Goal: Task Accomplishment & Management: Manage account settings

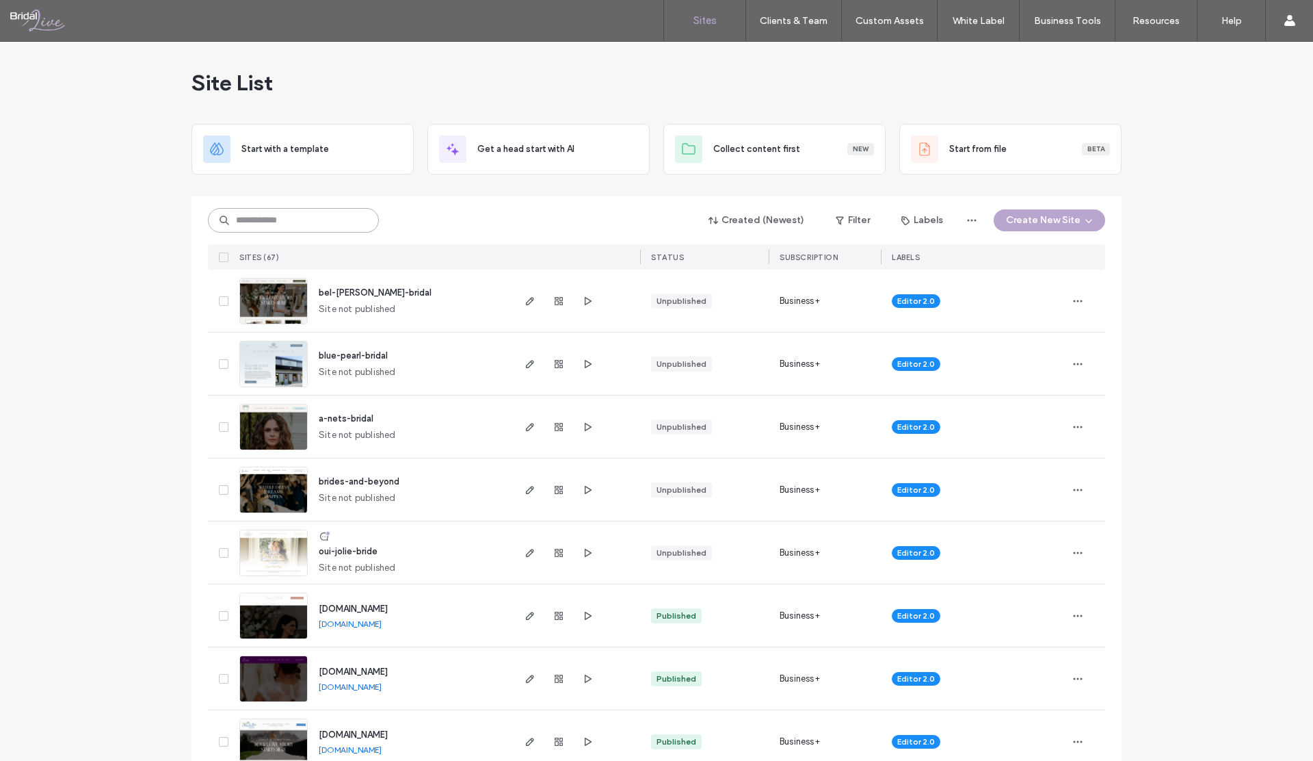
click at [316, 218] on input at bounding box center [293, 220] width 171 height 25
click at [315, 218] on input at bounding box center [293, 220] width 171 height 25
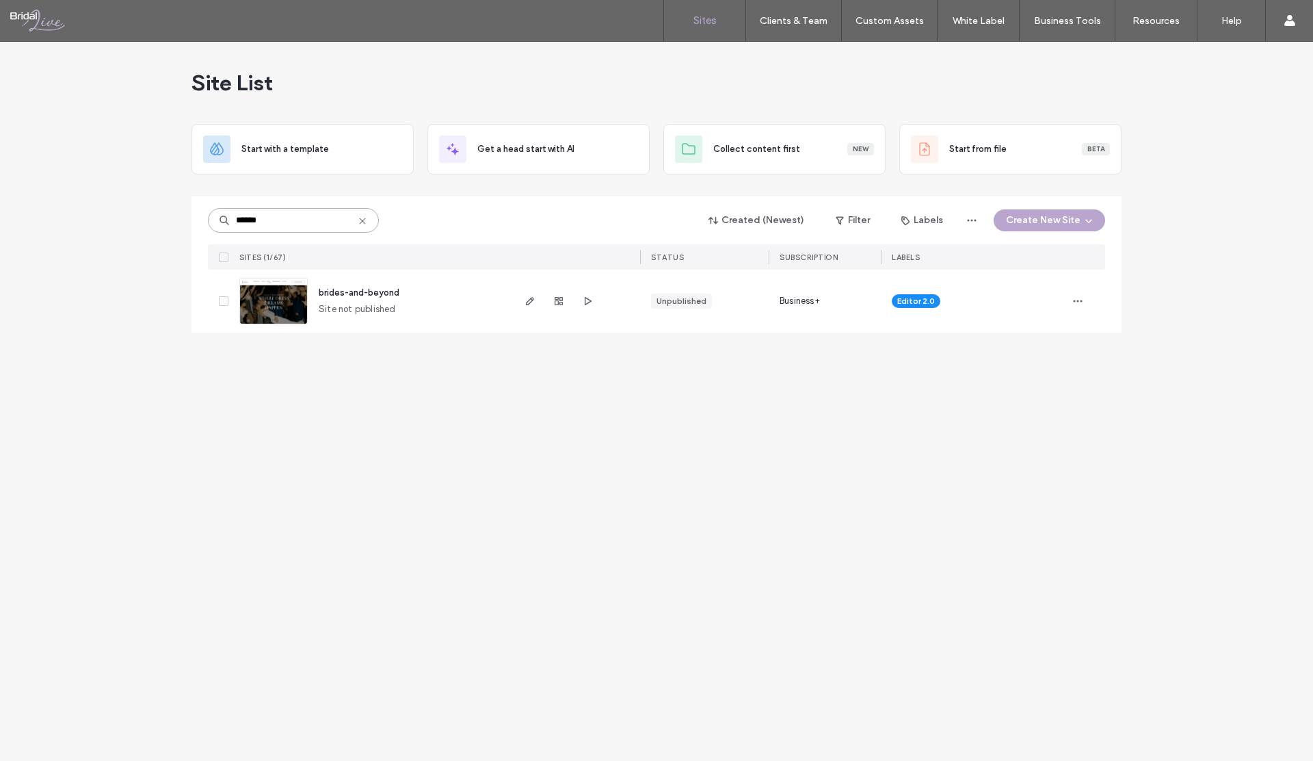
type input "******"
click at [532, 303] on icon "button" at bounding box center [530, 300] width 11 height 11
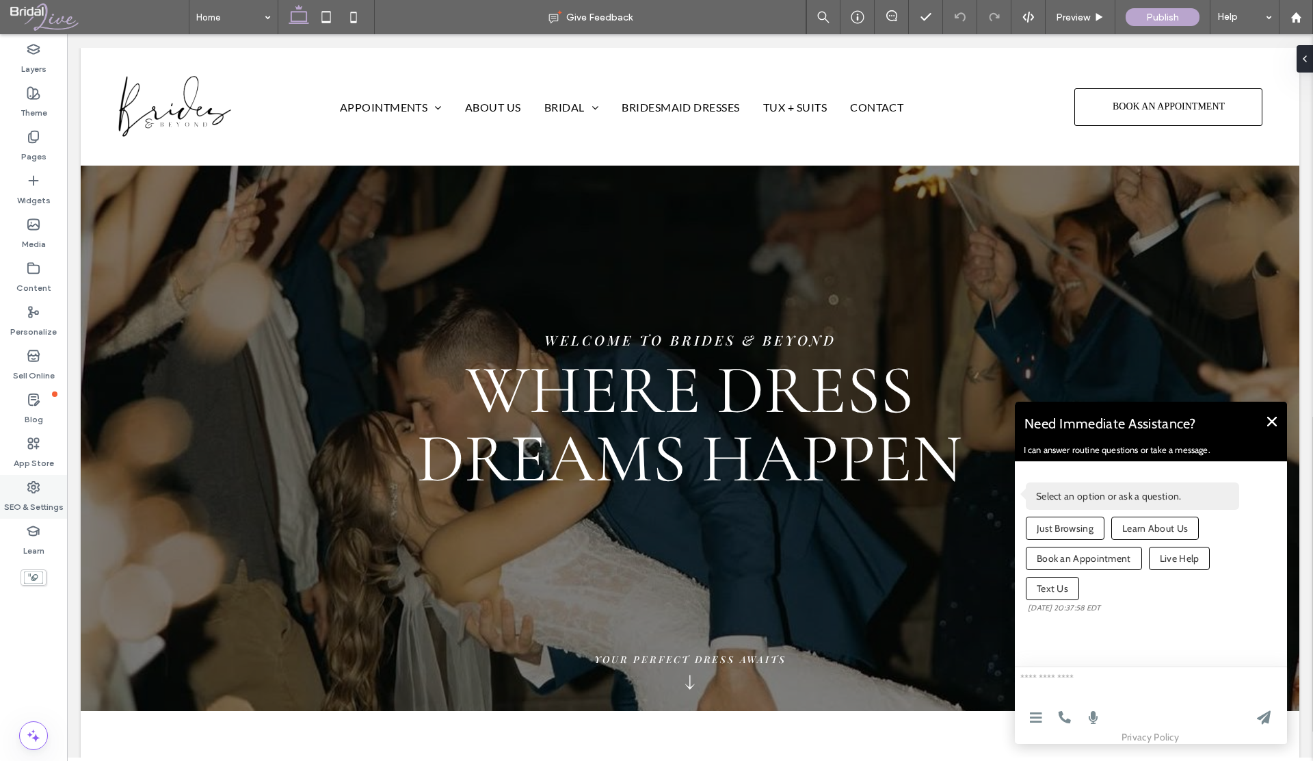
click at [33, 482] on icon at bounding box center [34, 487] width 14 height 14
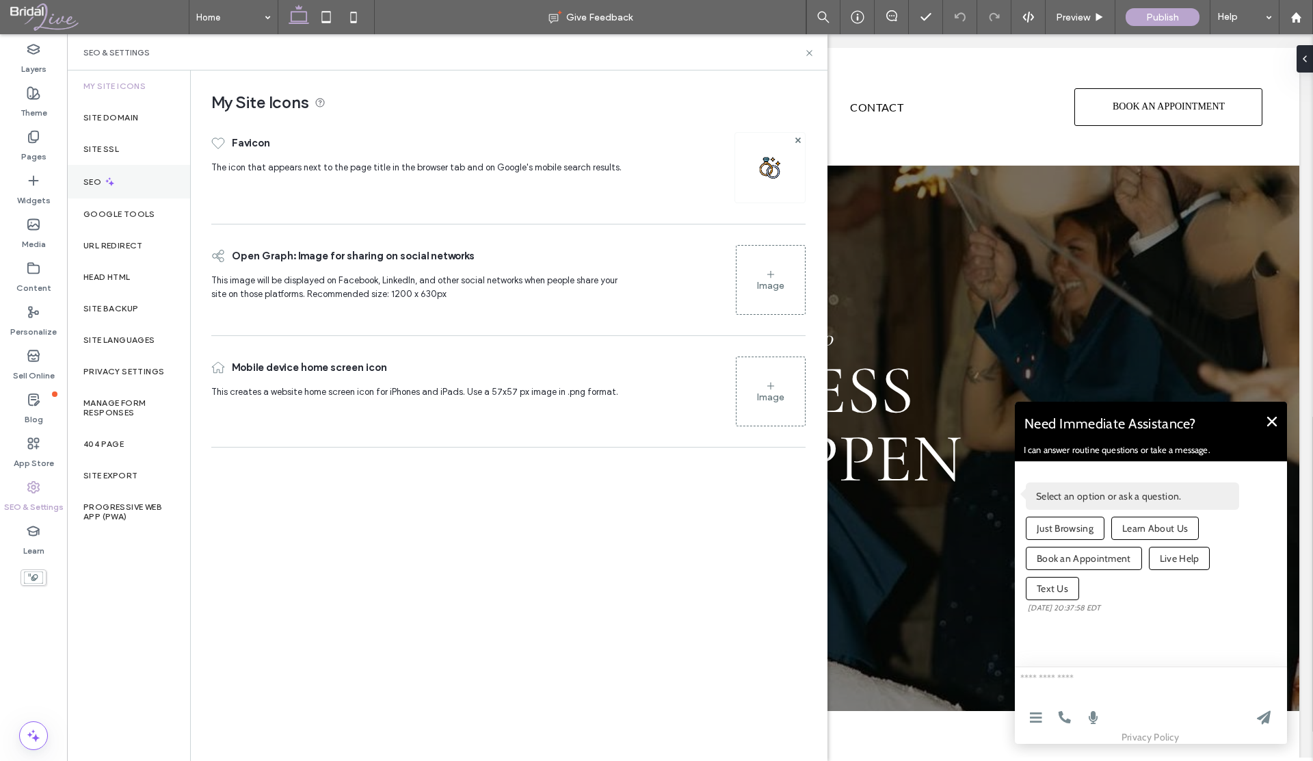
click at [91, 186] on label "SEO" at bounding box center [93, 182] width 21 height 10
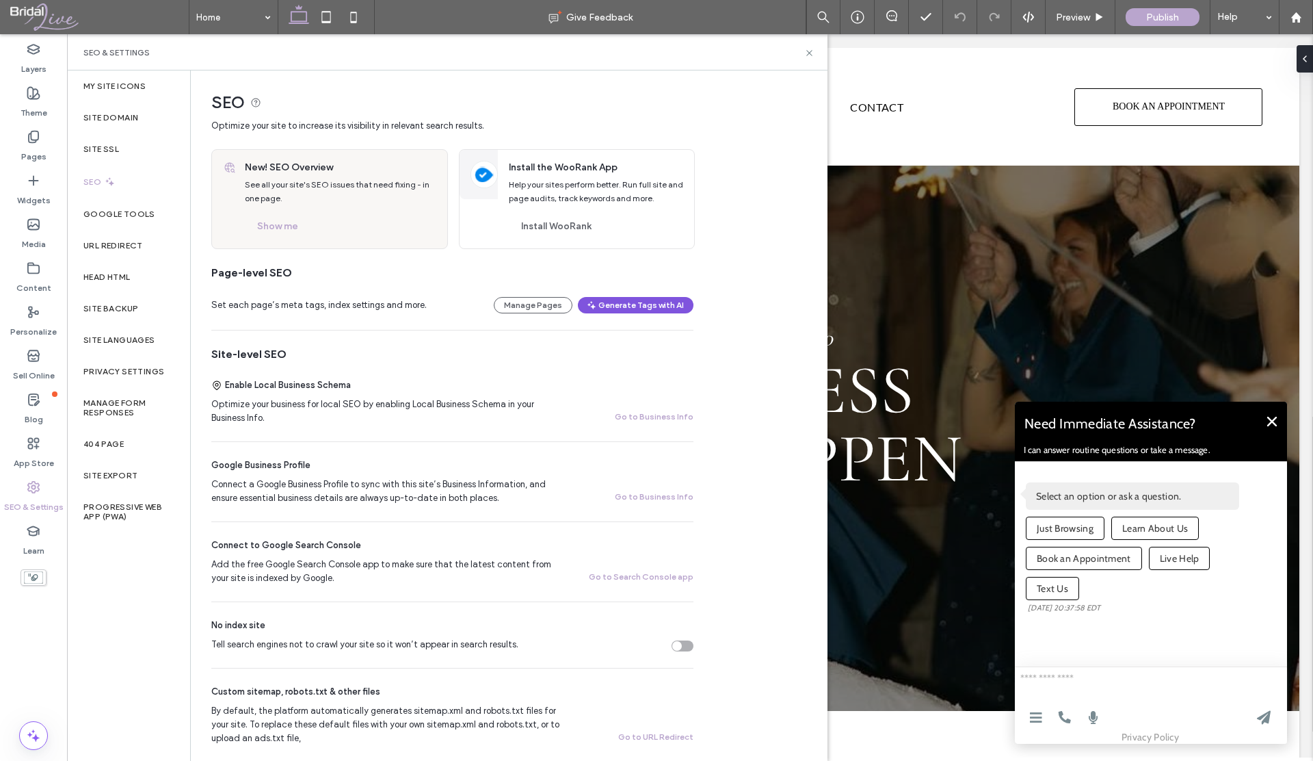
click at [600, 301] on button "Generate Tags with AI" at bounding box center [636, 305] width 116 height 16
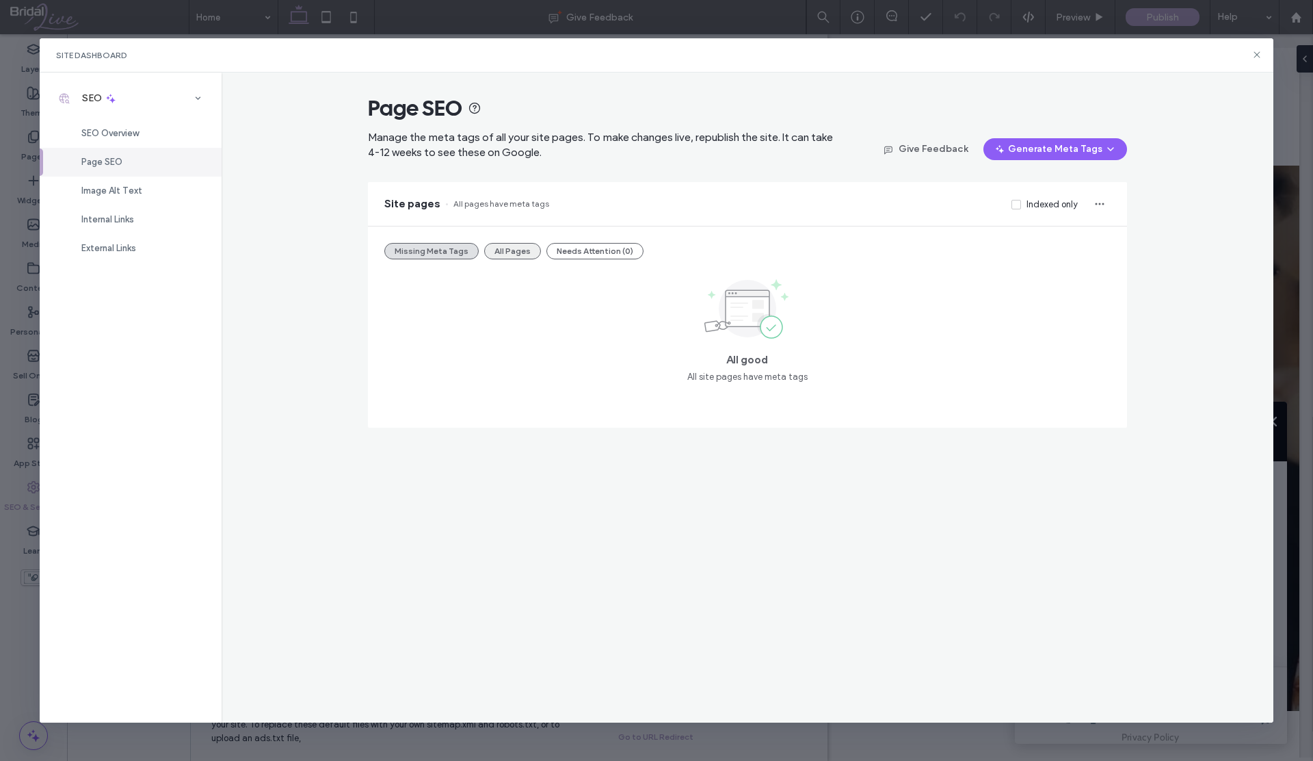
click at [533, 251] on button "All Pages" at bounding box center [512, 251] width 57 height 16
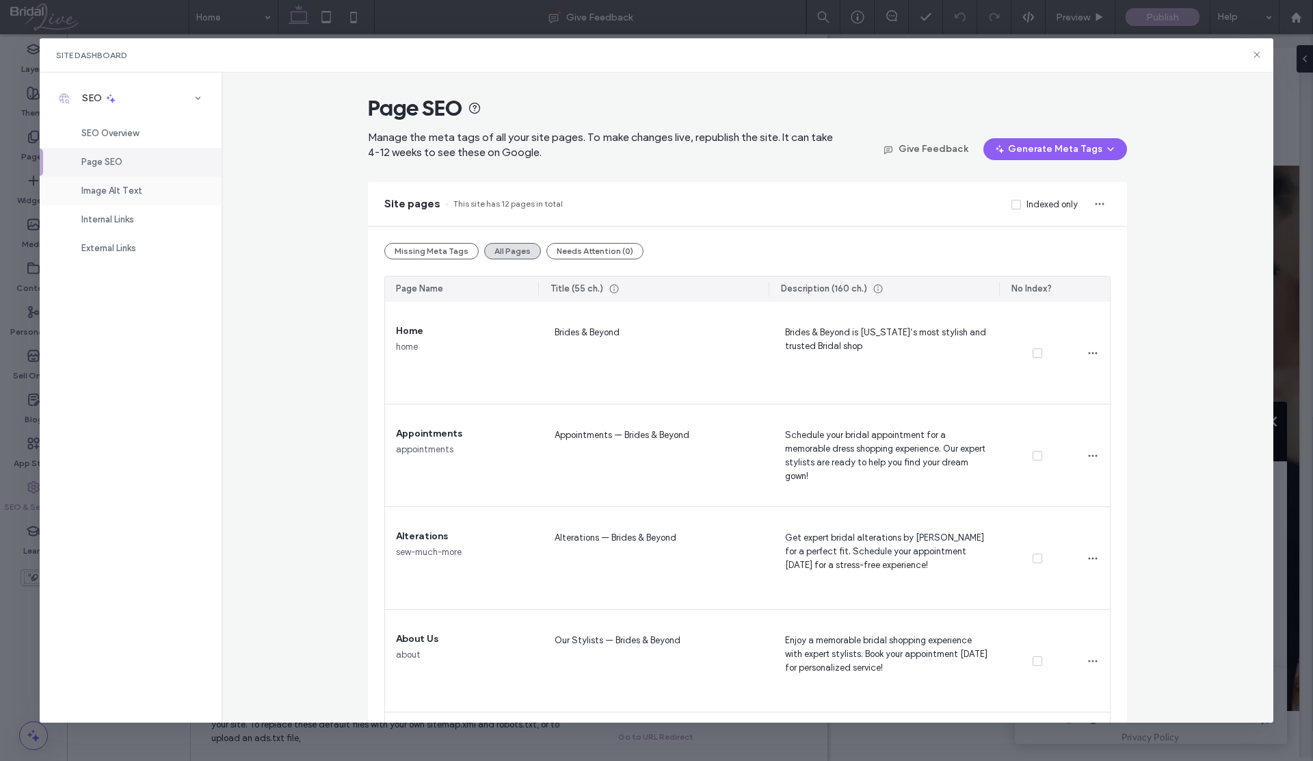
click at [111, 191] on span "Image Alt Text" at bounding box center [111, 190] width 61 height 10
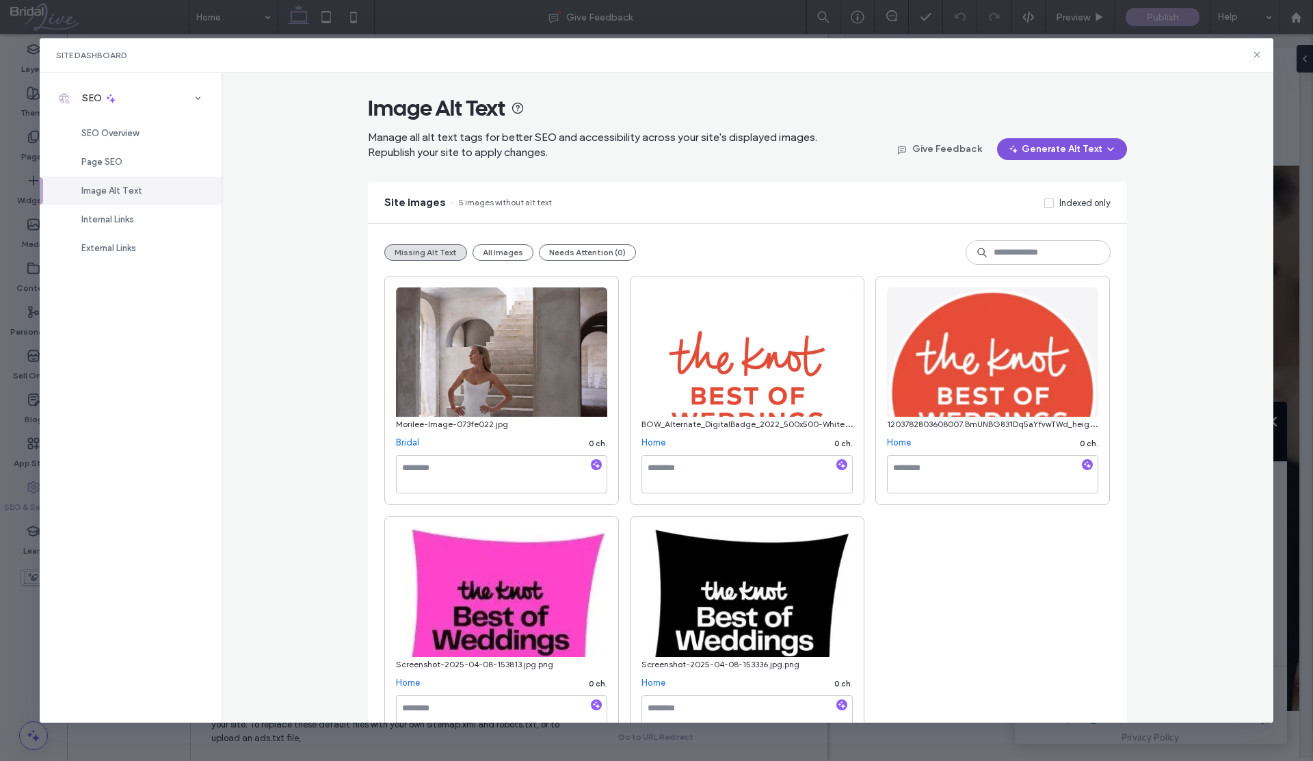
click at [1030, 155] on button "Generate Alt Text" at bounding box center [1062, 149] width 130 height 22
click at [1033, 183] on span "Generate Missing Alt Text Only" at bounding box center [1043, 185] width 125 height 14
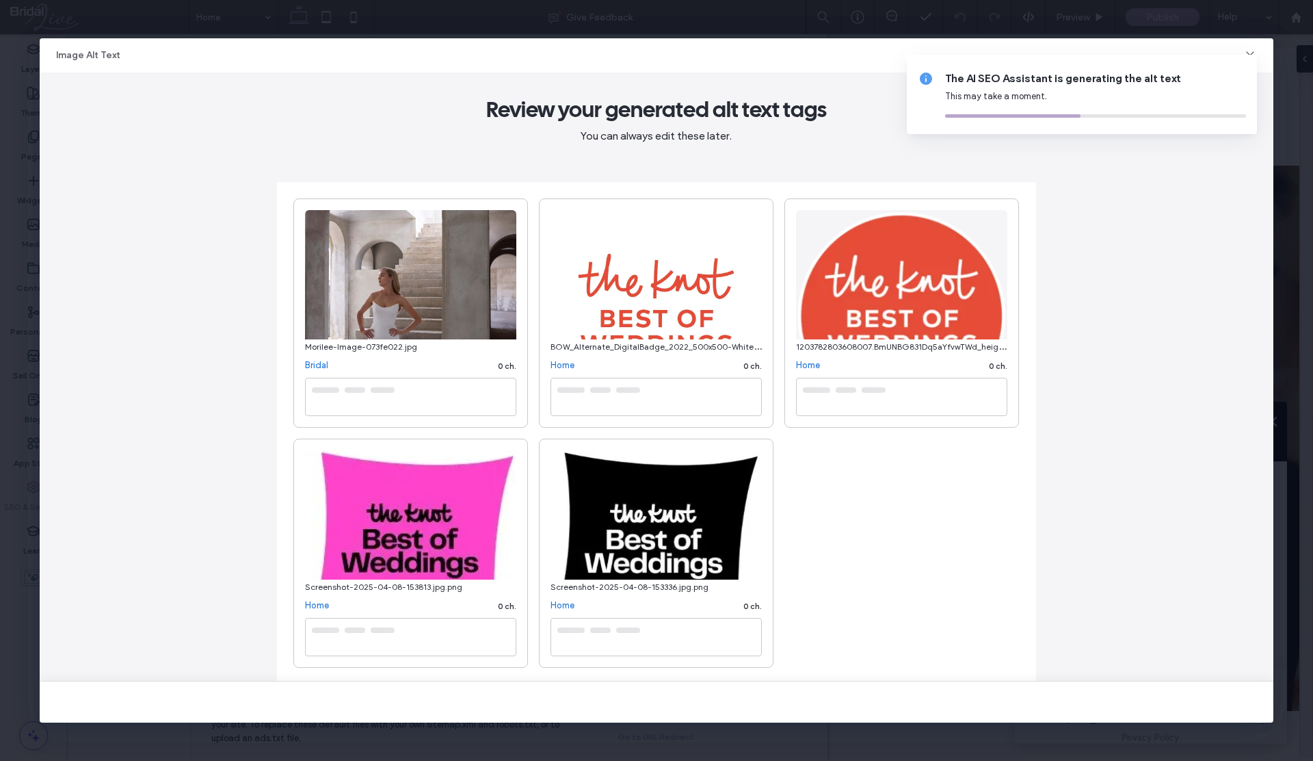
type textarea "**********"
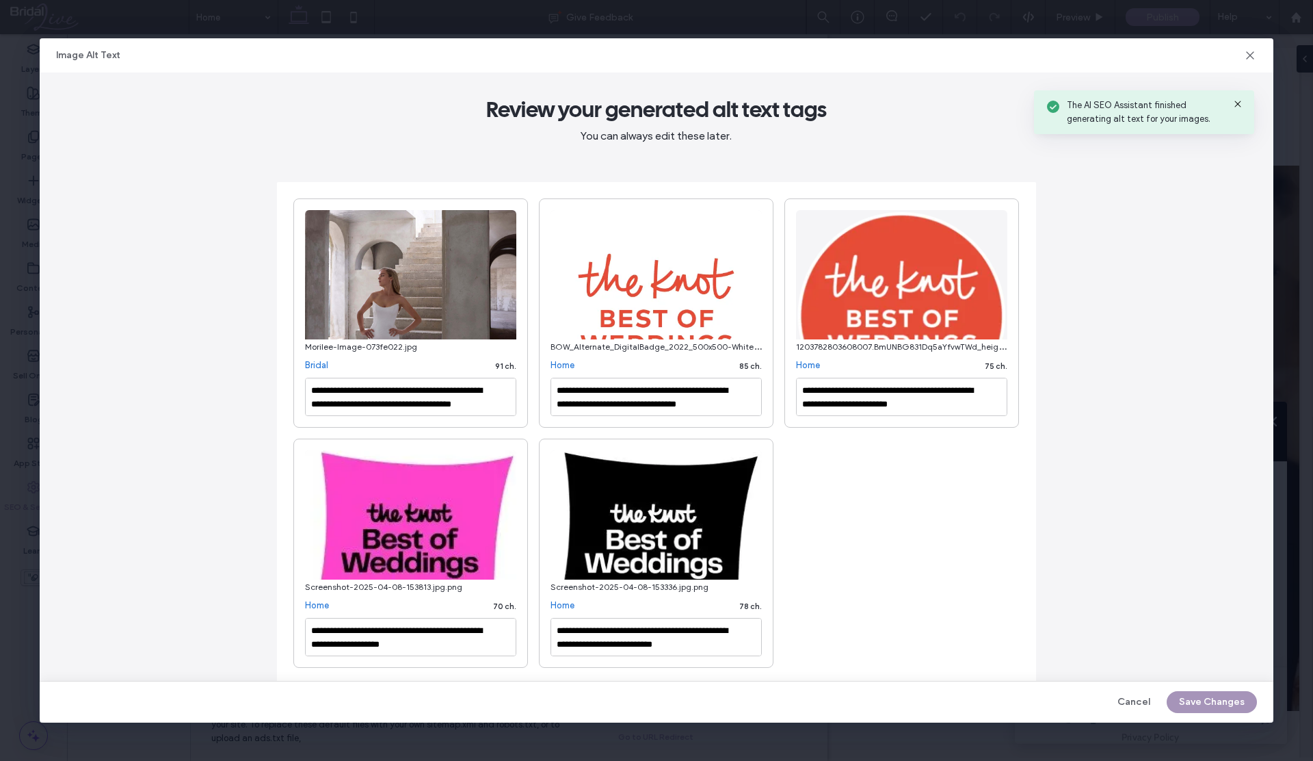
click at [1193, 698] on button "Save Changes" at bounding box center [1212, 702] width 90 height 22
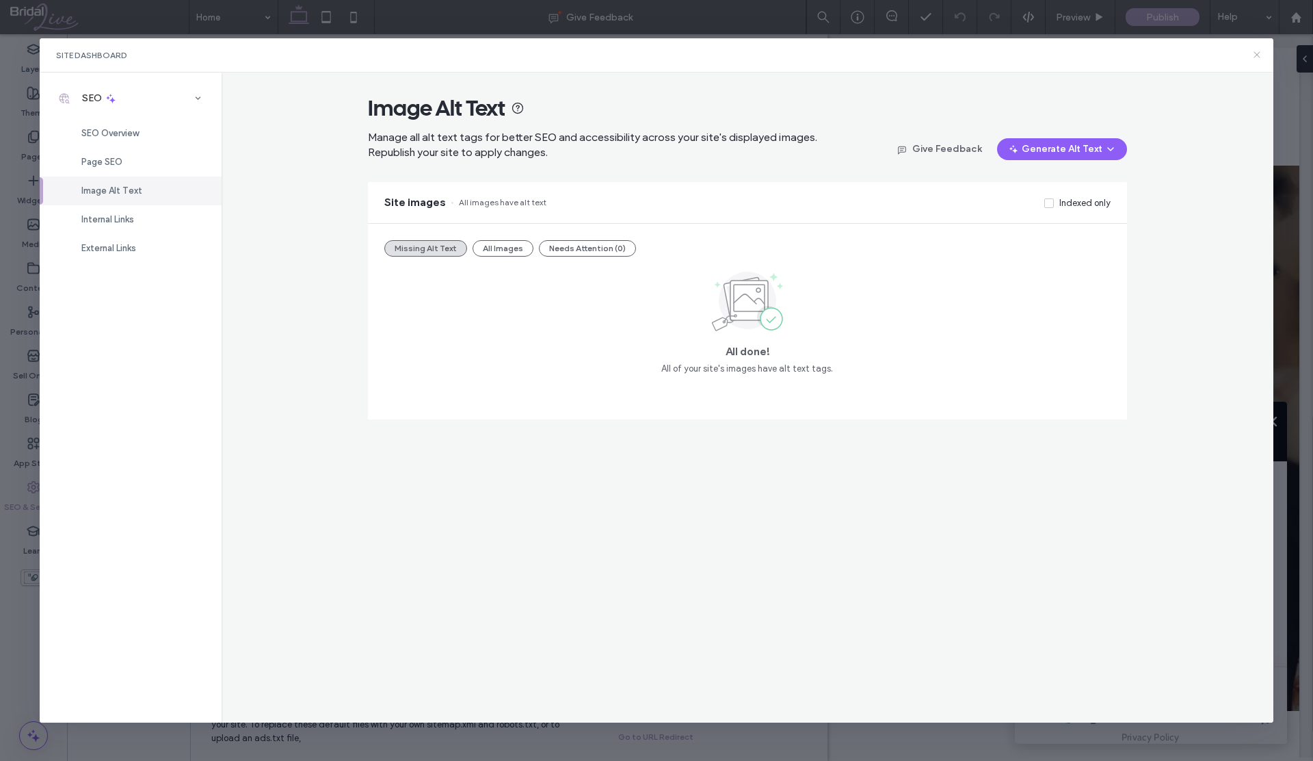
click at [1256, 55] on icon at bounding box center [1257, 54] width 11 height 11
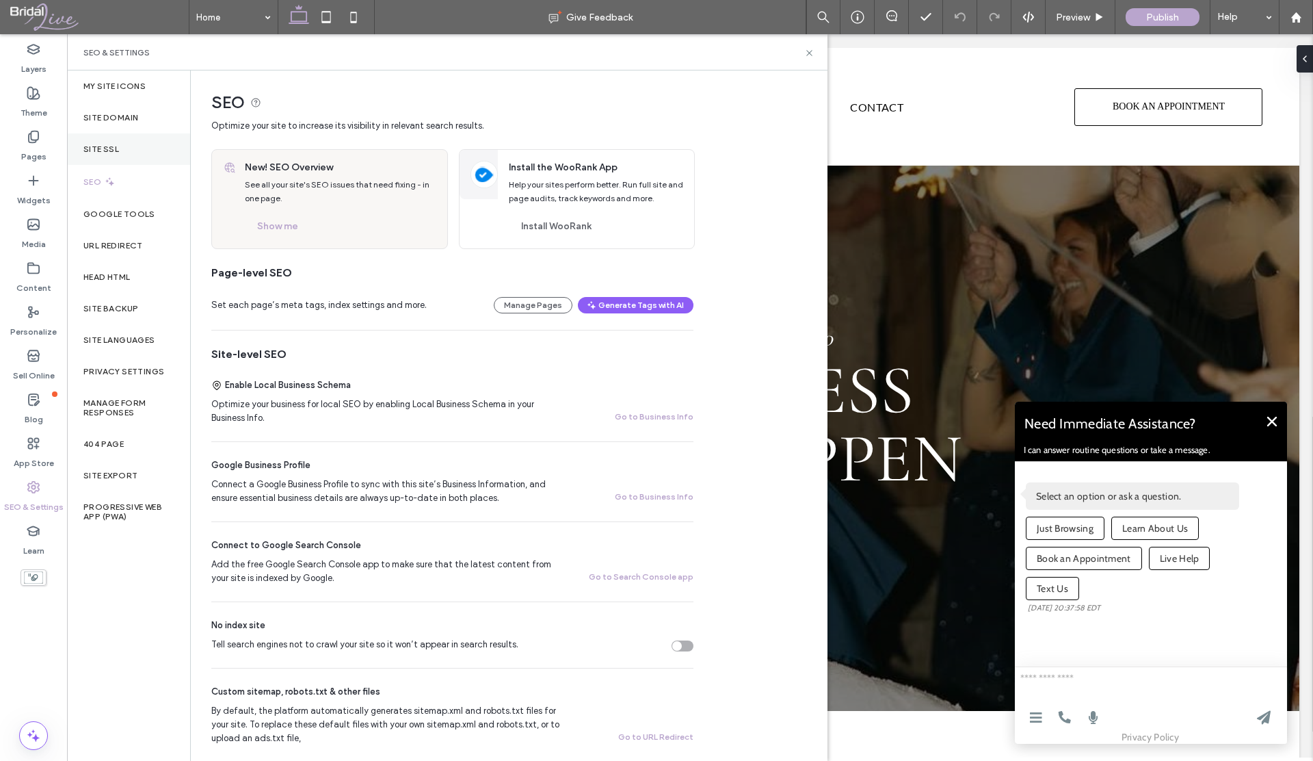
click at [111, 151] on label "Site SSL" at bounding box center [101, 149] width 36 height 10
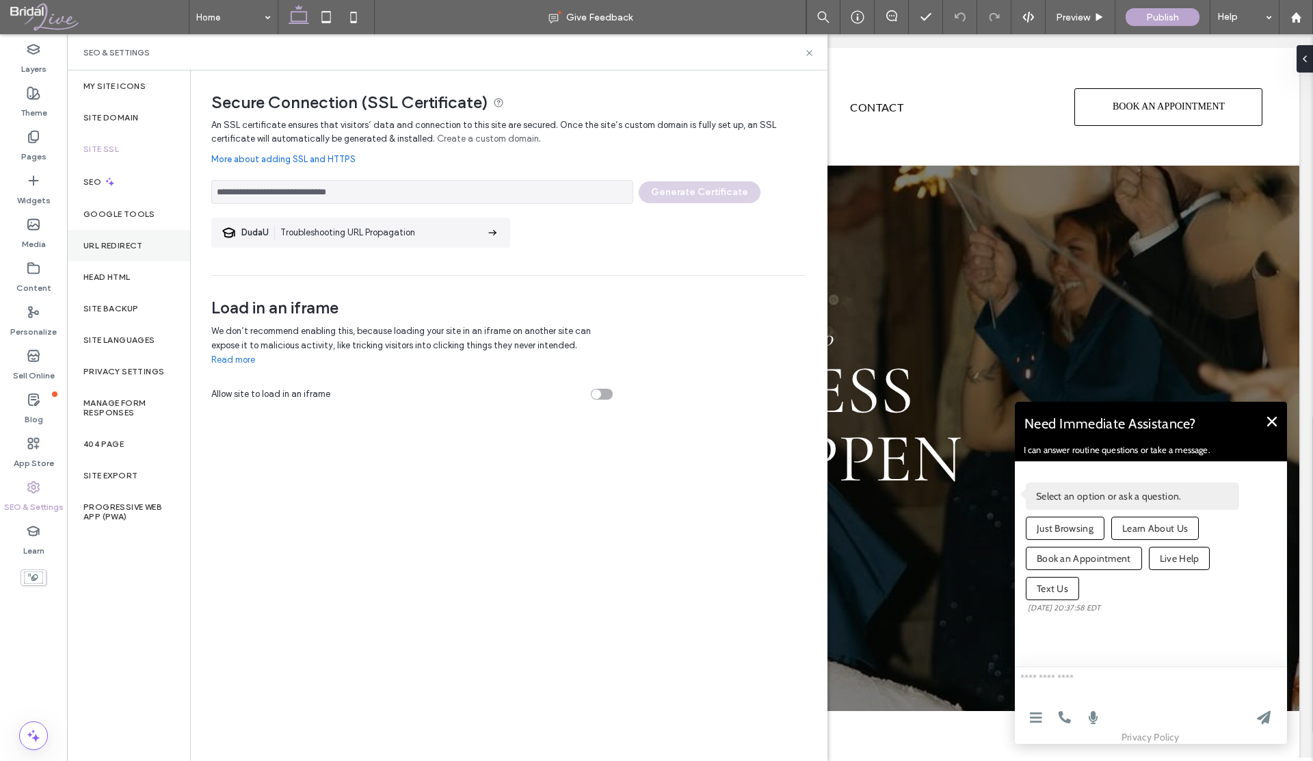
click at [103, 246] on label "URL Redirect" at bounding box center [113, 246] width 60 height 10
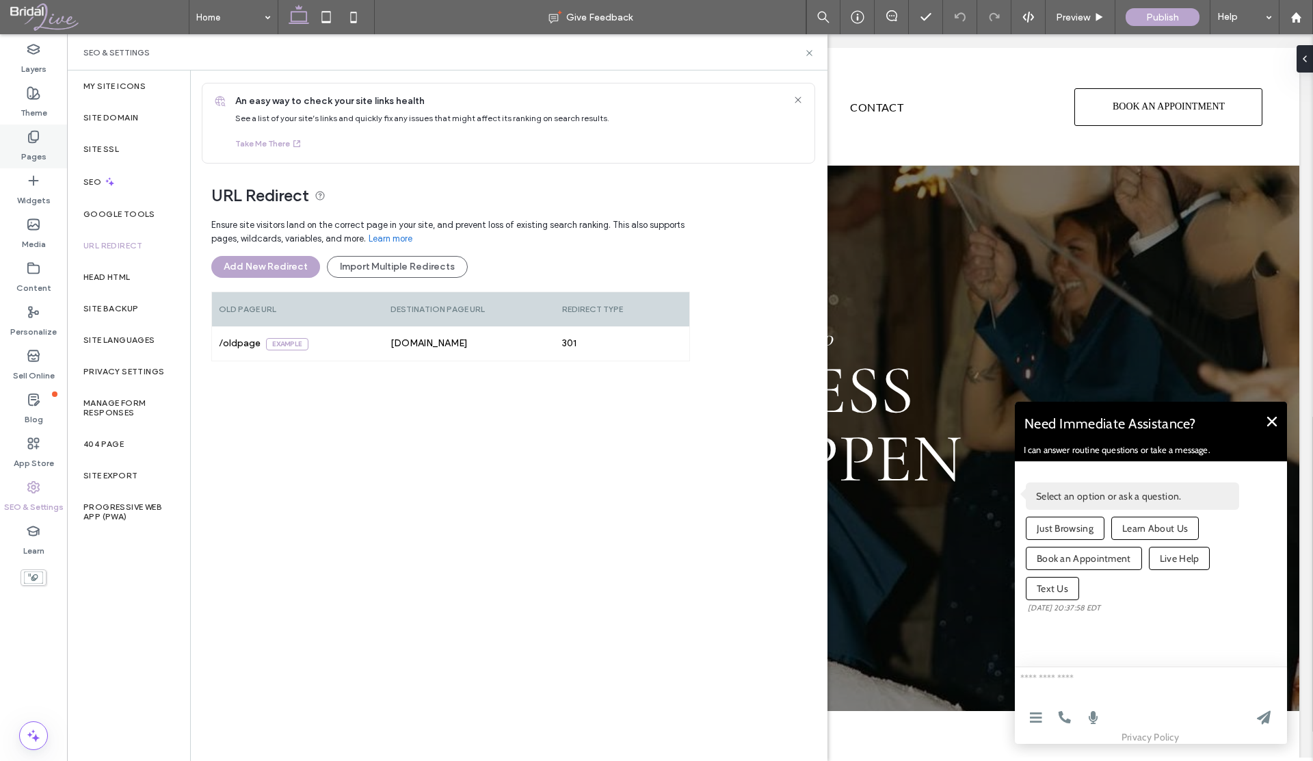
click at [33, 150] on label "Pages" at bounding box center [33, 153] width 25 height 19
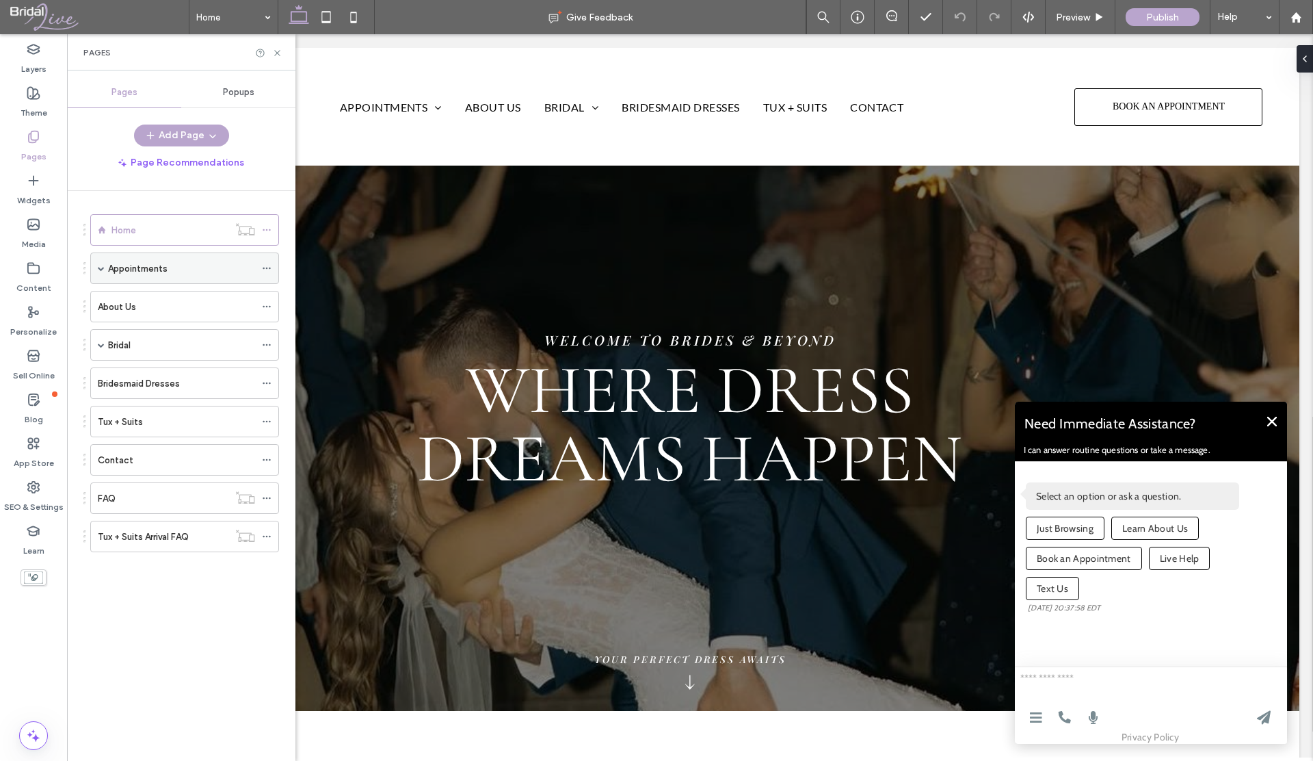
click at [110, 262] on label "Appointments" at bounding box center [138, 268] width 60 height 24
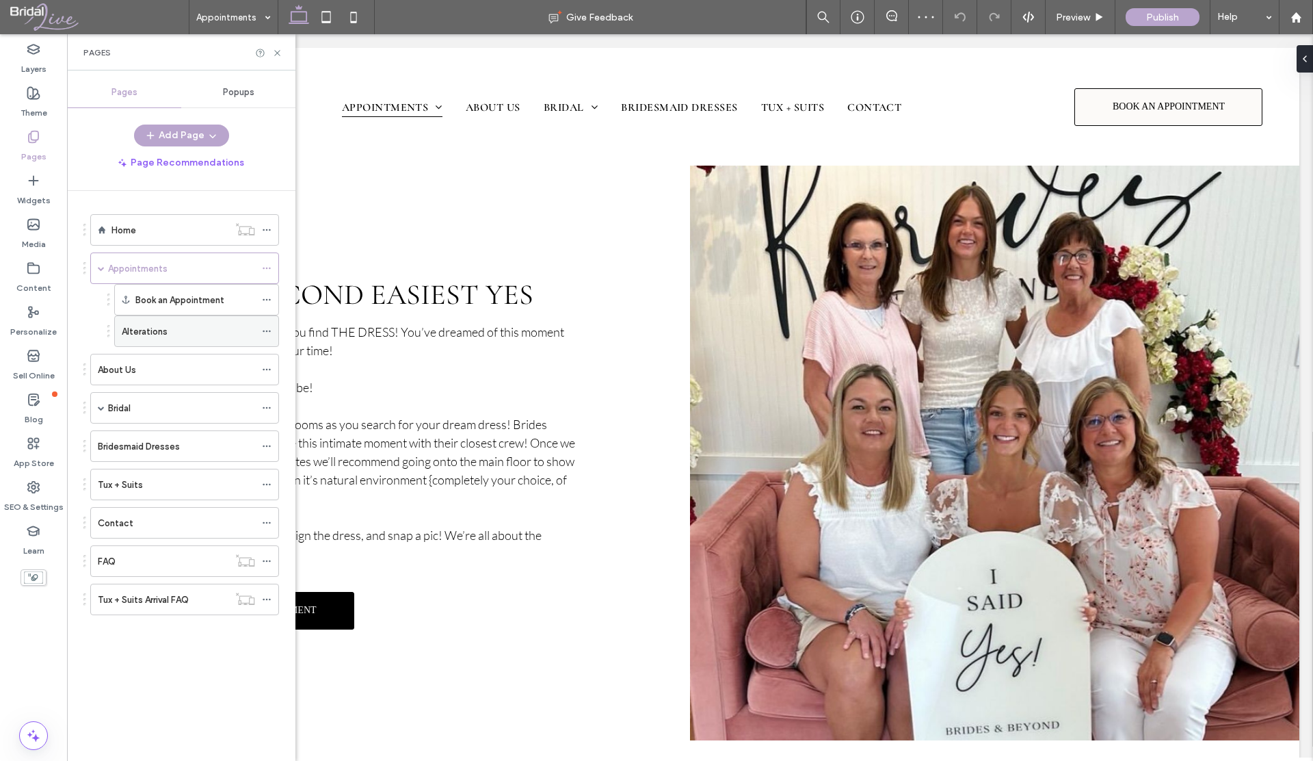
click at [146, 330] on label "Alterations" at bounding box center [145, 331] width 46 height 24
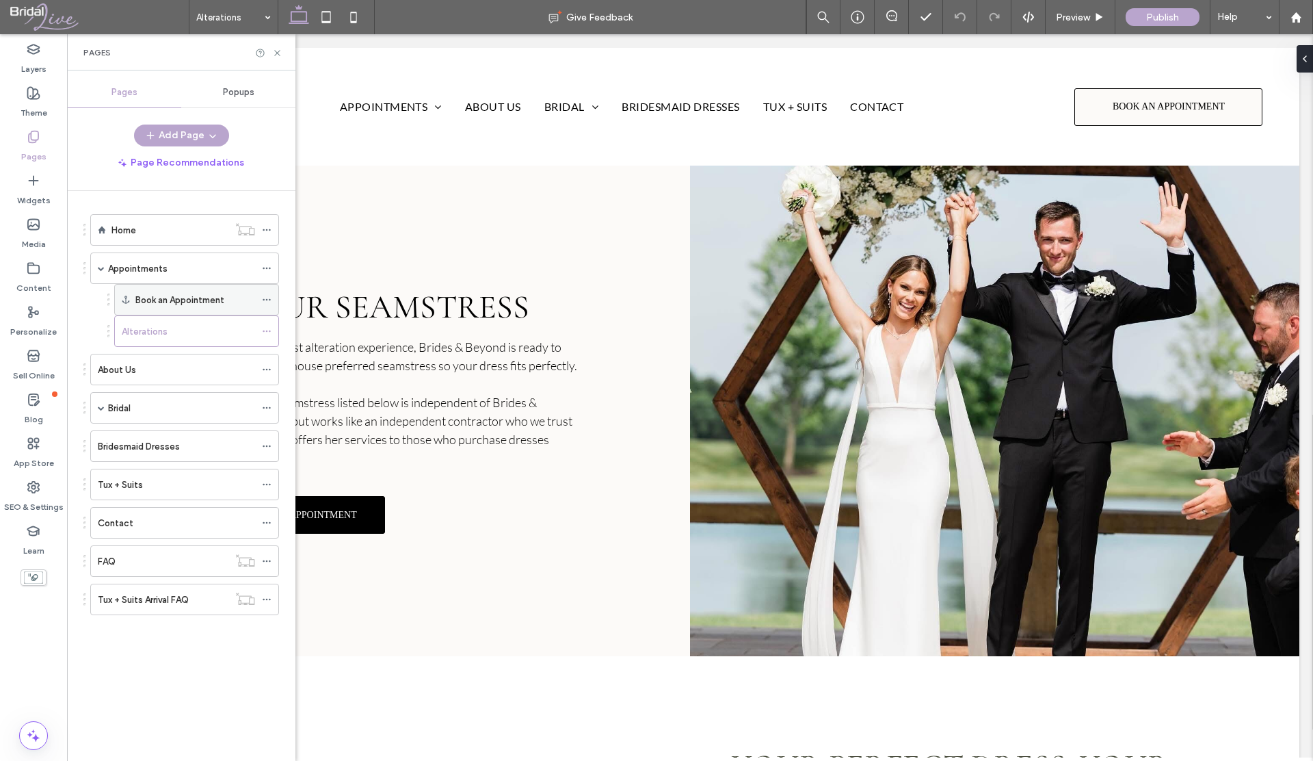
click at [171, 296] on label "Book an Appointment" at bounding box center [179, 300] width 89 height 24
click at [168, 278] on div at bounding box center [656, 380] width 1313 height 761
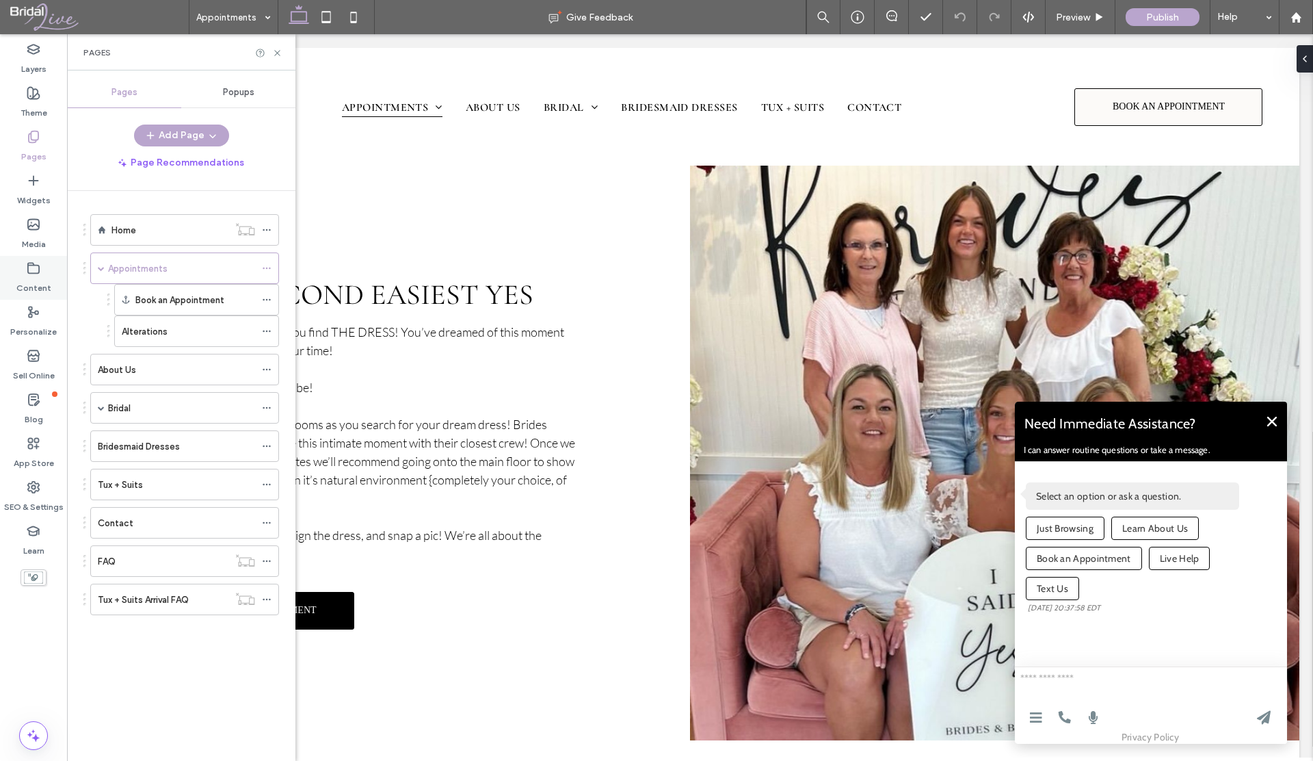
click at [35, 281] on label "Content" at bounding box center [33, 284] width 35 height 19
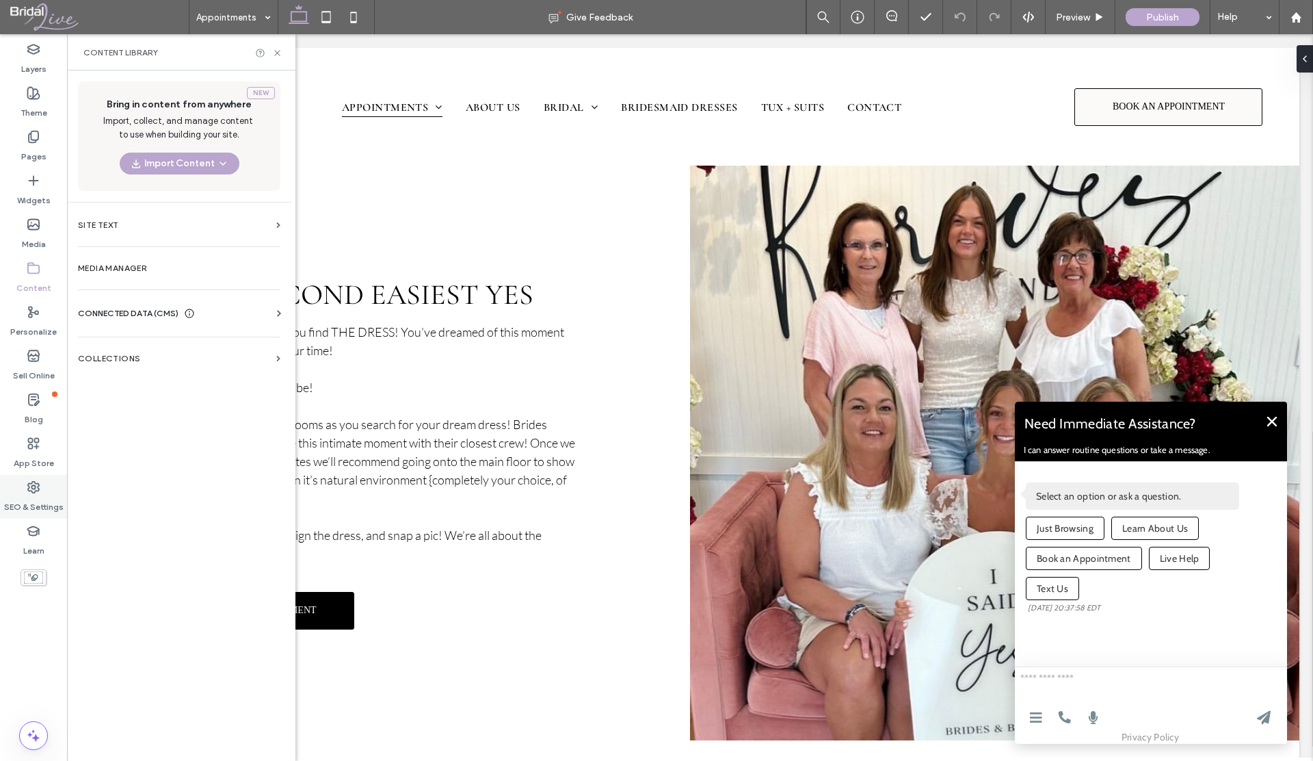
click at [32, 483] on use at bounding box center [33, 486] width 11 height 11
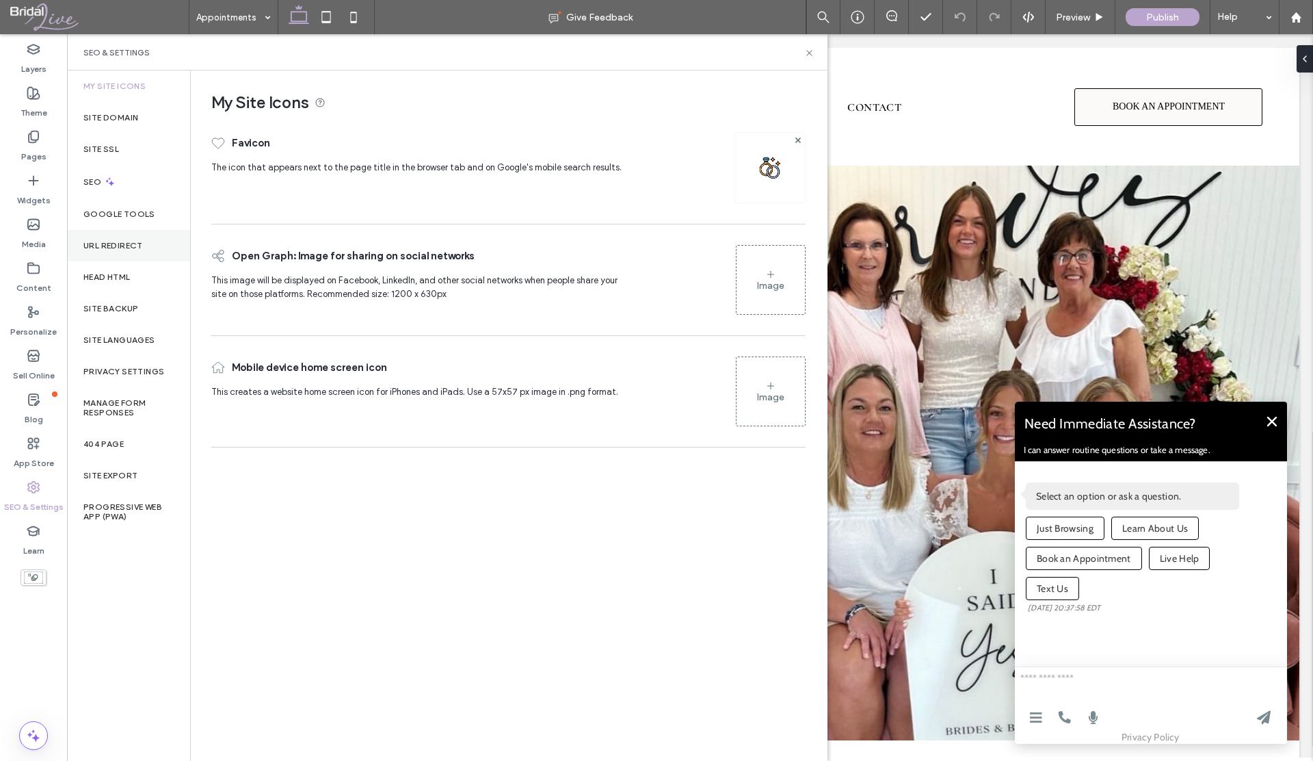
click at [107, 246] on label "URL Redirect" at bounding box center [113, 246] width 60 height 10
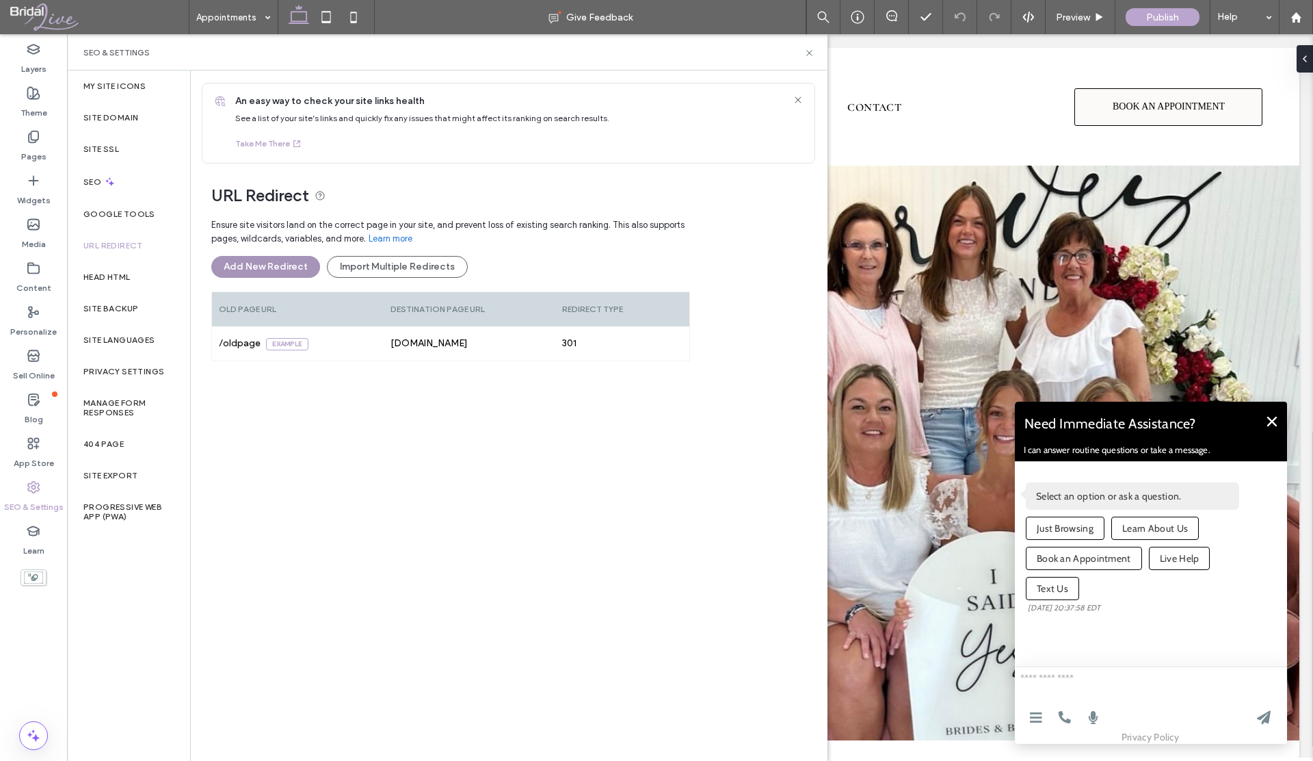
click at [293, 265] on button "Add New Redirect" at bounding box center [265, 267] width 109 height 22
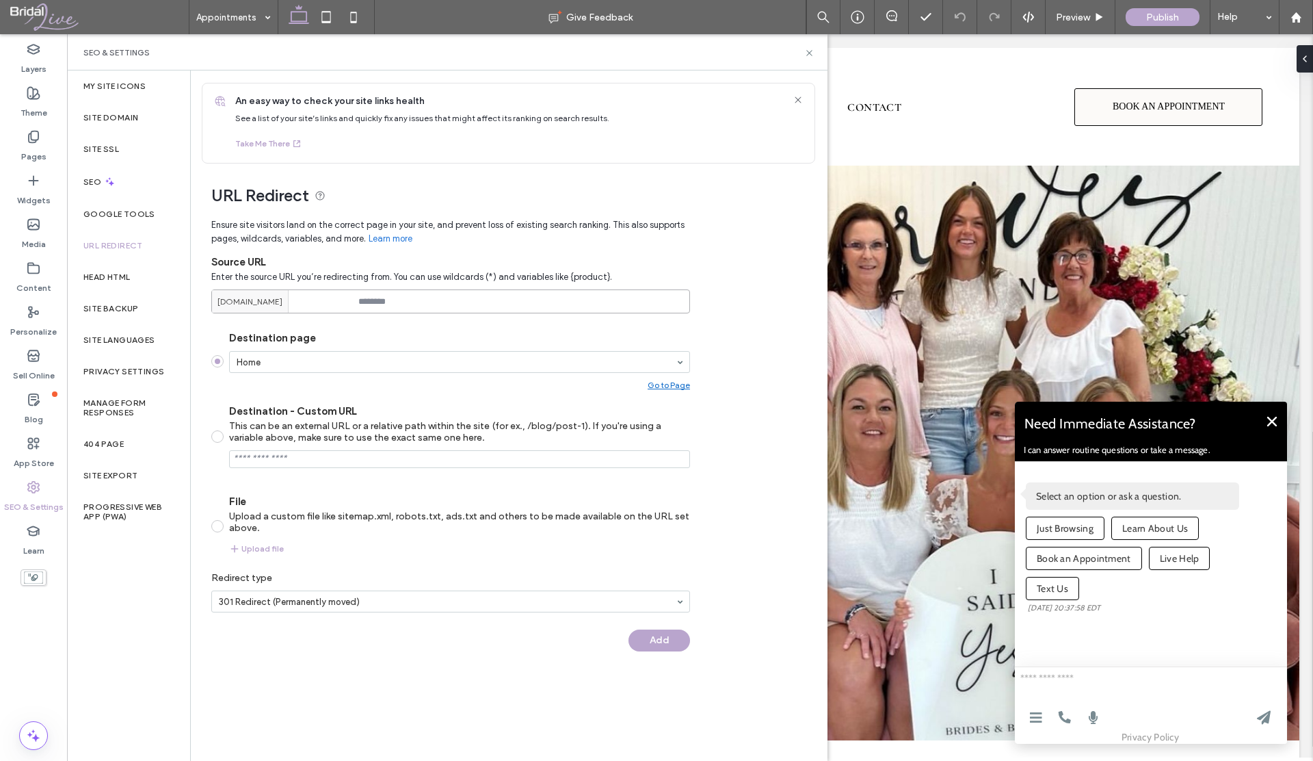
click at [372, 306] on input at bounding box center [450, 301] width 479 height 24
paste input "**********"
type input "**********"
click at [268, 462] on input "Destination - Custom URL This can be an external URL or a relative path within …" at bounding box center [459, 459] width 461 height 18
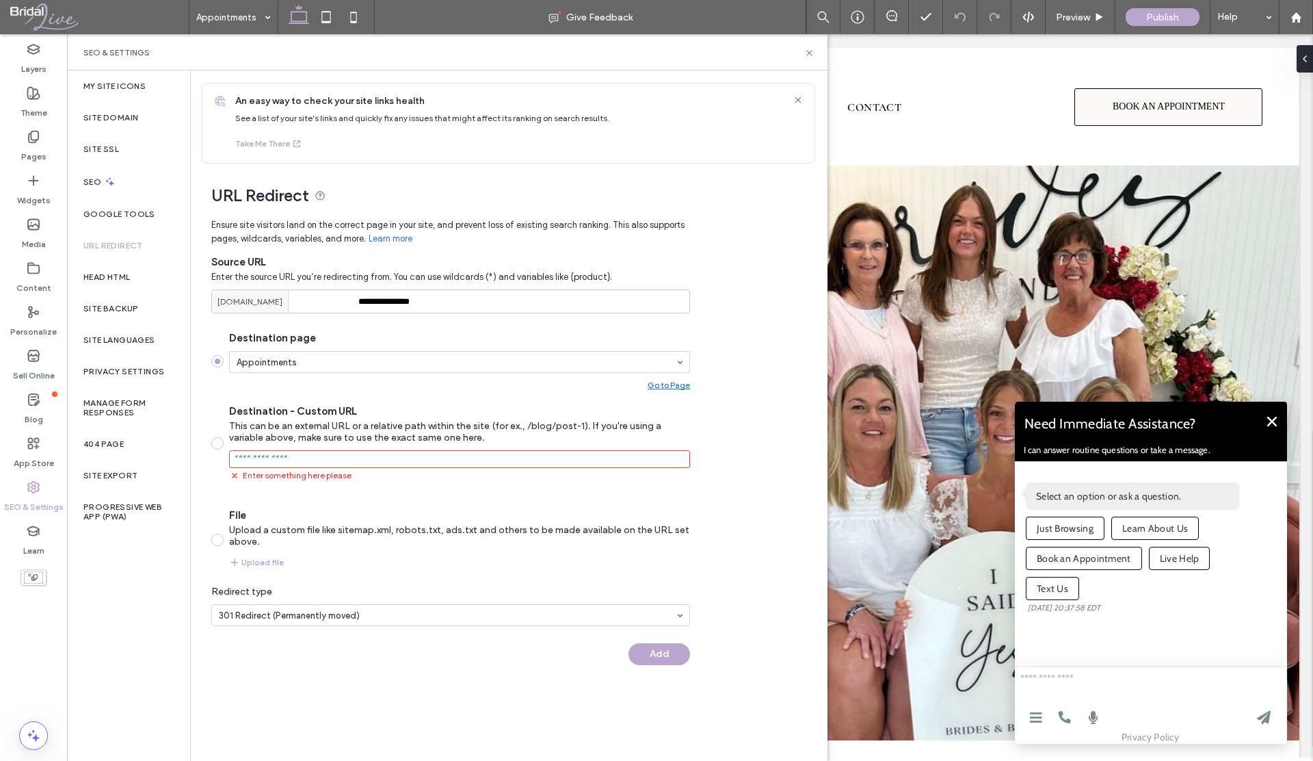
click at [636, 650] on button "Add" at bounding box center [660, 654] width 62 height 22
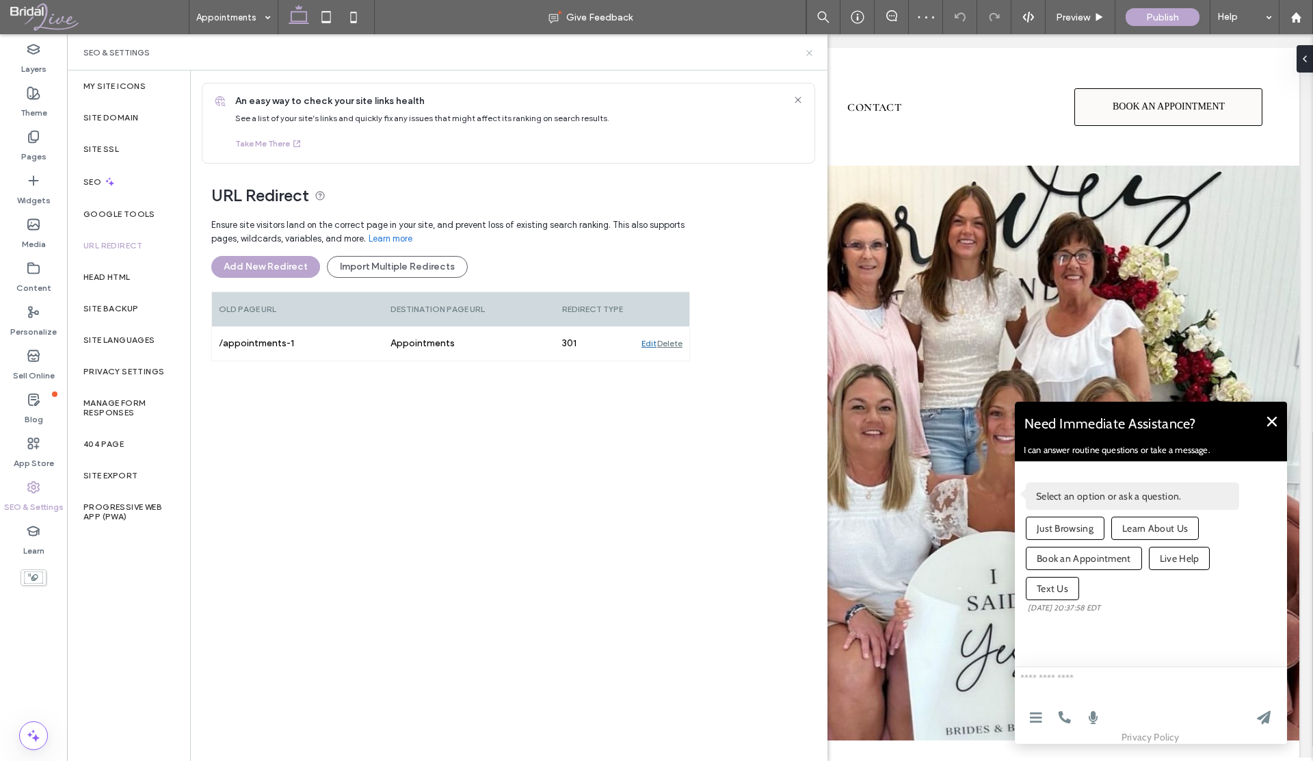
click at [809, 51] on icon at bounding box center [809, 53] width 10 height 10
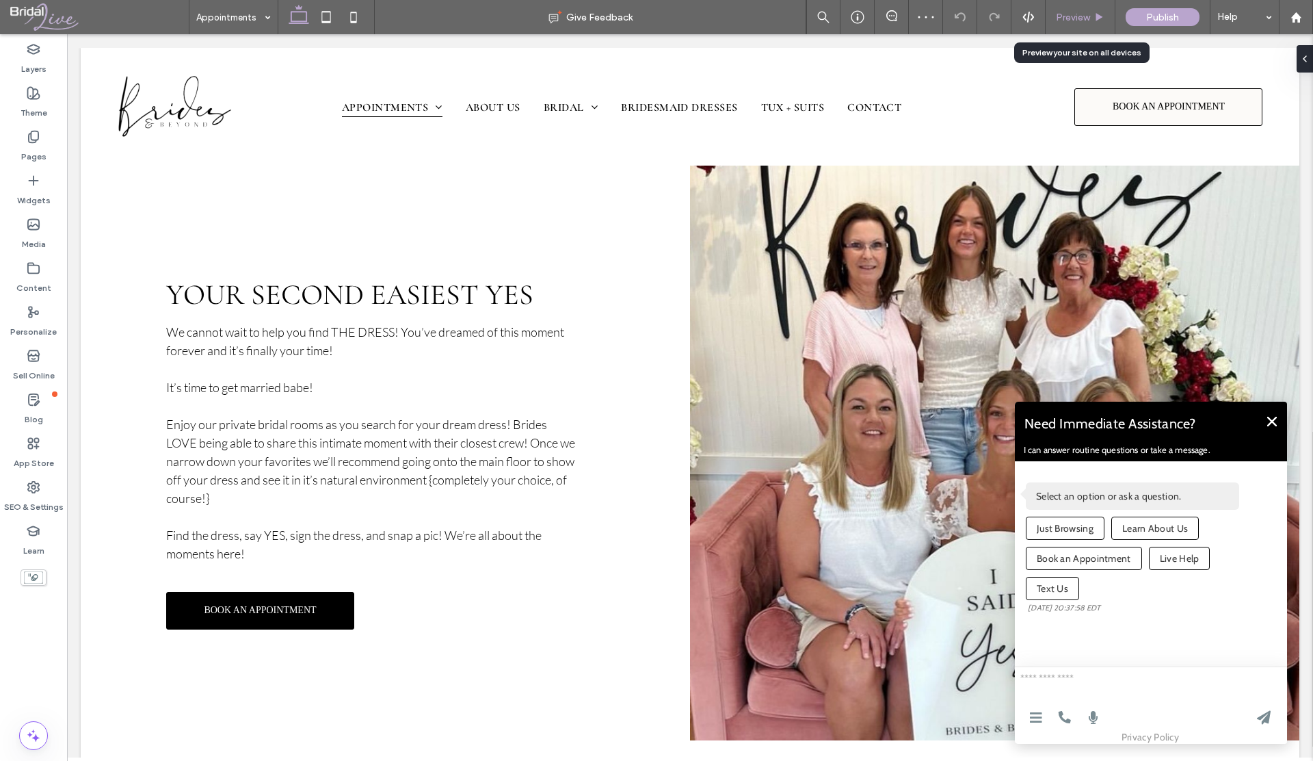
click at [1058, 16] on span "Preview" at bounding box center [1073, 18] width 34 height 12
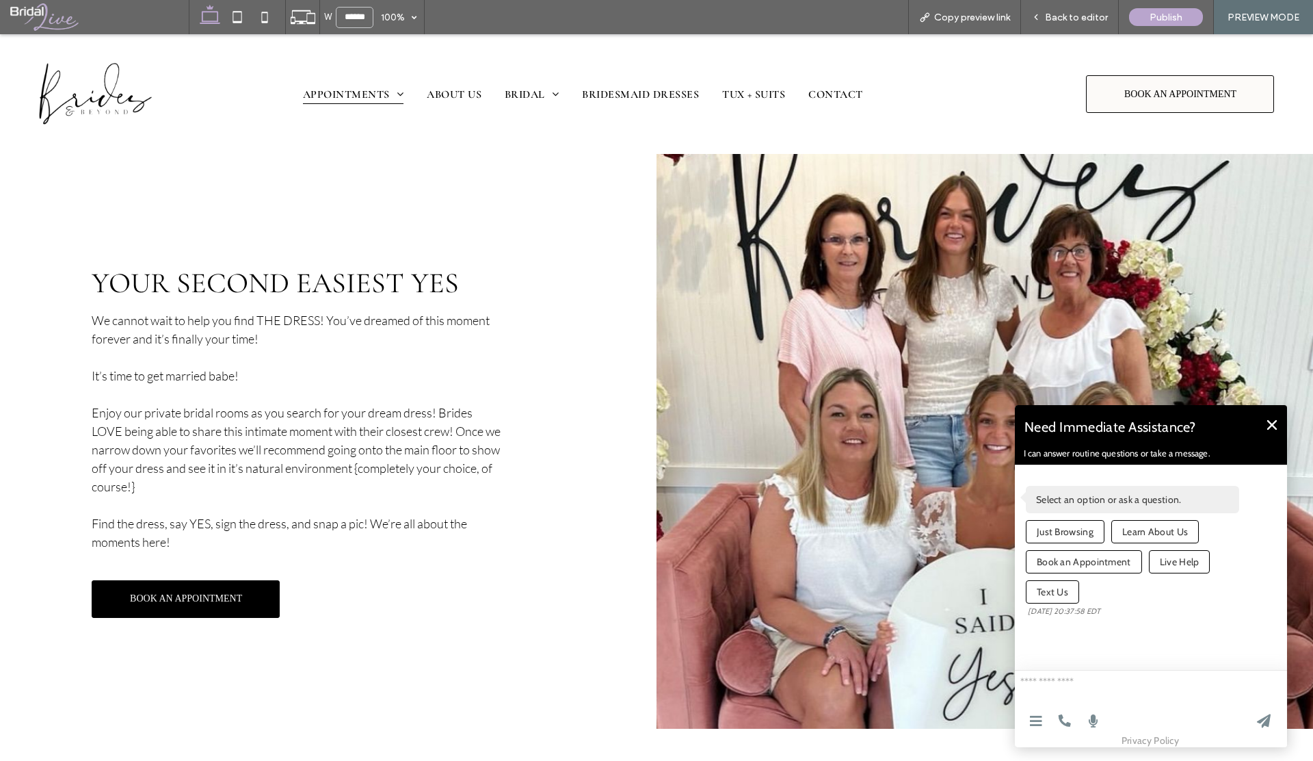
drag, startPoint x: 983, startPoint y: 17, endPoint x: 861, endPoint y: 3, distance: 122.6
click at [983, 17] on span "Copy preview link" at bounding box center [972, 18] width 76 height 12
click at [1067, 12] on span "Back to editor" at bounding box center [1076, 18] width 63 height 12
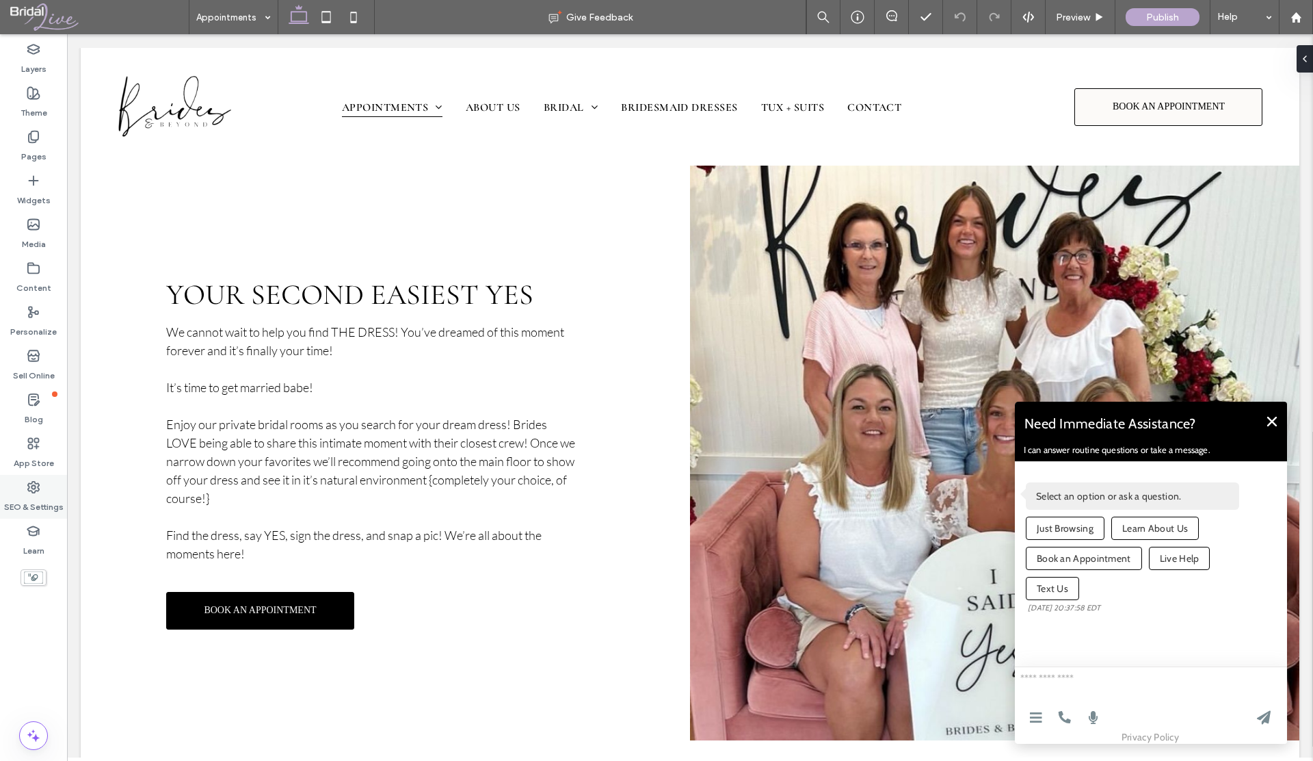
click at [39, 486] on use at bounding box center [33, 486] width 11 height 11
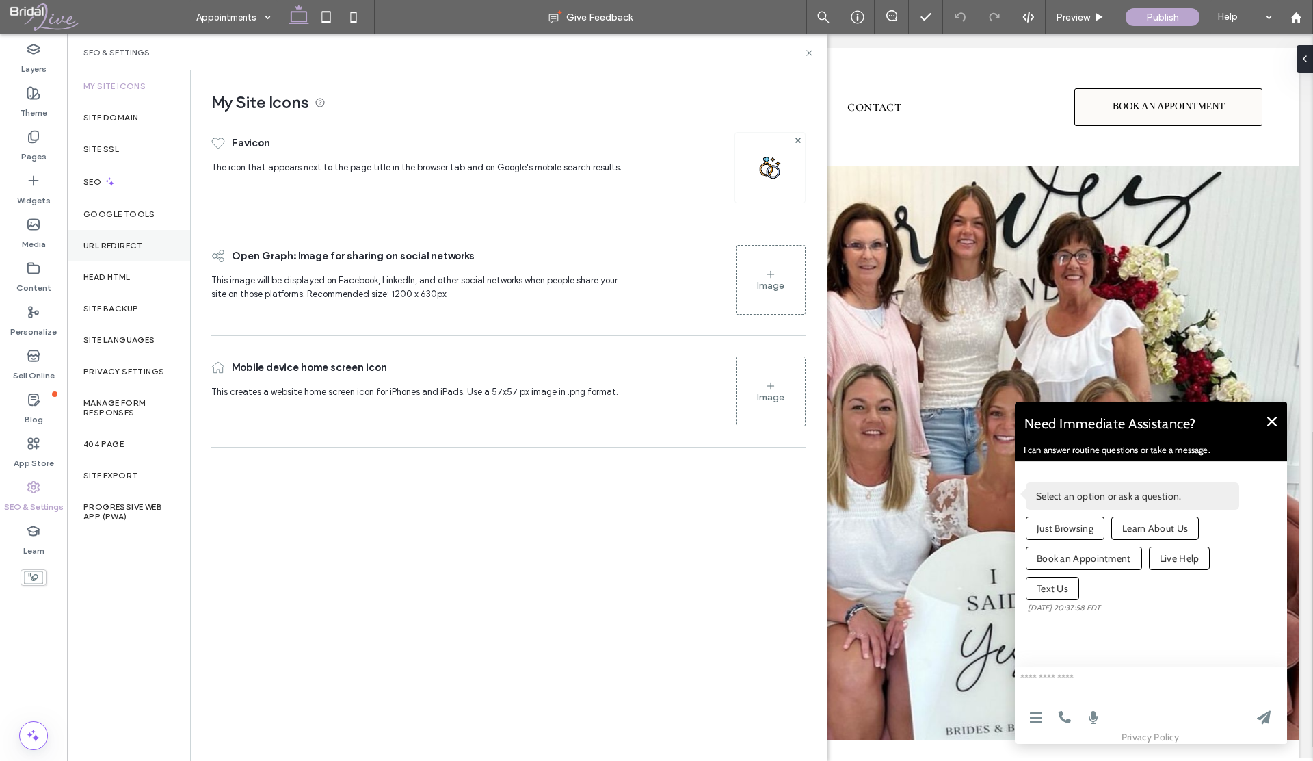
click at [114, 247] on label "URL Redirect" at bounding box center [113, 246] width 60 height 10
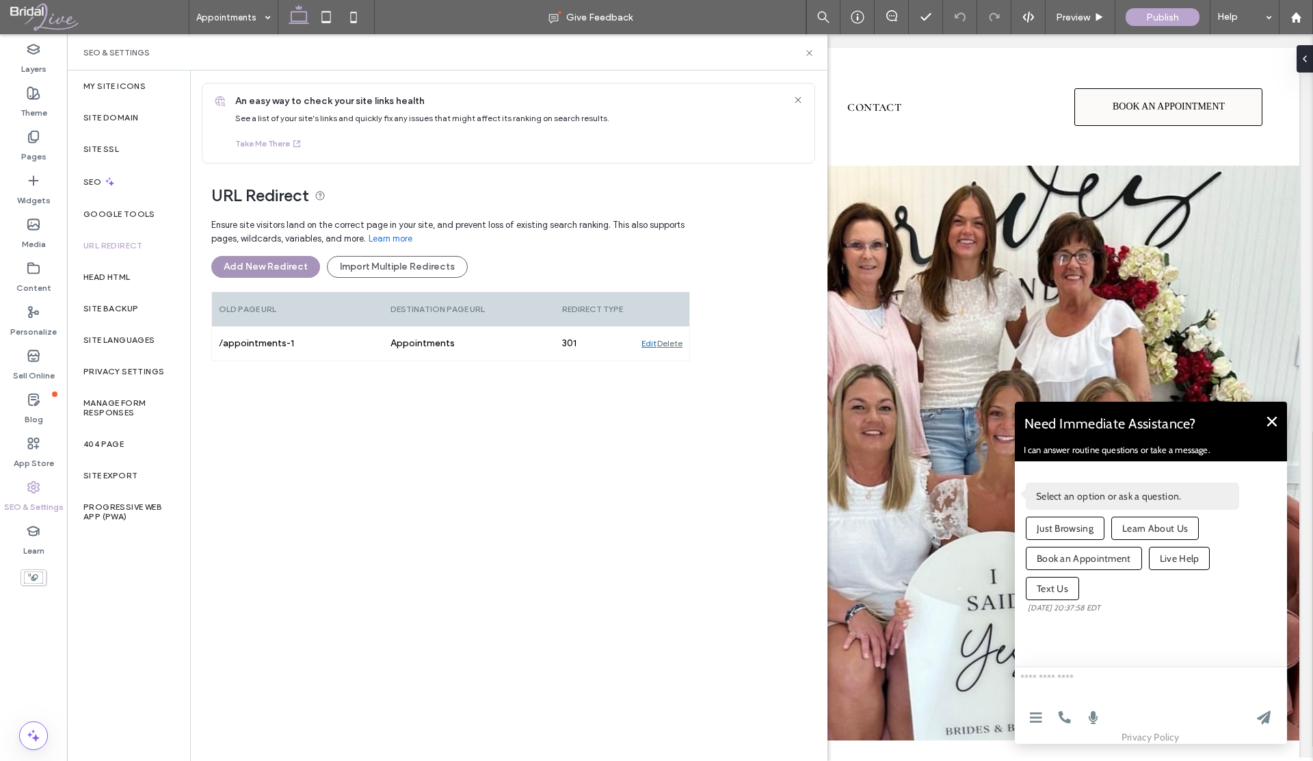
click at [294, 268] on button "Add New Redirect" at bounding box center [265, 267] width 109 height 22
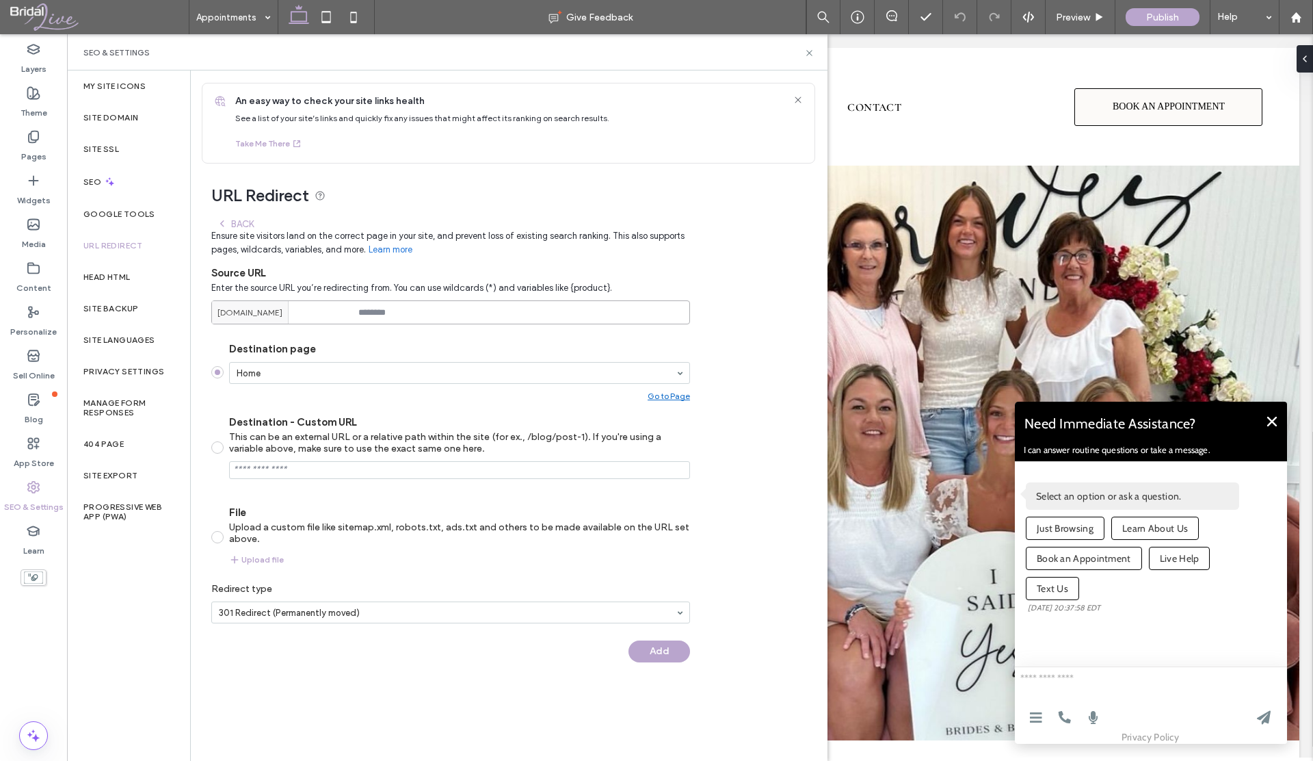
click at [380, 315] on input at bounding box center [450, 312] width 479 height 24
paste input "*********"
type input "*********"
click at [661, 658] on button "Add" at bounding box center [660, 651] width 62 height 22
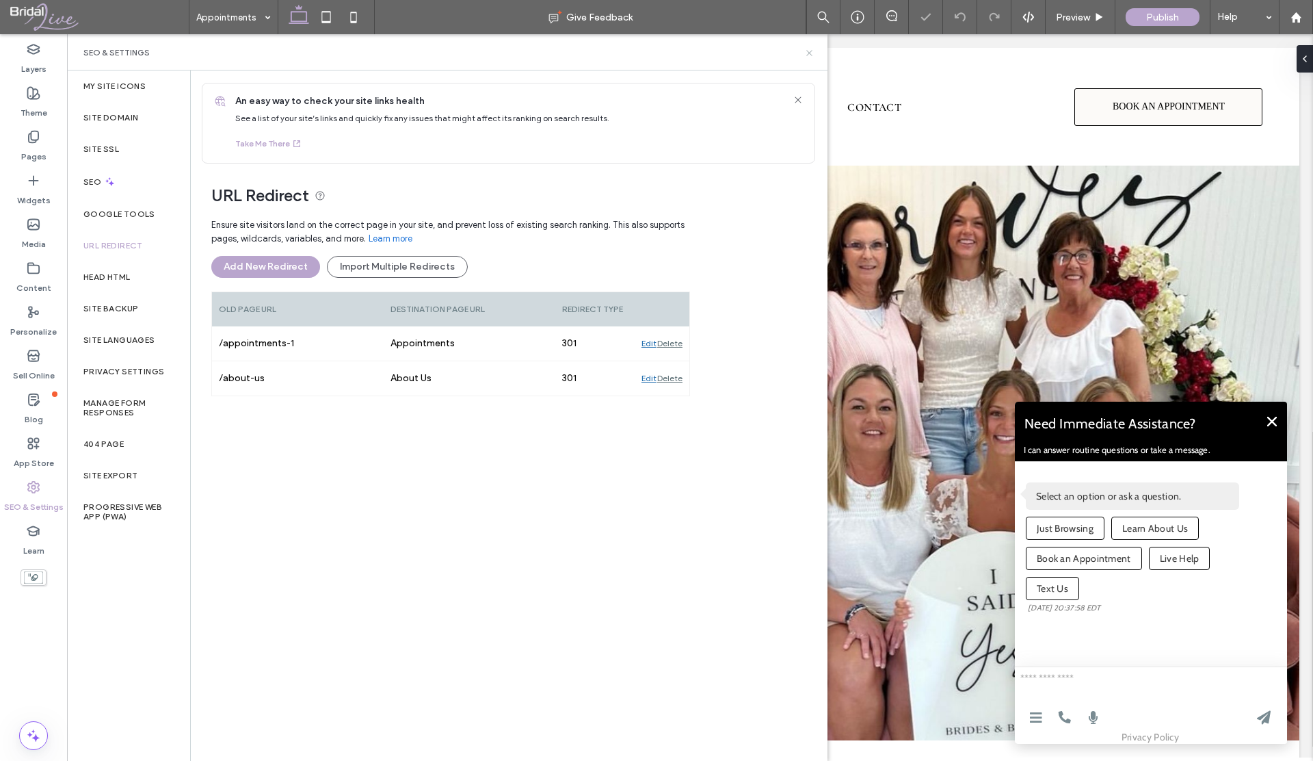
click at [810, 51] on use at bounding box center [808, 52] width 5 height 5
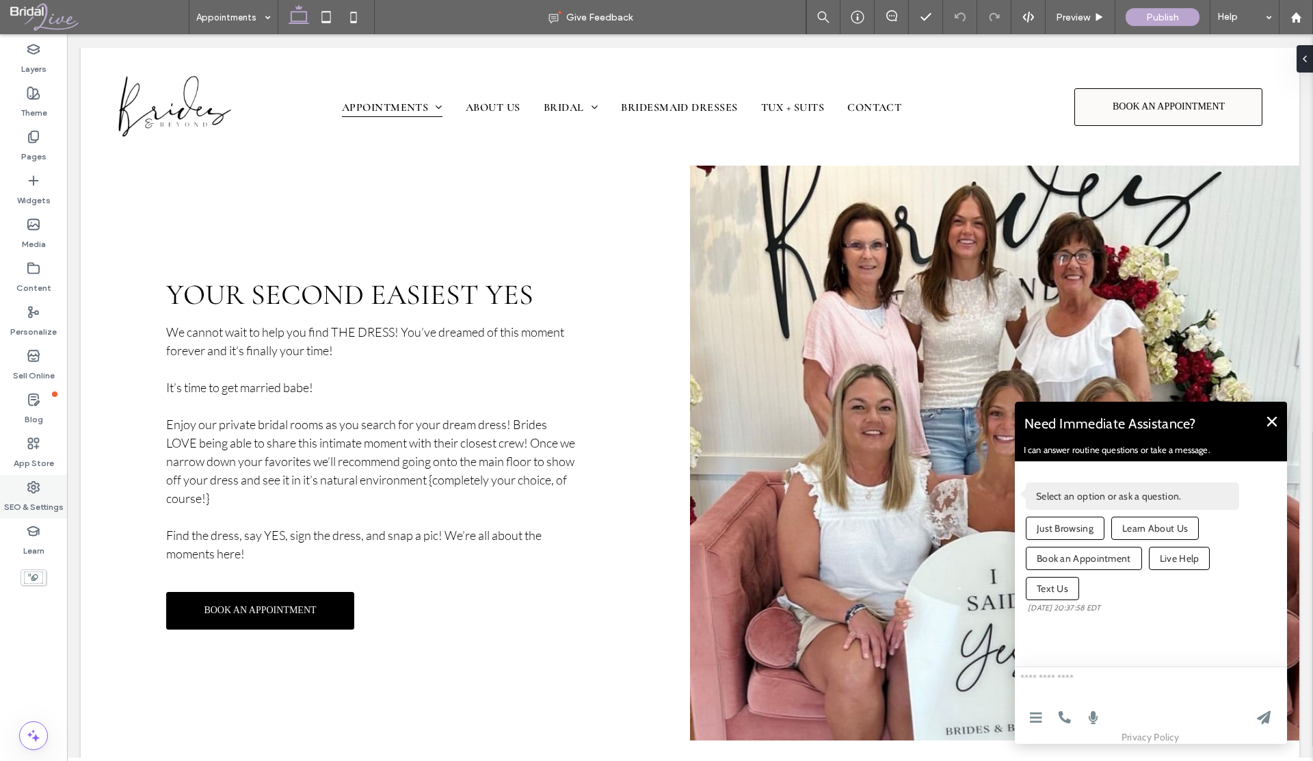
click at [31, 505] on label "SEO & Settings" at bounding box center [34, 503] width 60 height 19
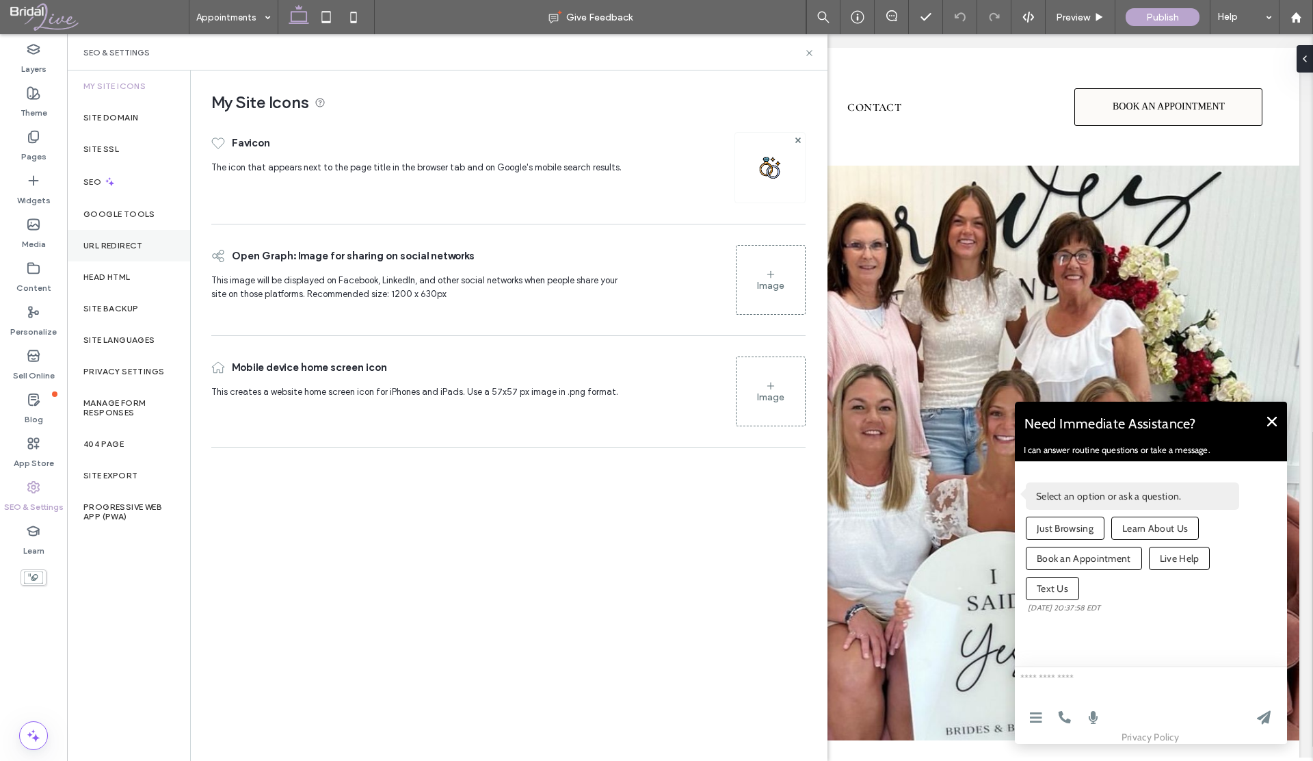
click at [109, 247] on label "URL Redirect" at bounding box center [113, 246] width 60 height 10
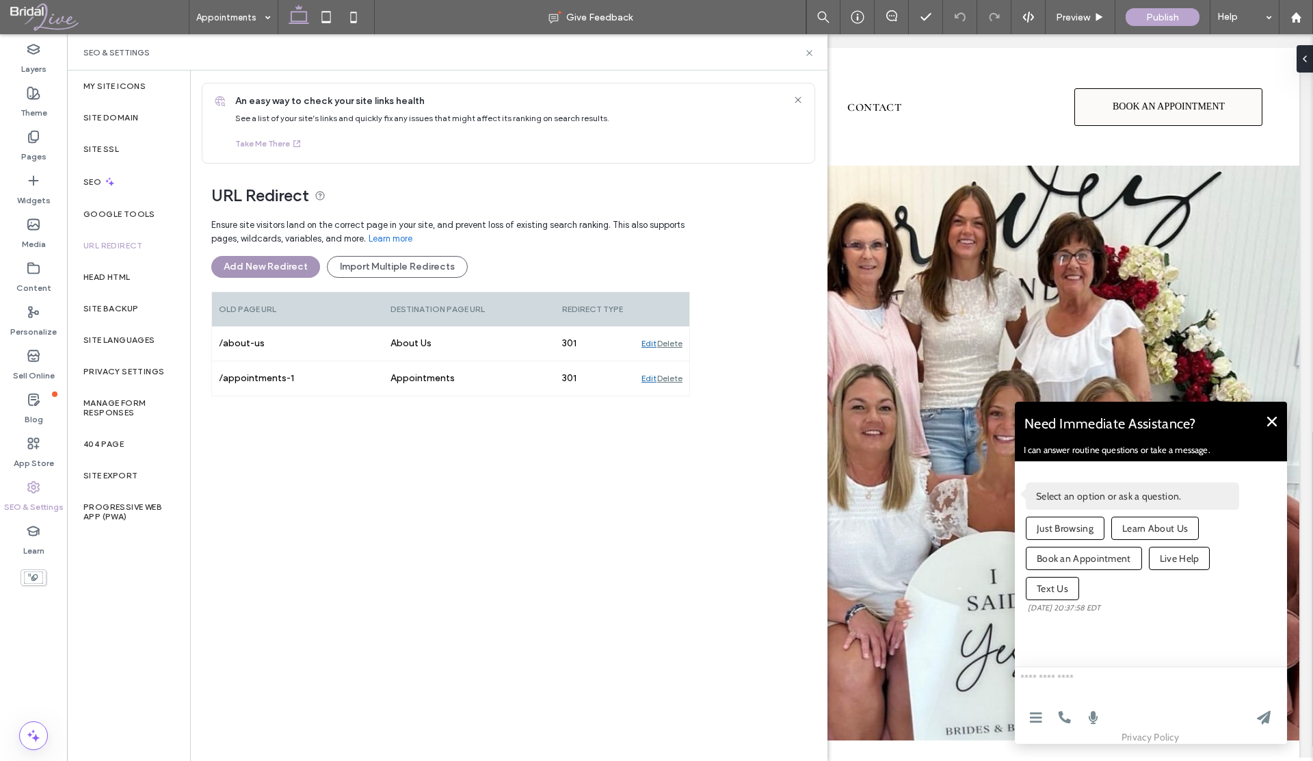
click at [262, 266] on button "Add New Redirect" at bounding box center [265, 267] width 109 height 22
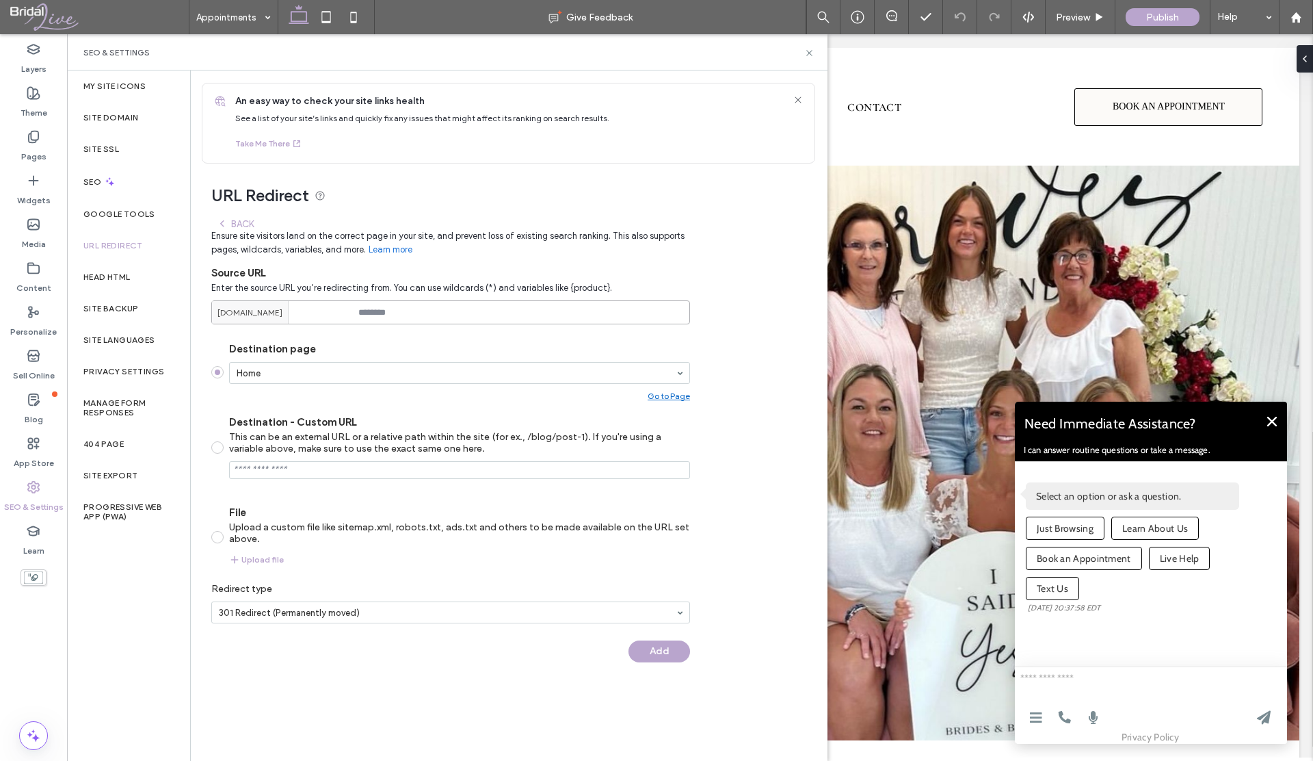
click at [379, 313] on input at bounding box center [450, 312] width 479 height 24
paste input "*******"
type input "*******"
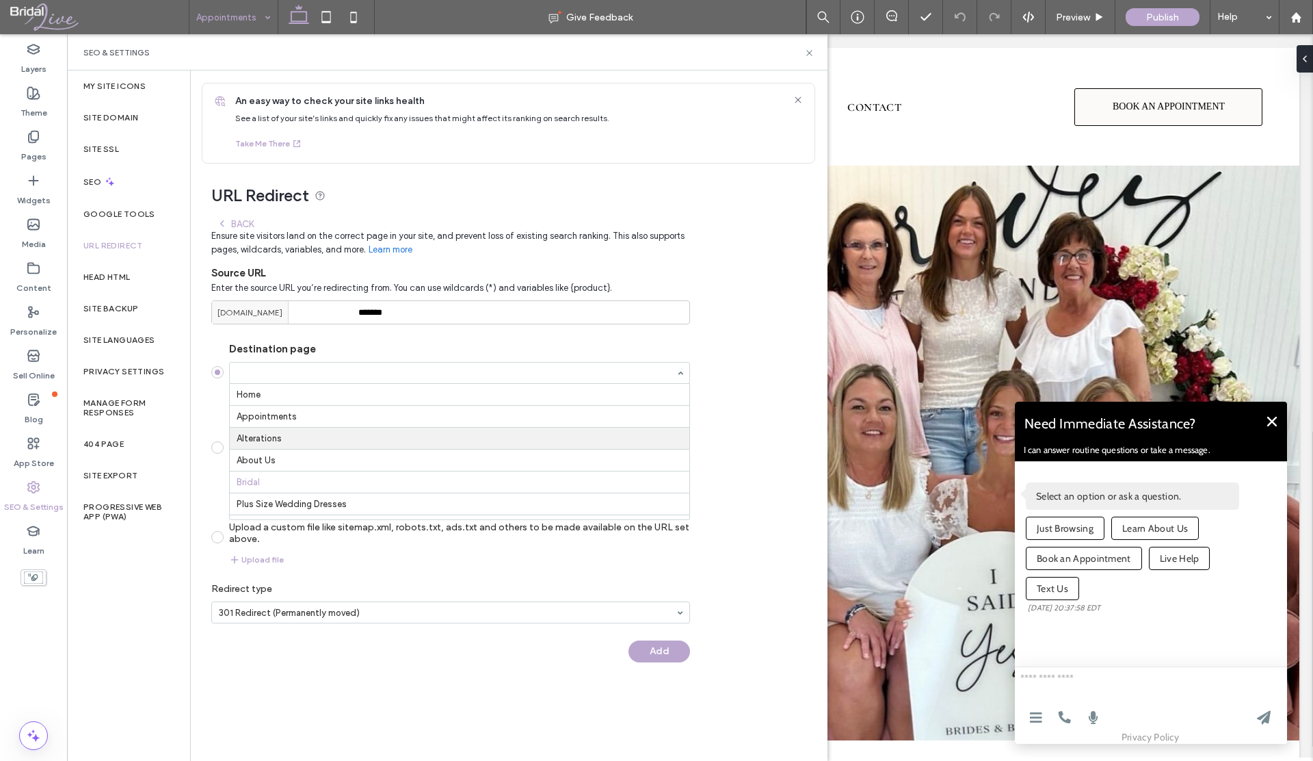
scroll to position [44, 0]
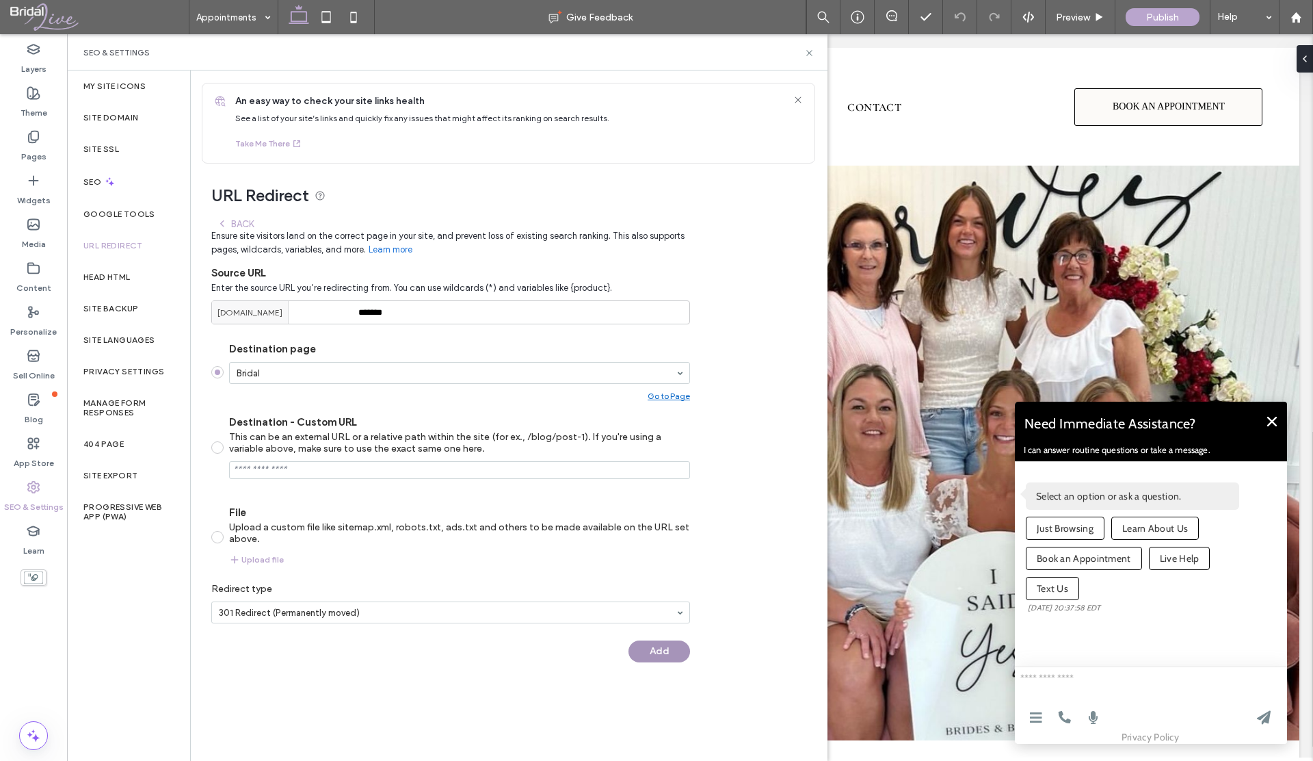
click at [650, 648] on button "Add" at bounding box center [660, 651] width 62 height 22
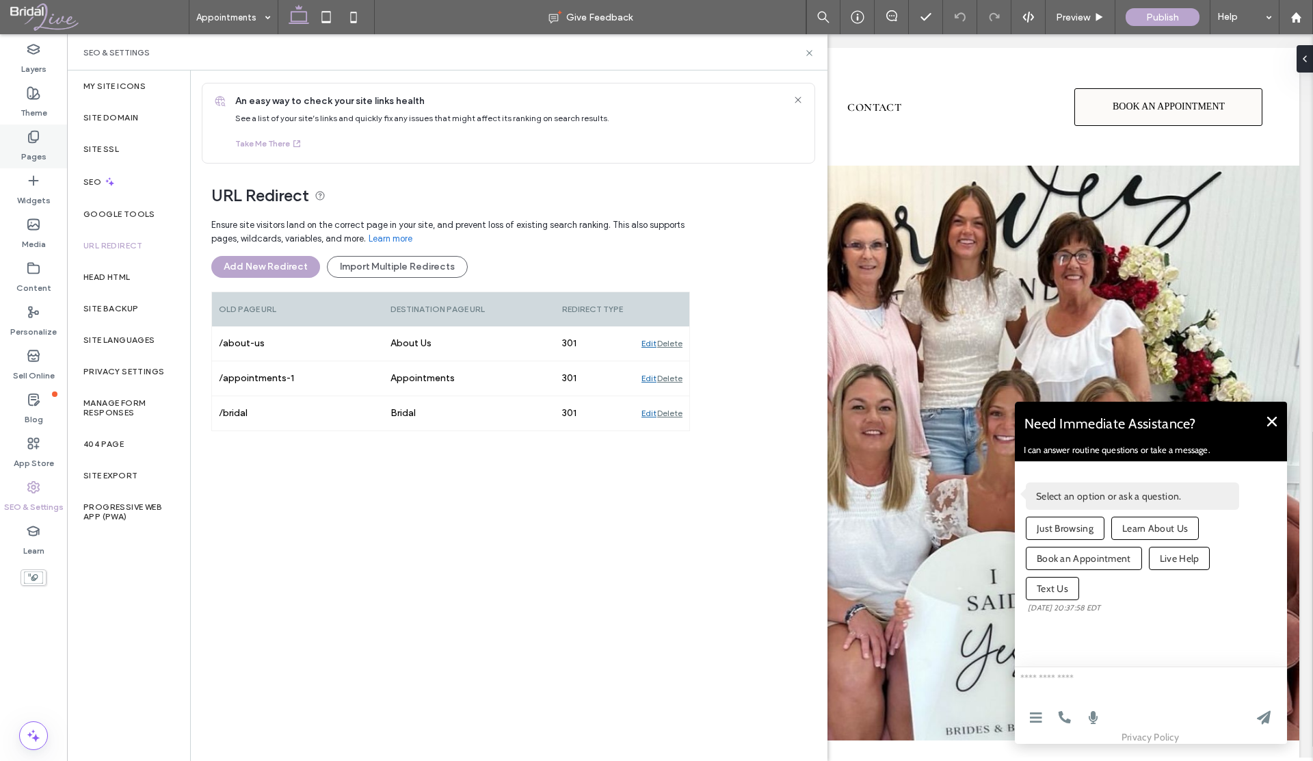
click at [33, 158] on label "Pages" at bounding box center [33, 153] width 25 height 19
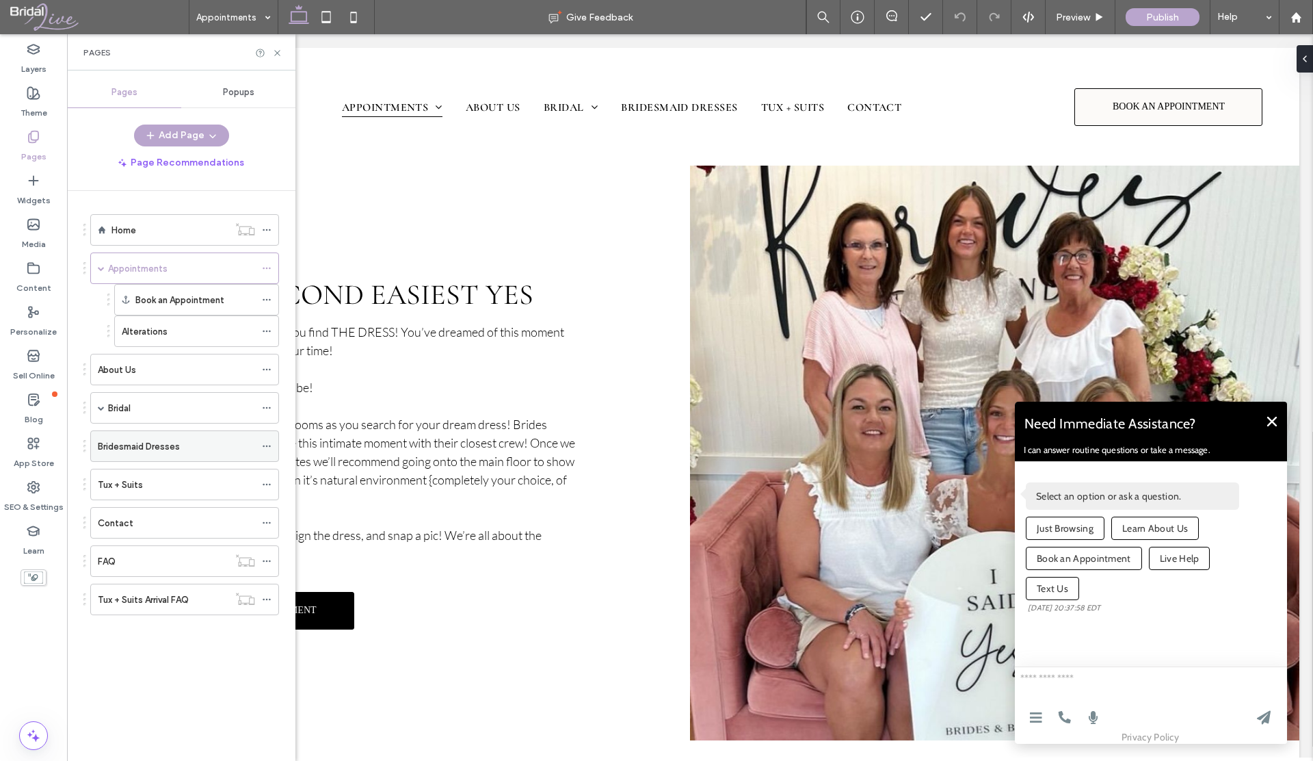
click at [146, 447] on label "Bridesmaid Dresses" at bounding box center [139, 446] width 82 height 24
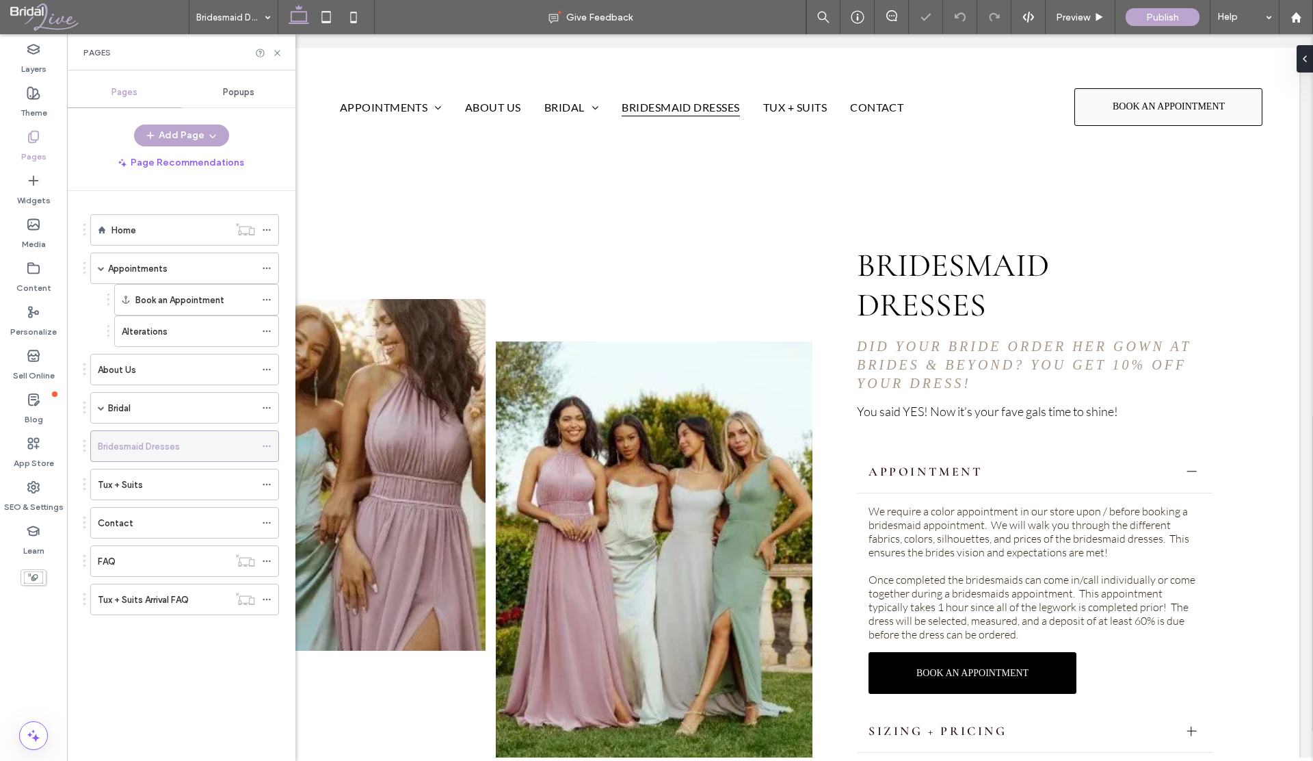
click at [266, 445] on use at bounding box center [267, 446] width 8 height 2
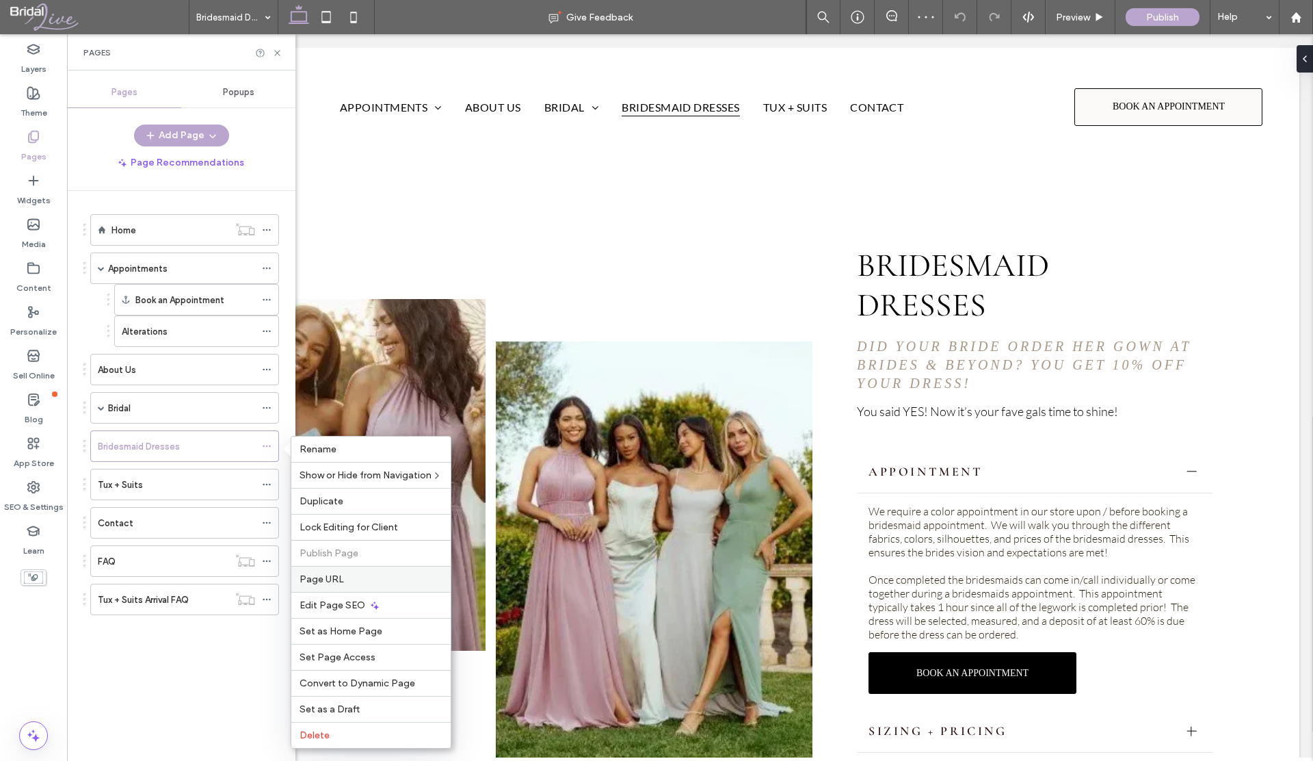
click at [338, 574] on span "Page URL" at bounding box center [322, 579] width 44 height 12
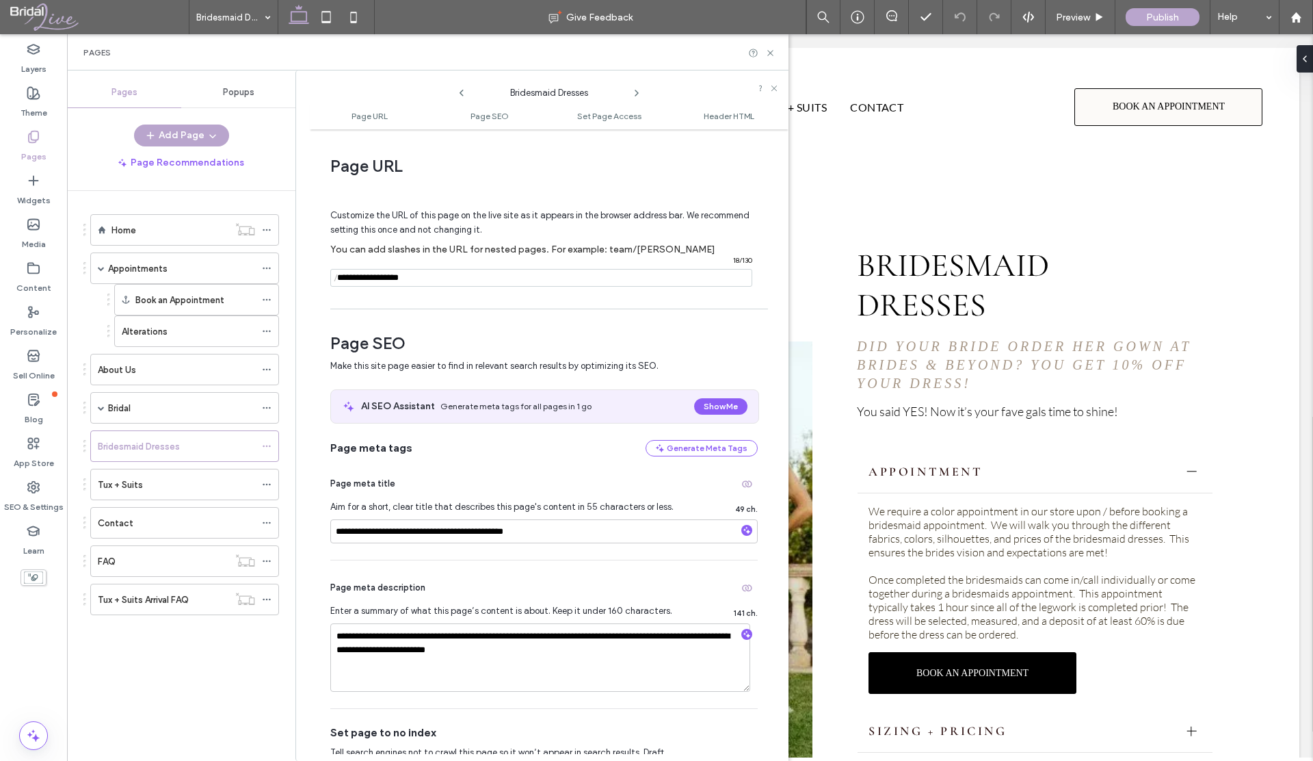
drag, startPoint x: 427, startPoint y: 278, endPoint x: 336, endPoint y: 279, distance: 90.3
click at [335, 278] on div "/ 18 / 130" at bounding box center [541, 278] width 422 height 18
paste input "**********"
type input "**********"
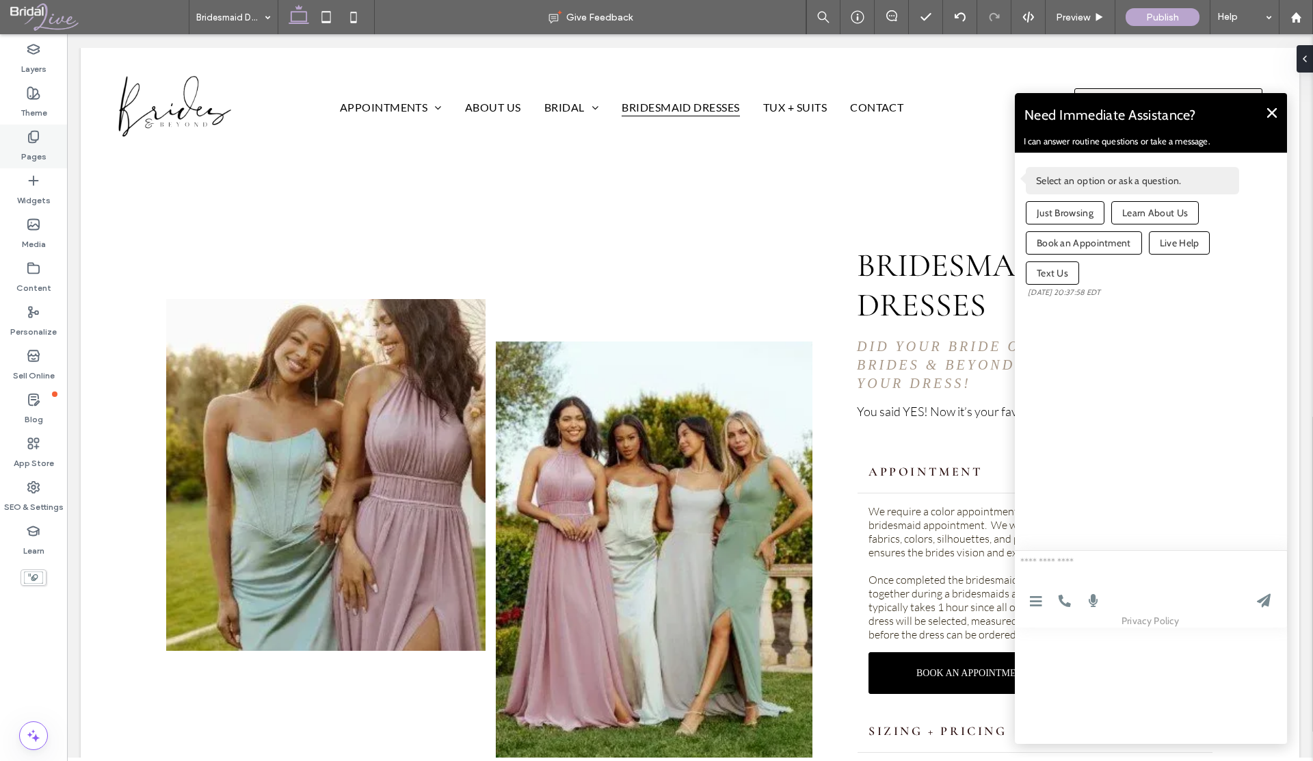
click at [36, 159] on label "Pages" at bounding box center [33, 153] width 25 height 19
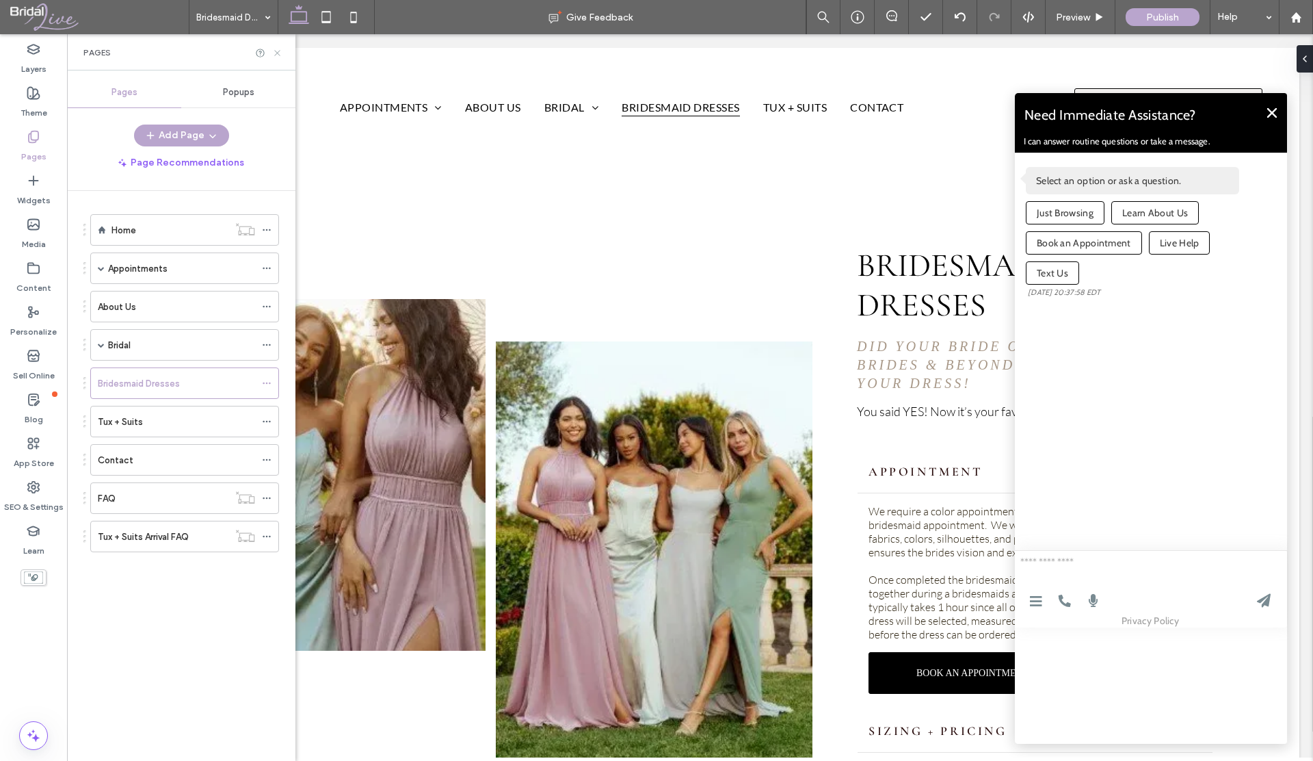
click at [276, 50] on icon at bounding box center [277, 53] width 10 height 10
click at [276, 50] on div "Appointments Book an Appointment Alterations About Us Bridal Wedding Dresses Pl…" at bounding box center [690, 107] width 1219 height 118
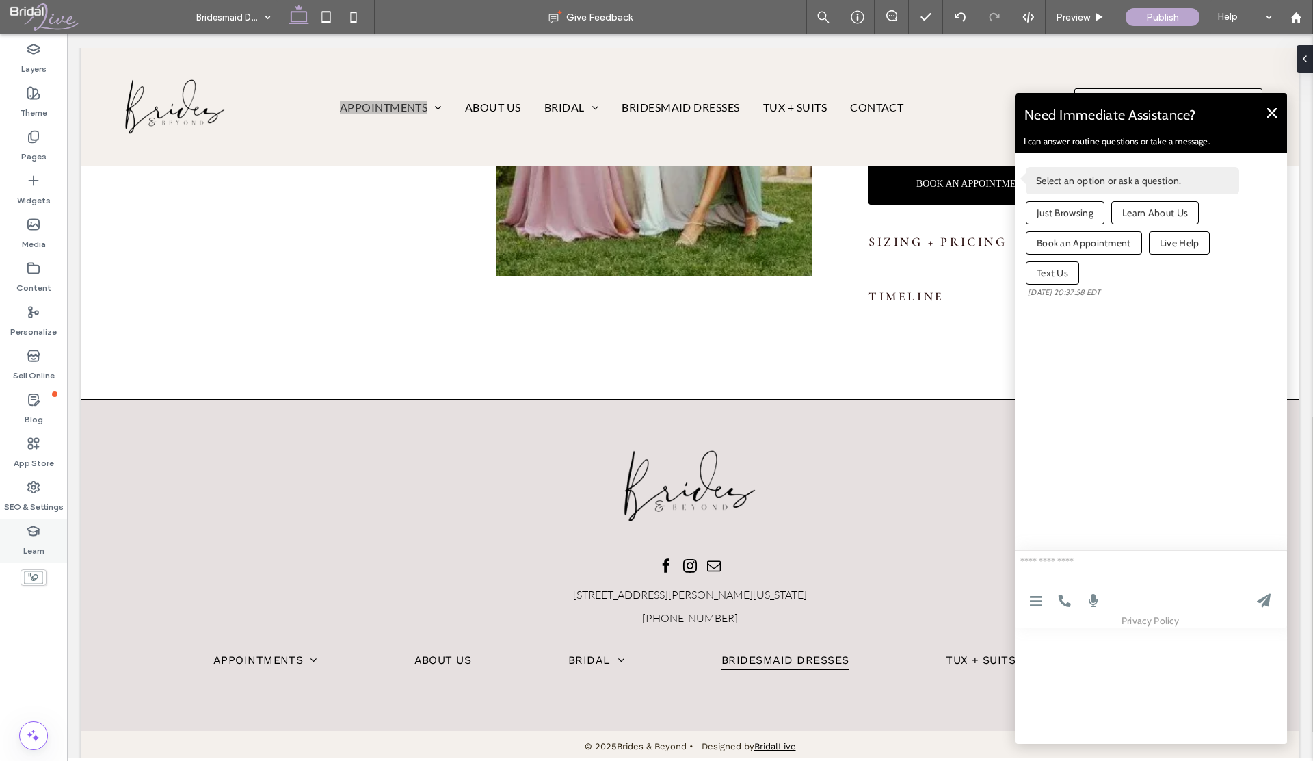
scroll to position [497, 0]
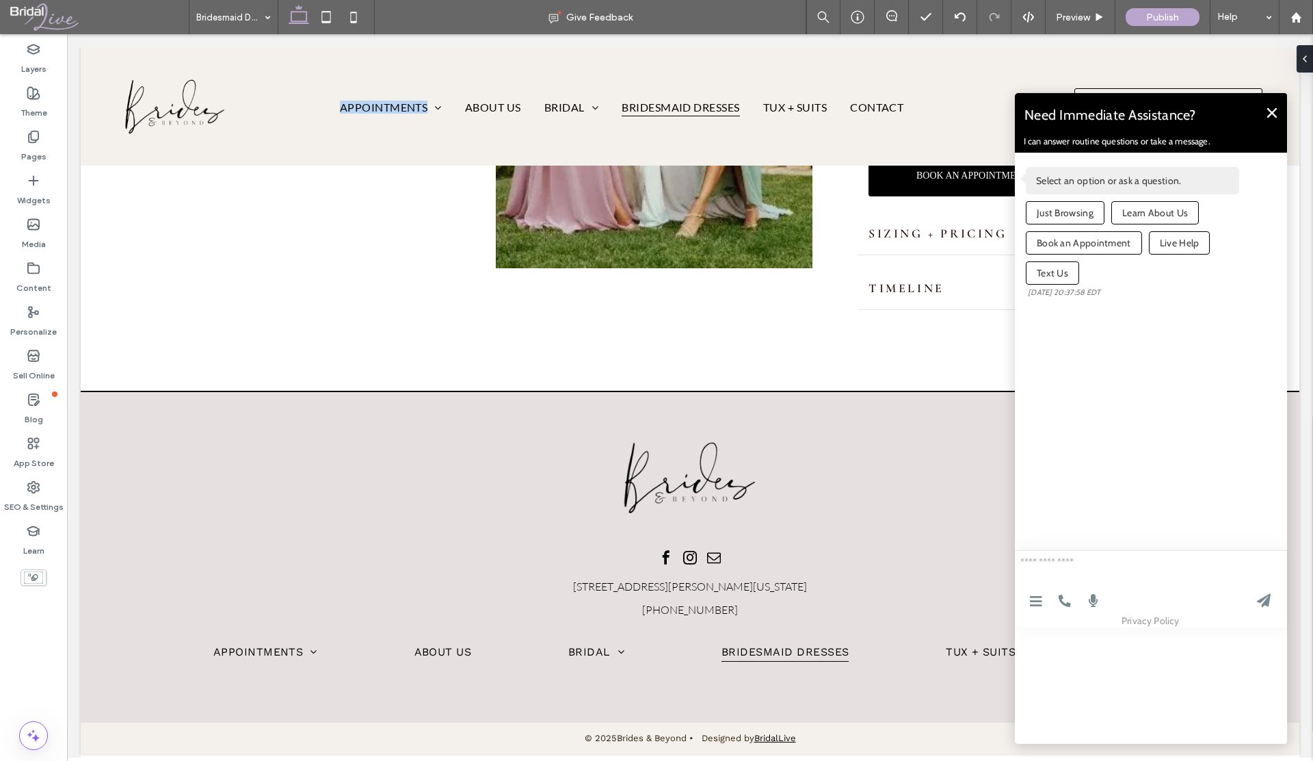
click at [1270, 114] on icon at bounding box center [1272, 112] width 10 height 10
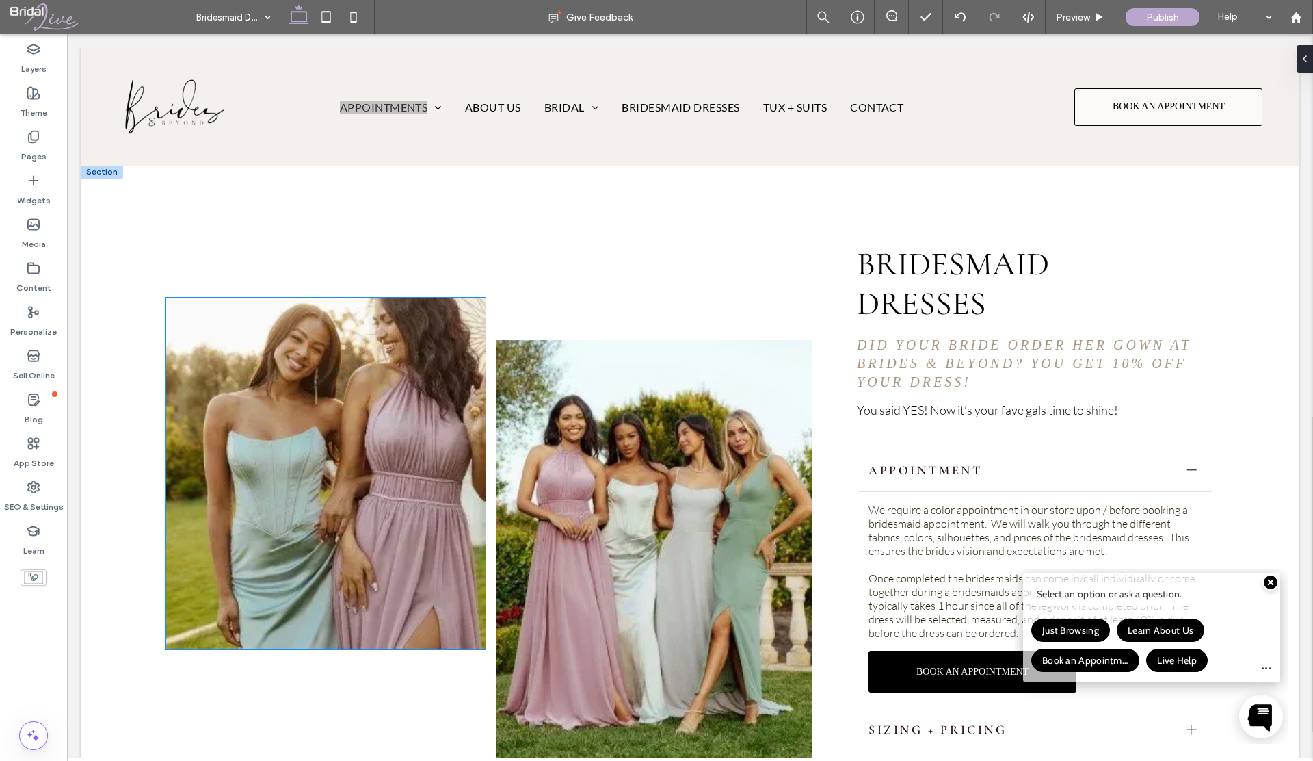
scroll to position [0, 0]
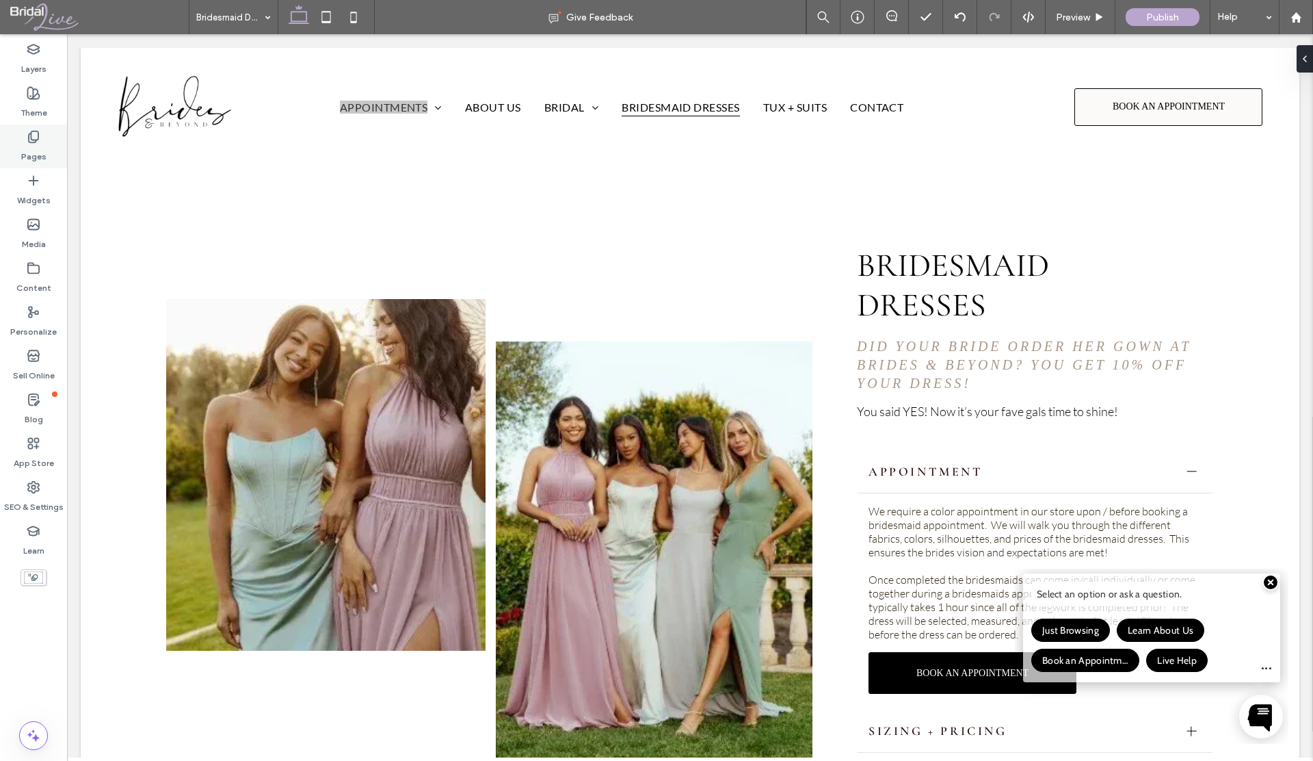
click at [35, 157] on label "Pages" at bounding box center [33, 153] width 25 height 19
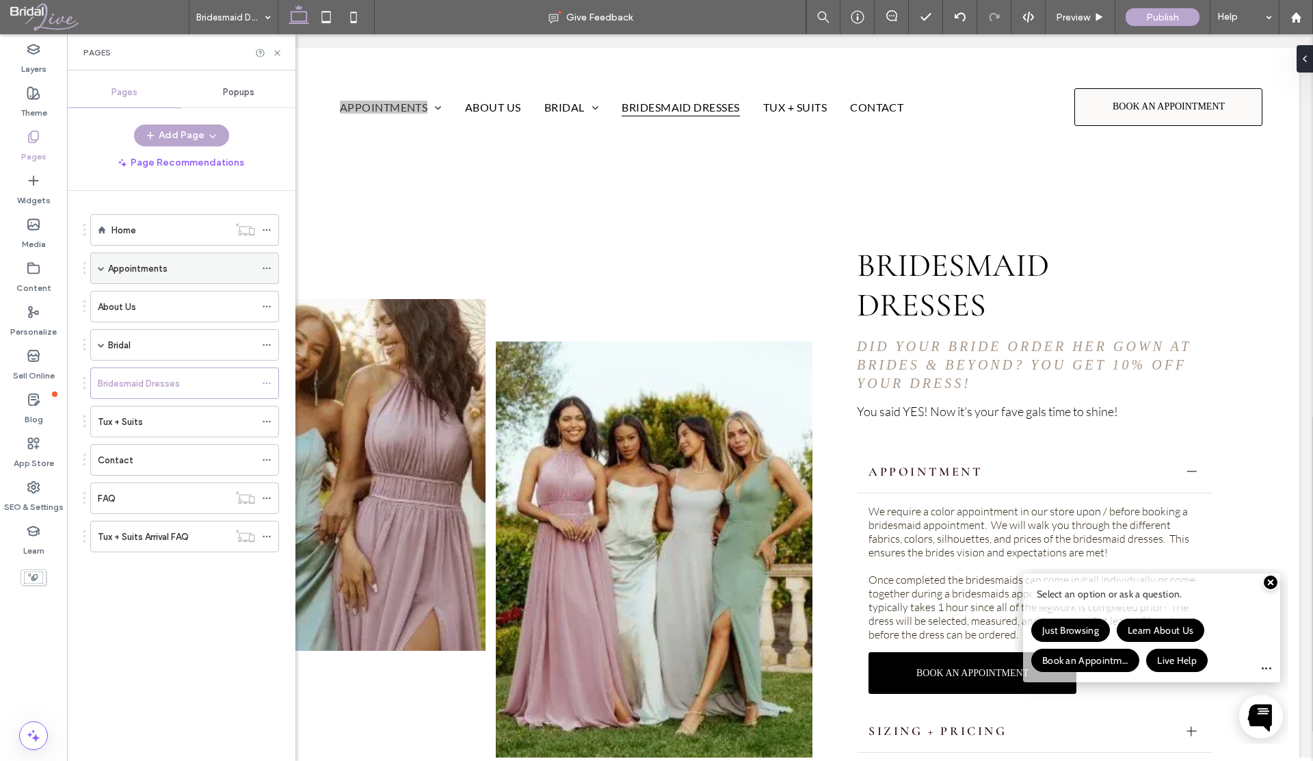
click at [103, 267] on span at bounding box center [101, 268] width 7 height 7
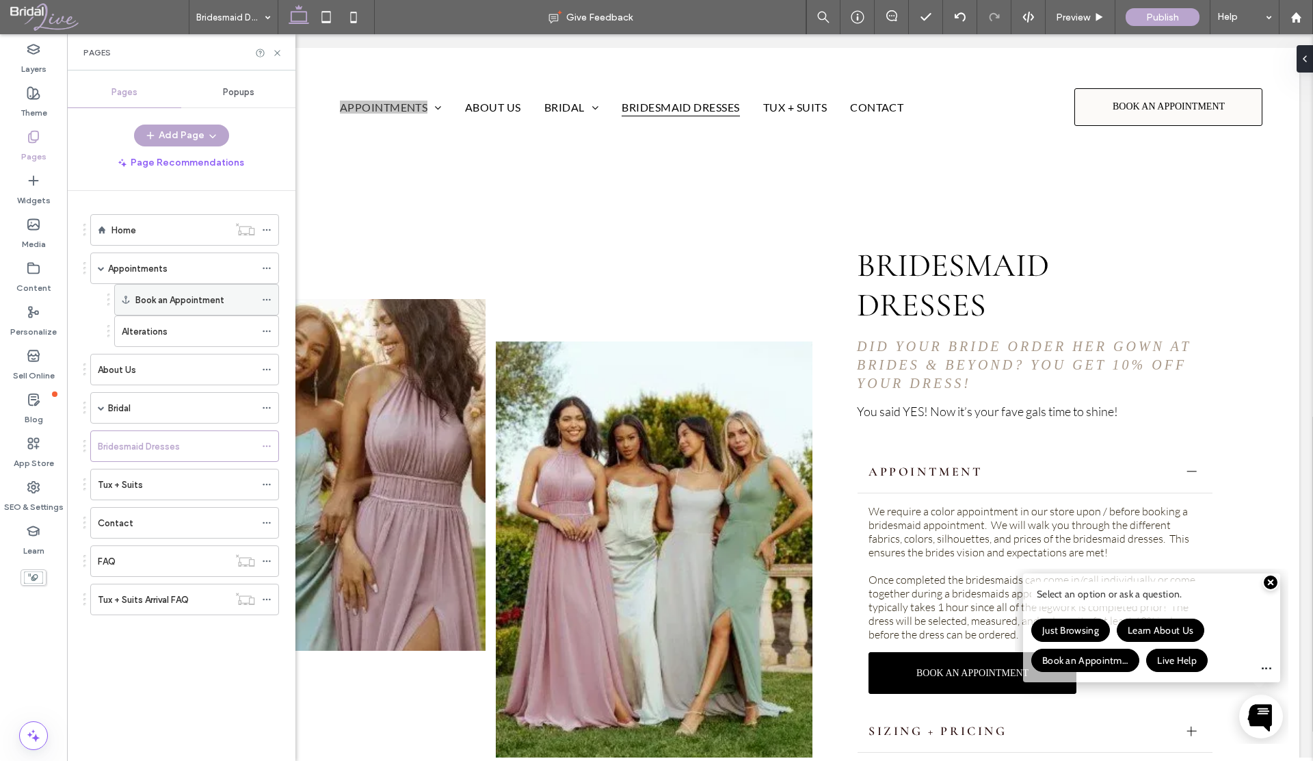
click at [147, 297] on label "Book an Appointment" at bounding box center [179, 300] width 89 height 24
click at [146, 558] on div "FAQ" at bounding box center [163, 561] width 131 height 14
click at [274, 54] on icon at bounding box center [277, 53] width 10 height 10
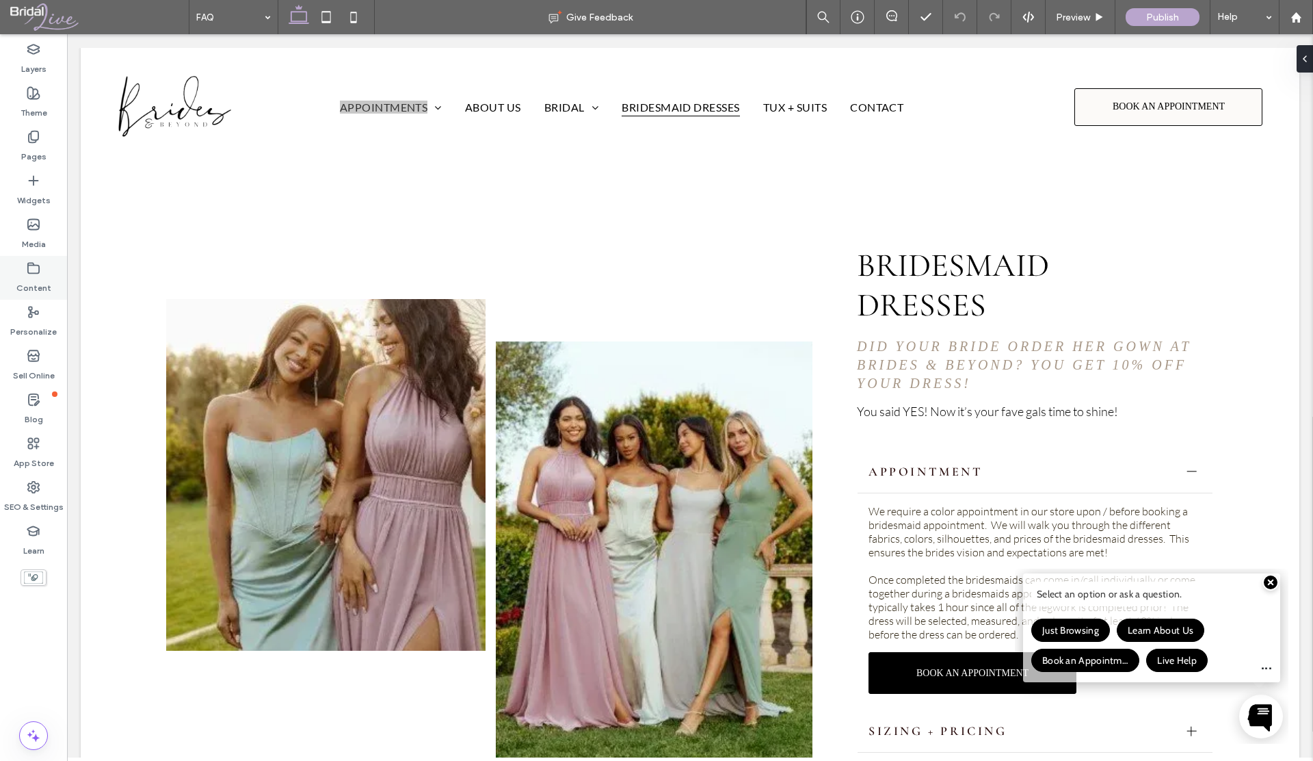
click at [33, 285] on label "Content" at bounding box center [33, 284] width 35 height 19
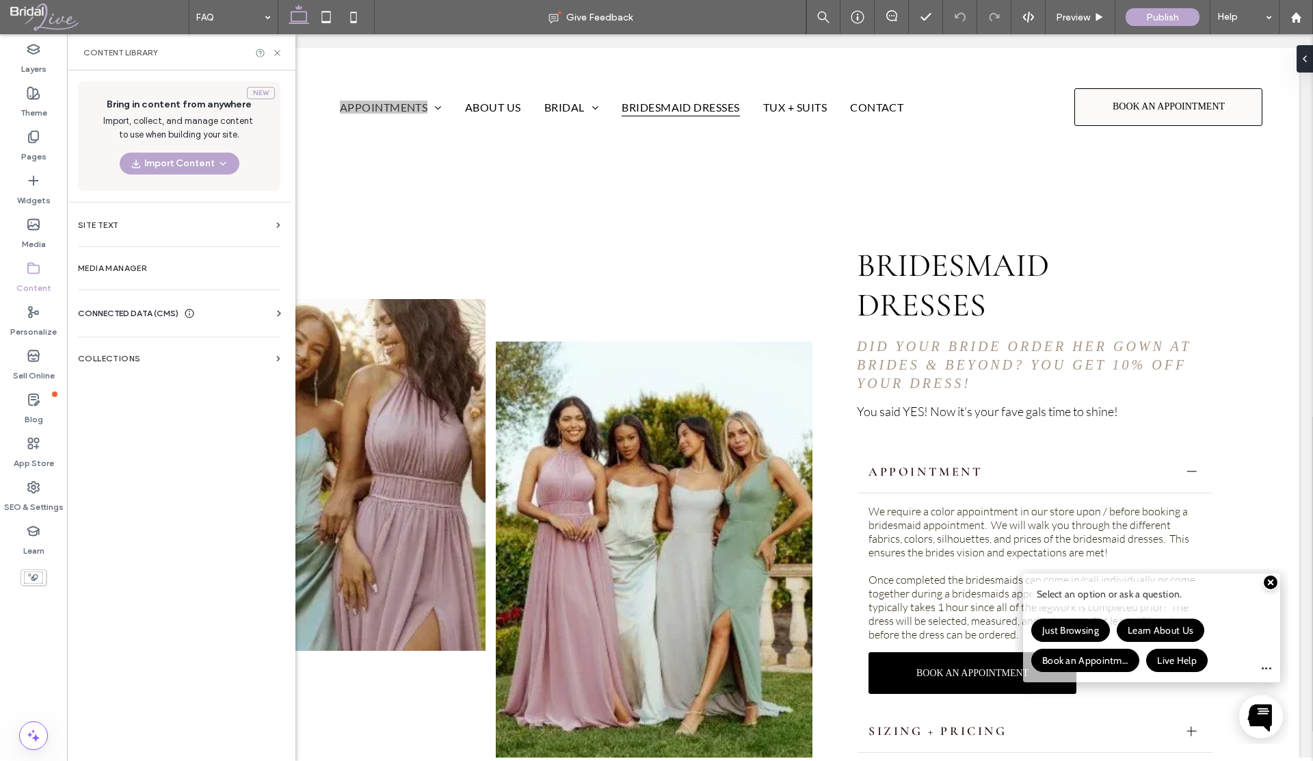
click at [107, 315] on span "CONNECTED DATA (CMS)" at bounding box center [128, 313] width 101 height 14
click at [133, 348] on label "Business Info" at bounding box center [182, 347] width 186 height 10
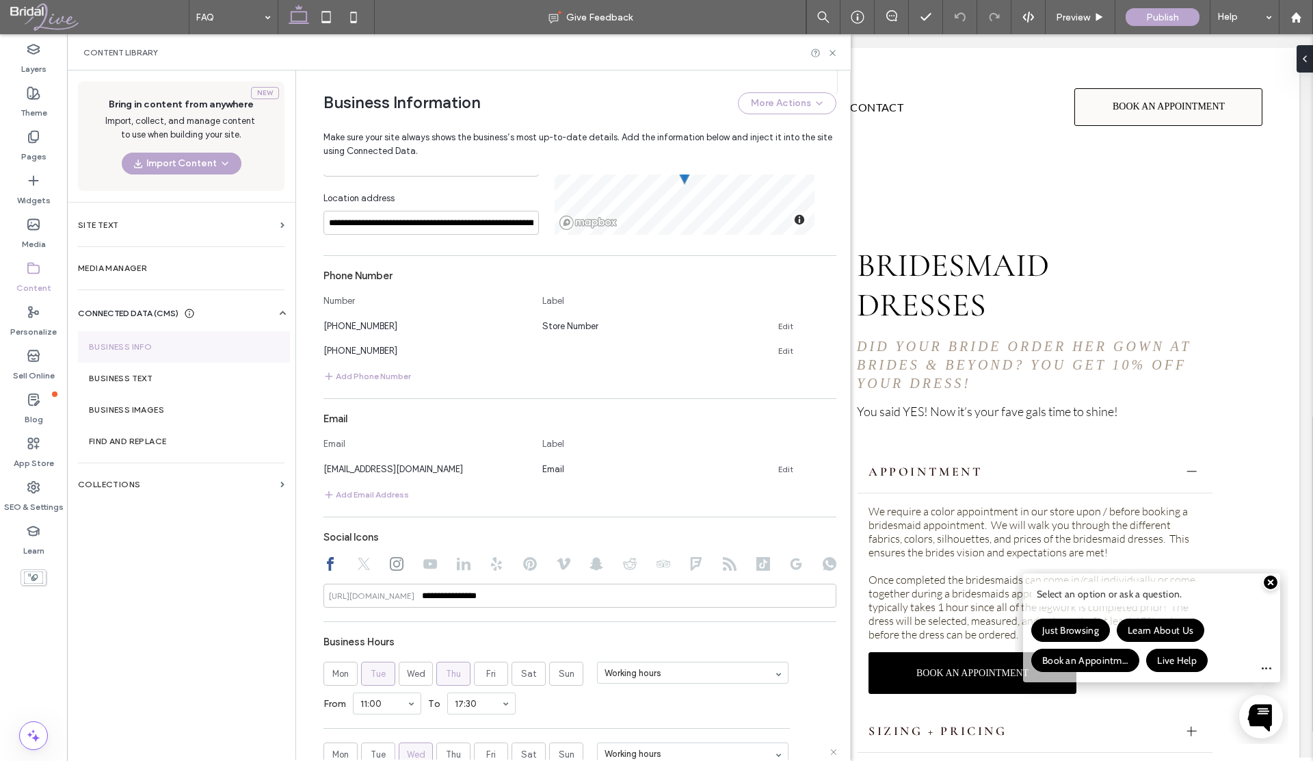
scroll to position [750, 0]
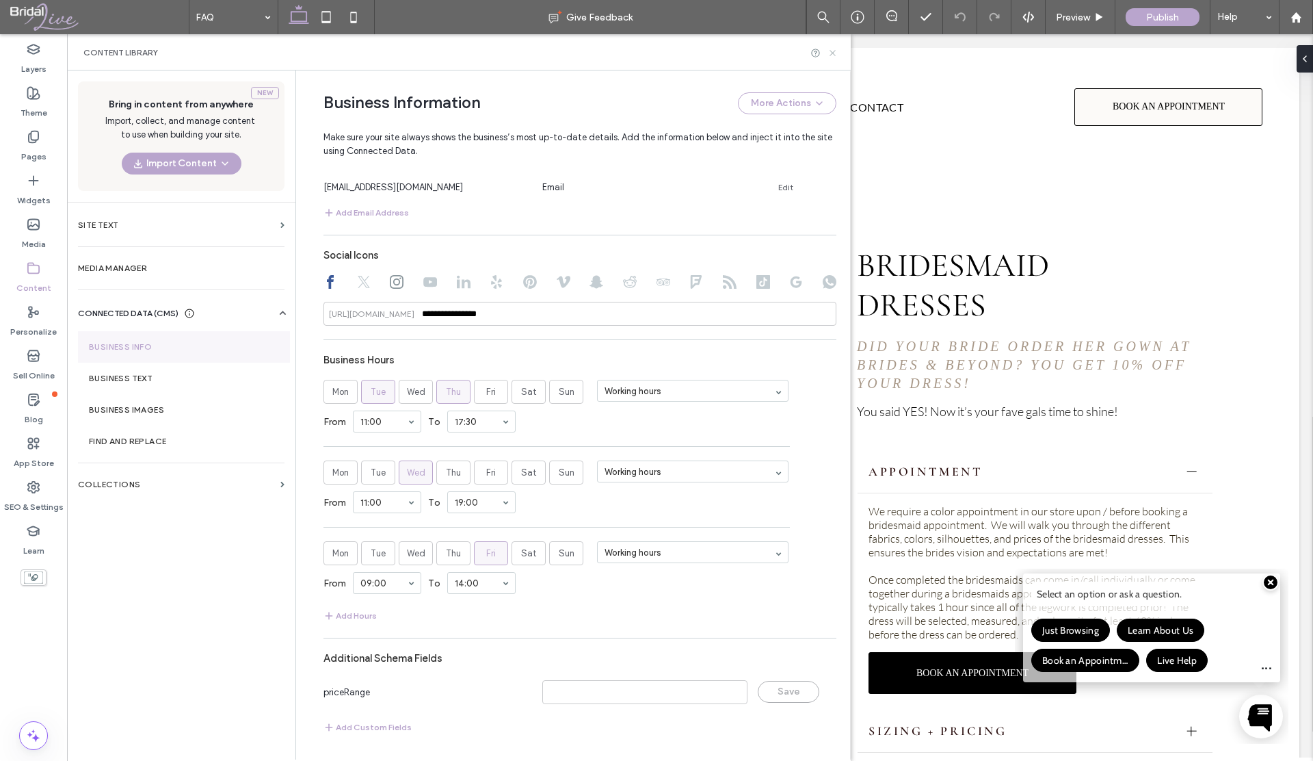
click at [835, 56] on icon at bounding box center [833, 53] width 10 height 10
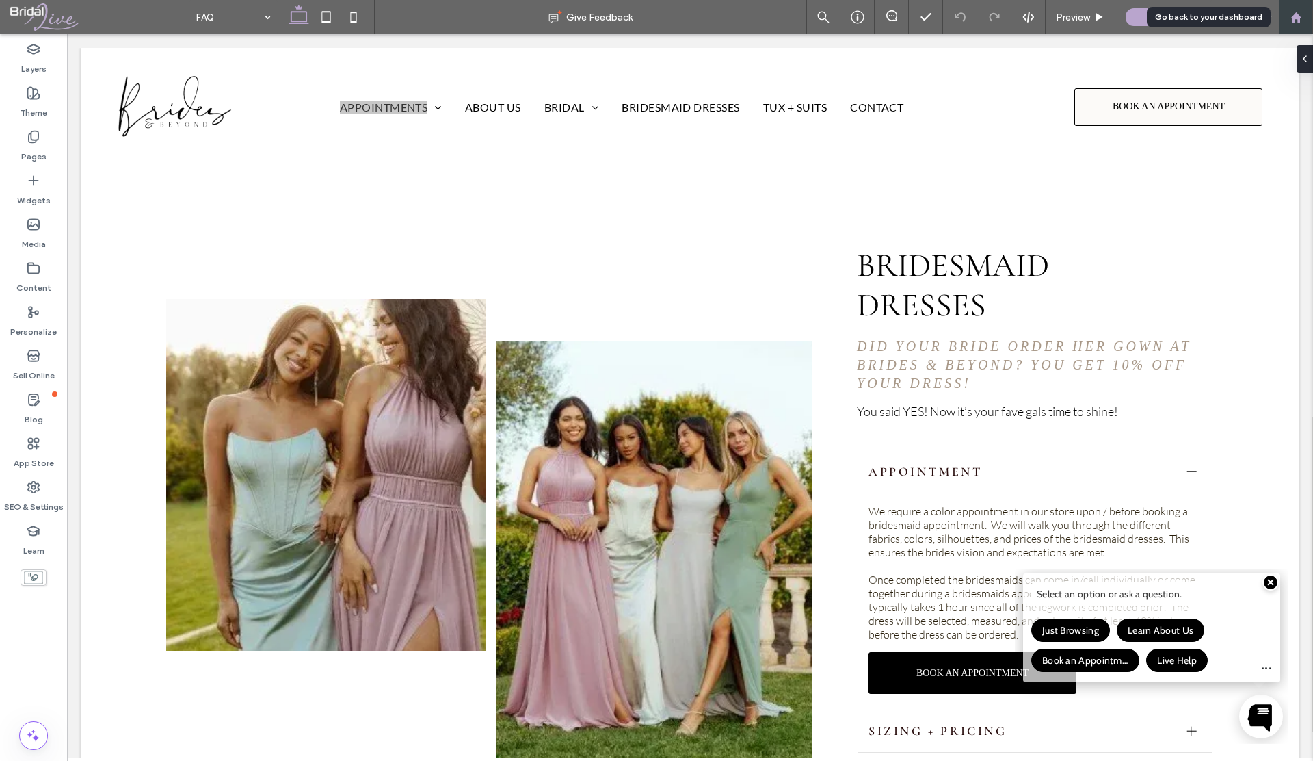
click at [1294, 21] on use at bounding box center [1296, 17] width 10 height 10
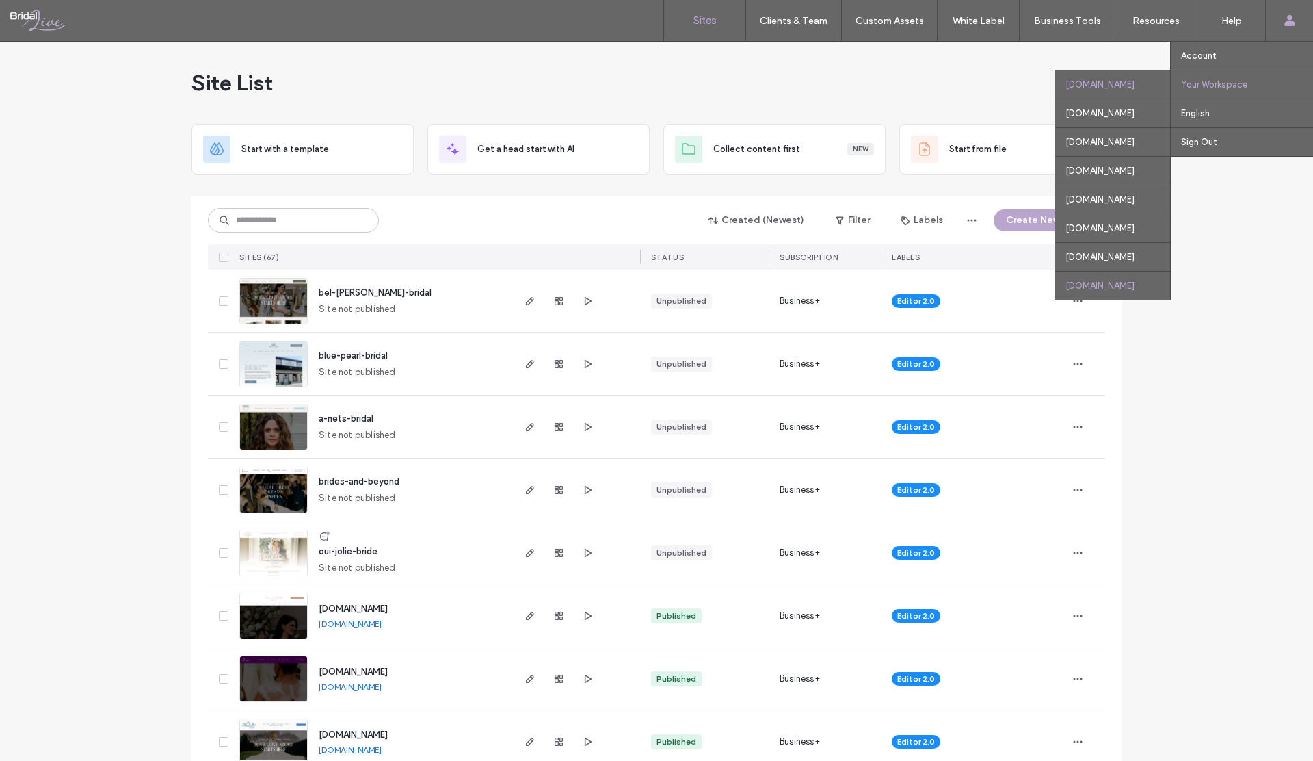
click at [1055, 280] on div "[DOMAIN_NAME]" at bounding box center [1112, 285] width 115 height 29
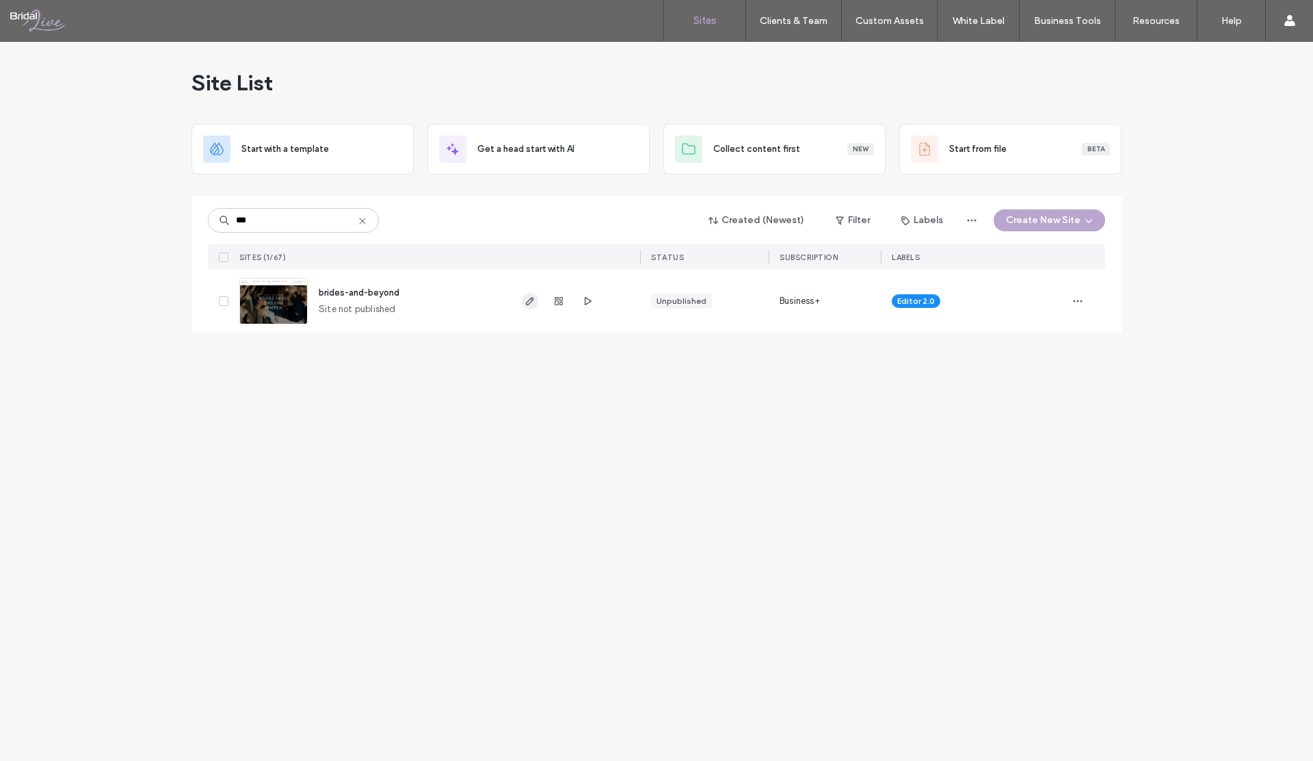
type input "***"
click at [527, 303] on icon "button" at bounding box center [530, 300] width 11 height 11
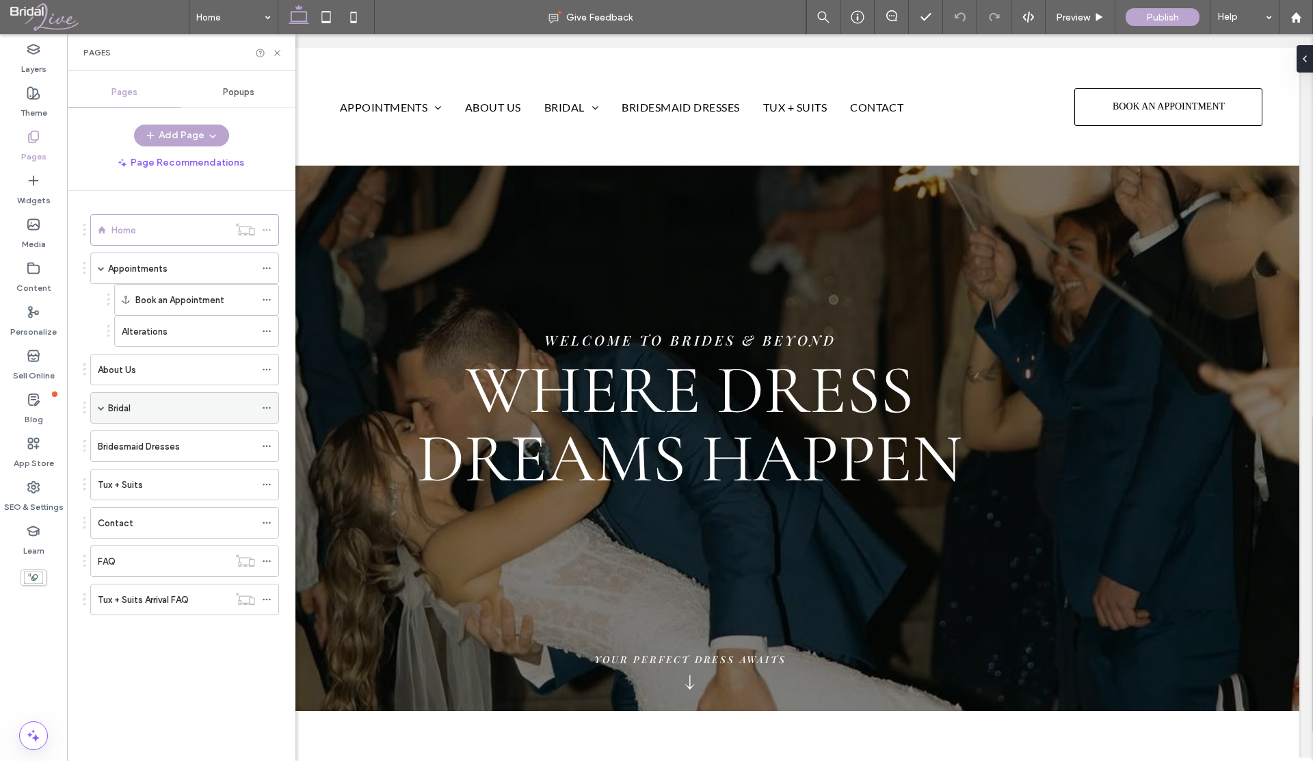
click at [98, 407] on span at bounding box center [101, 407] width 7 height 7
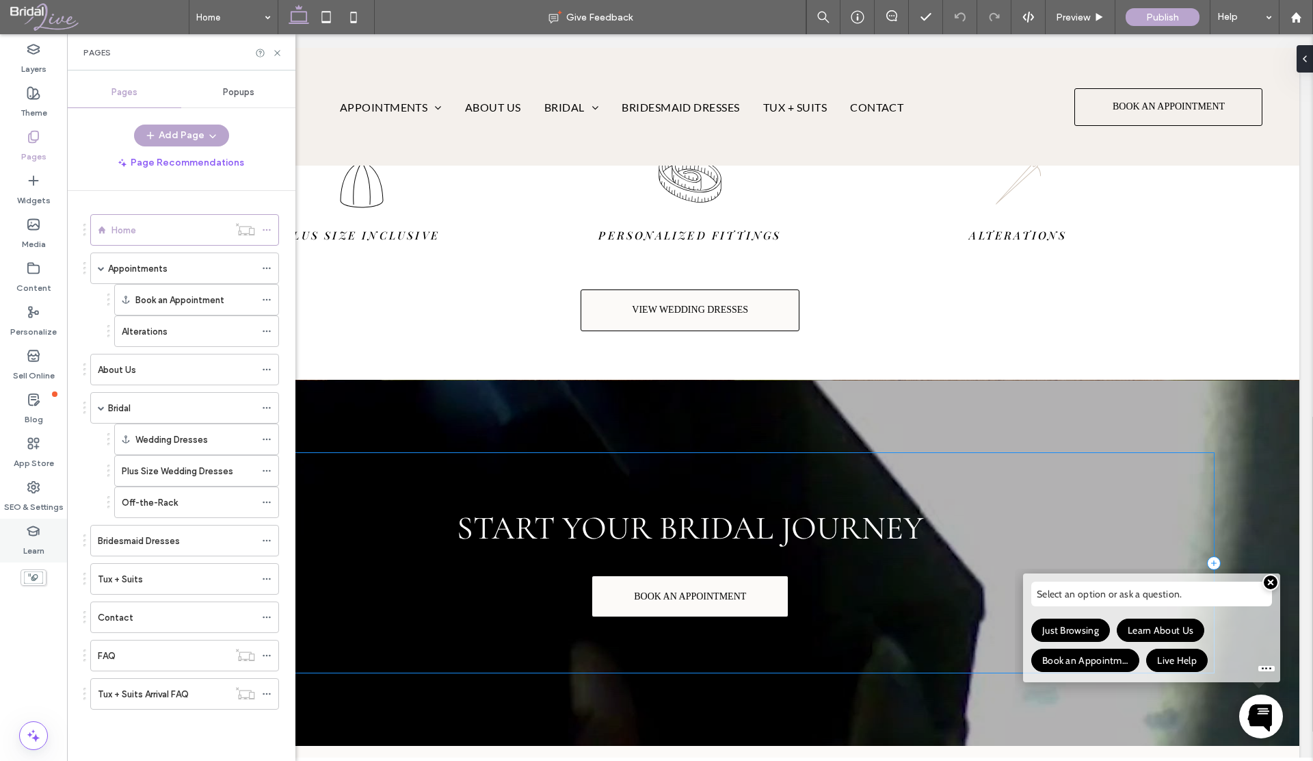
scroll to position [2384, 0]
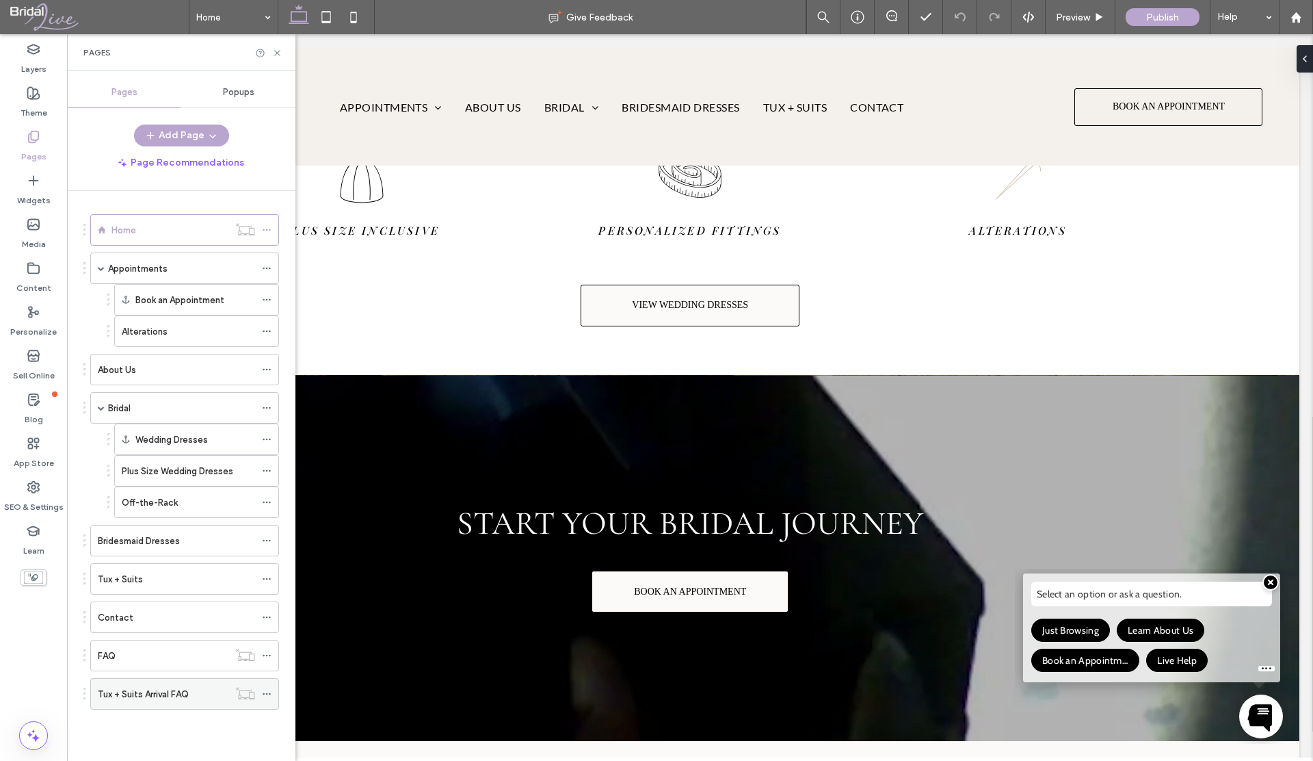
click at [180, 687] on label "Tux + Suits Arrival FAQ" at bounding box center [143, 694] width 91 height 24
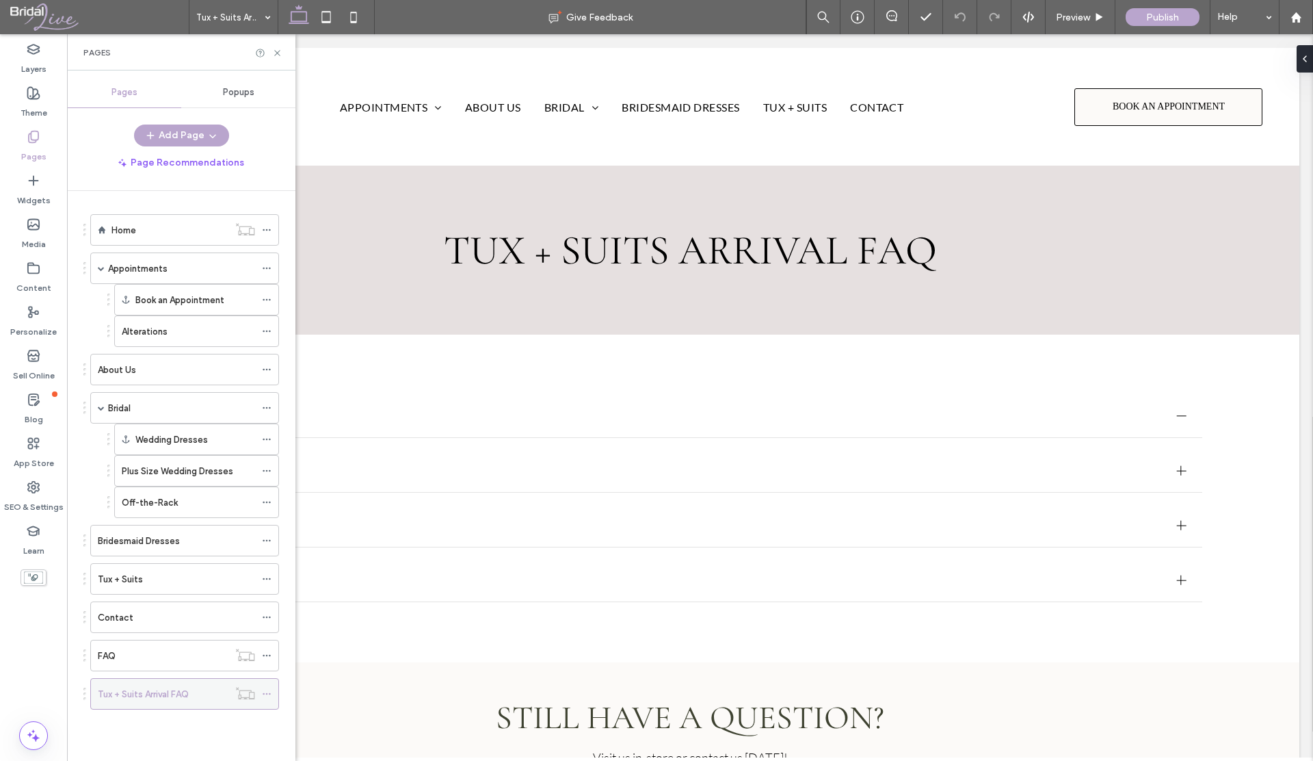
scroll to position [0, 0]
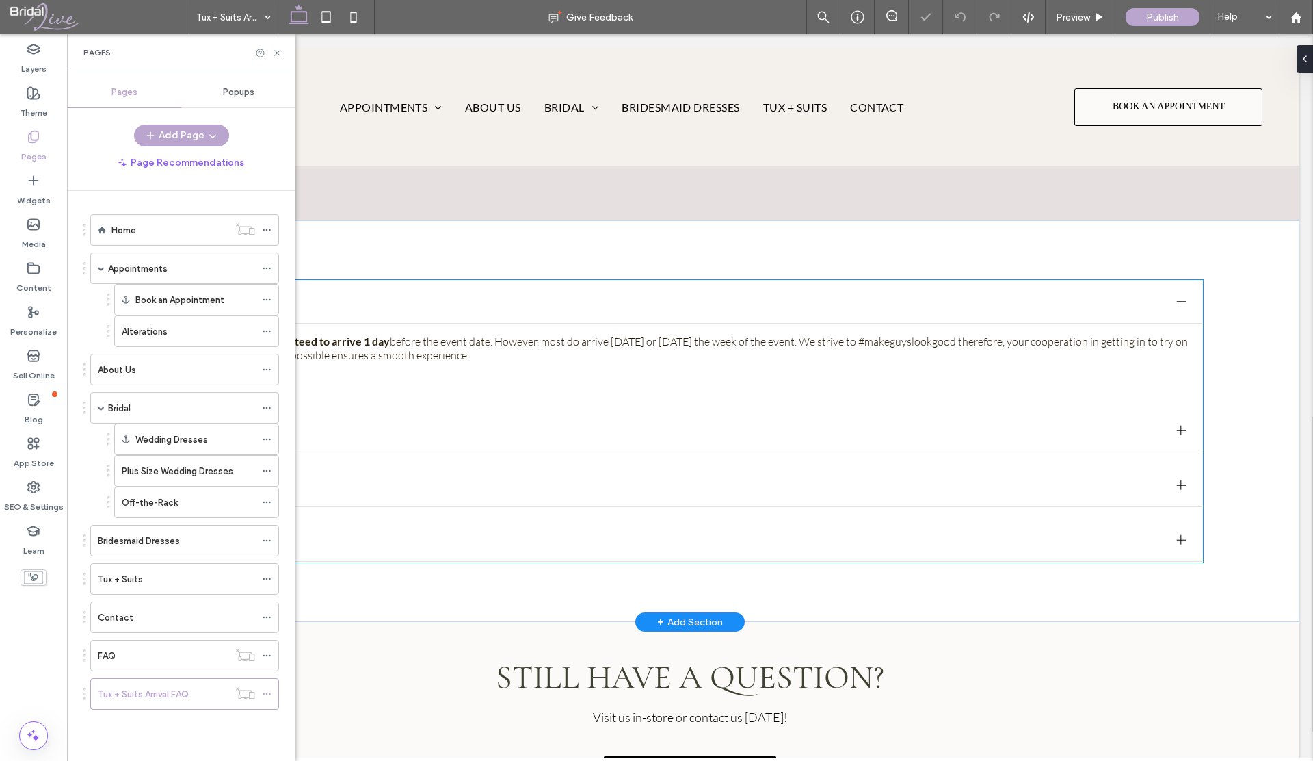
scroll to position [116, 0]
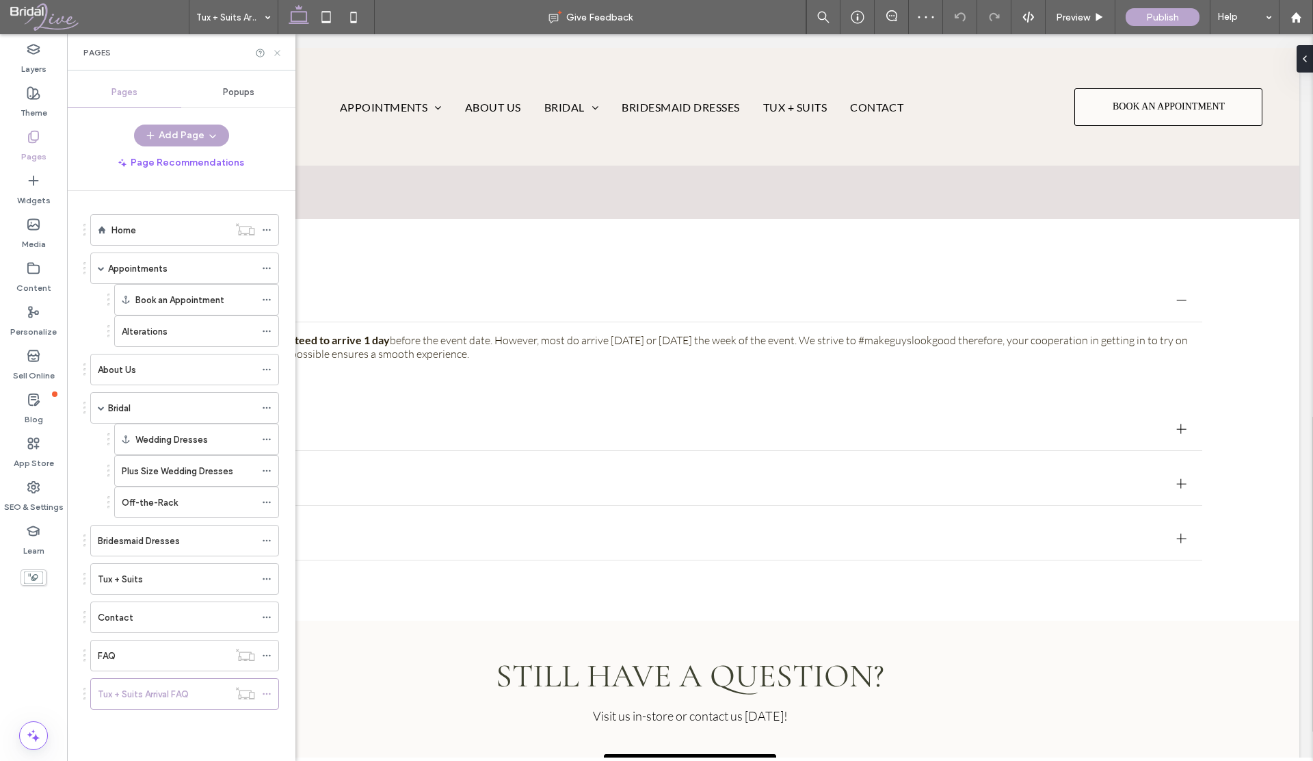
click at [275, 54] on use at bounding box center [276, 52] width 5 height 5
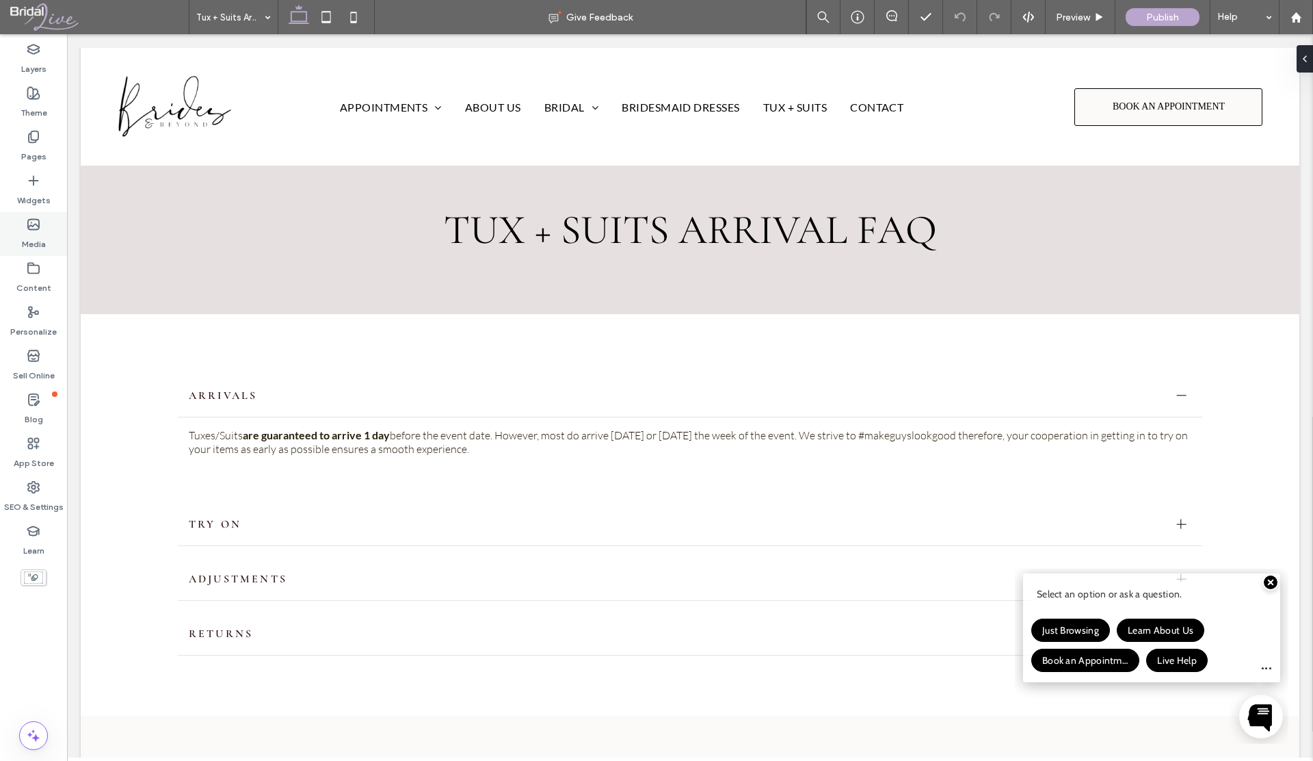
scroll to position [0, 0]
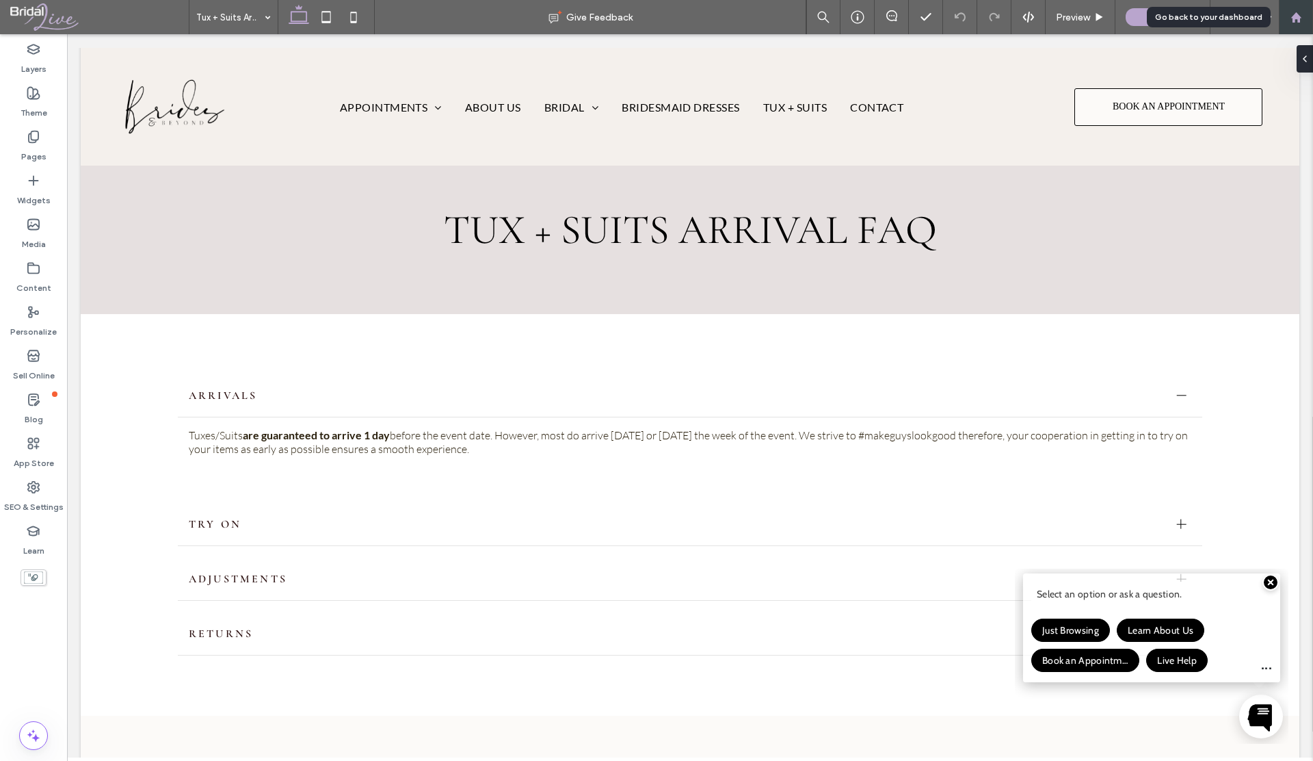
click at [1293, 20] on use at bounding box center [1296, 17] width 10 height 10
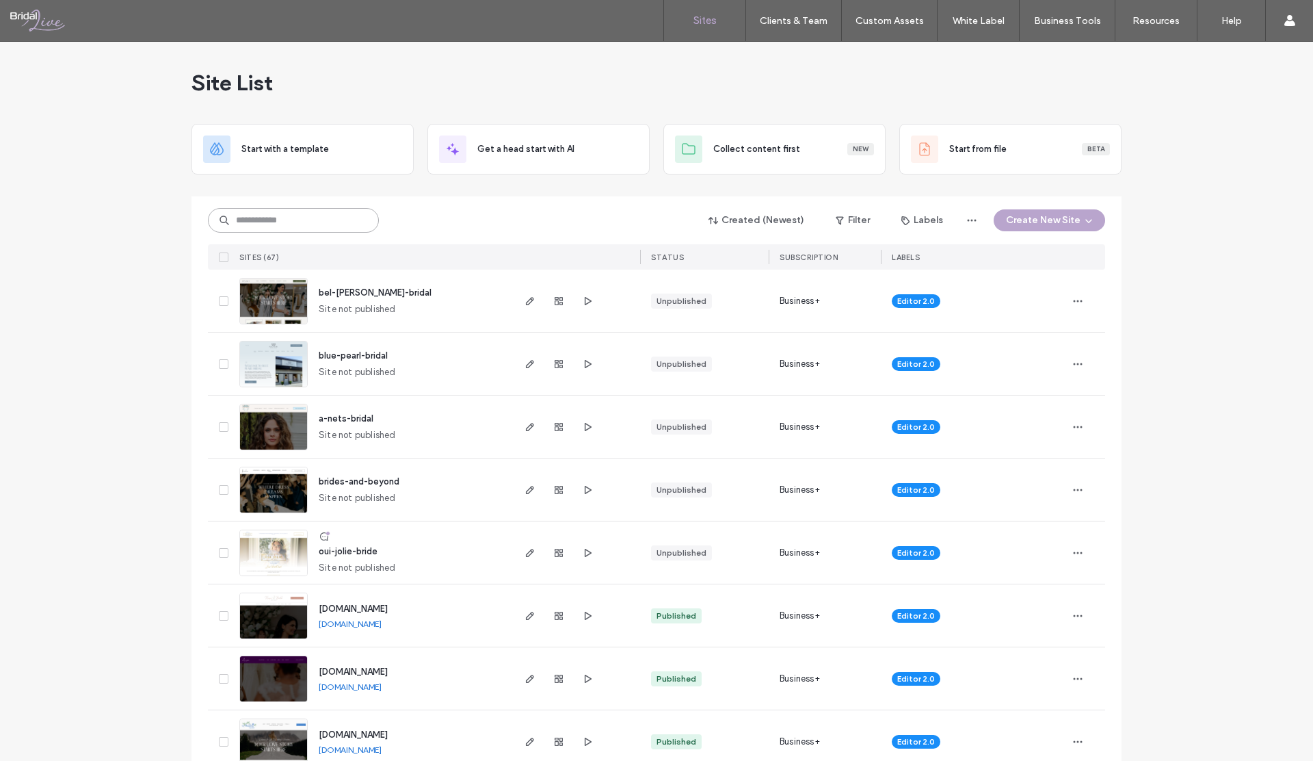
click at [307, 224] on input at bounding box center [293, 220] width 171 height 25
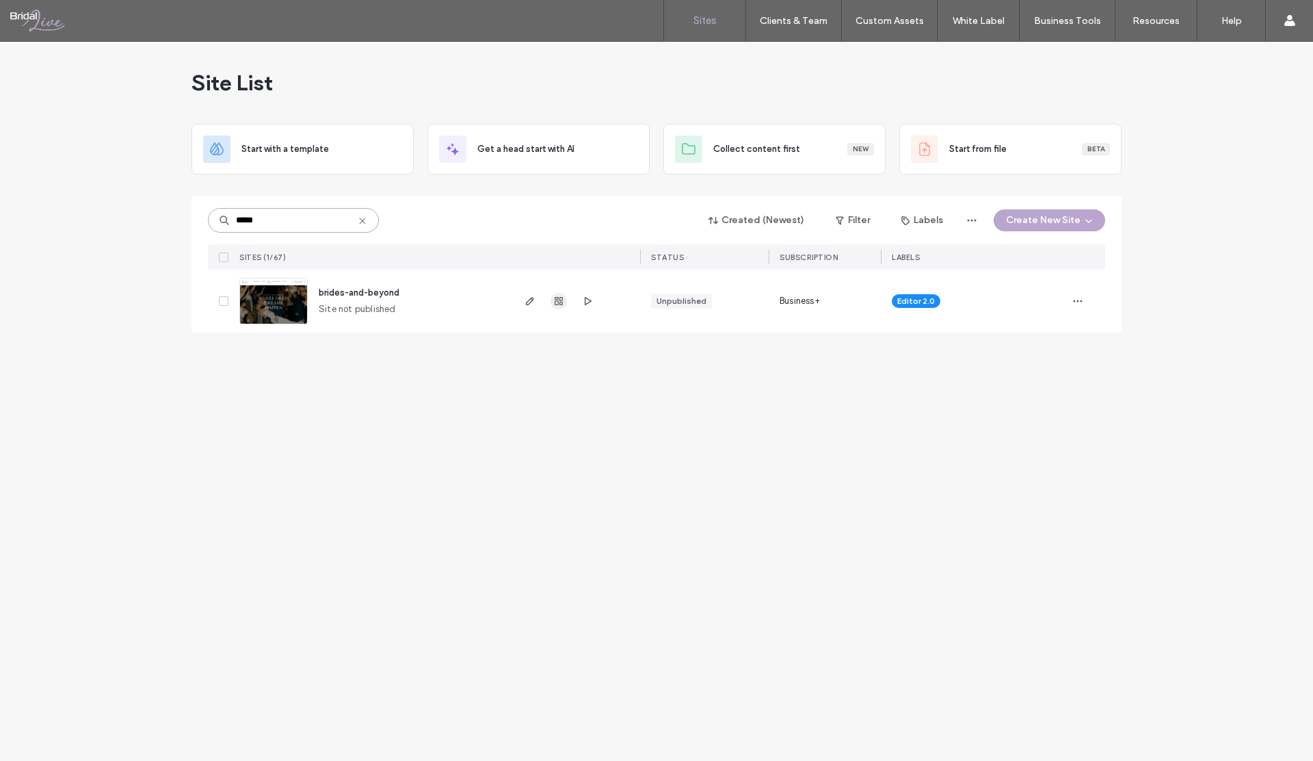
type input "*****"
click at [554, 301] on icon "button" at bounding box center [558, 300] width 11 height 11
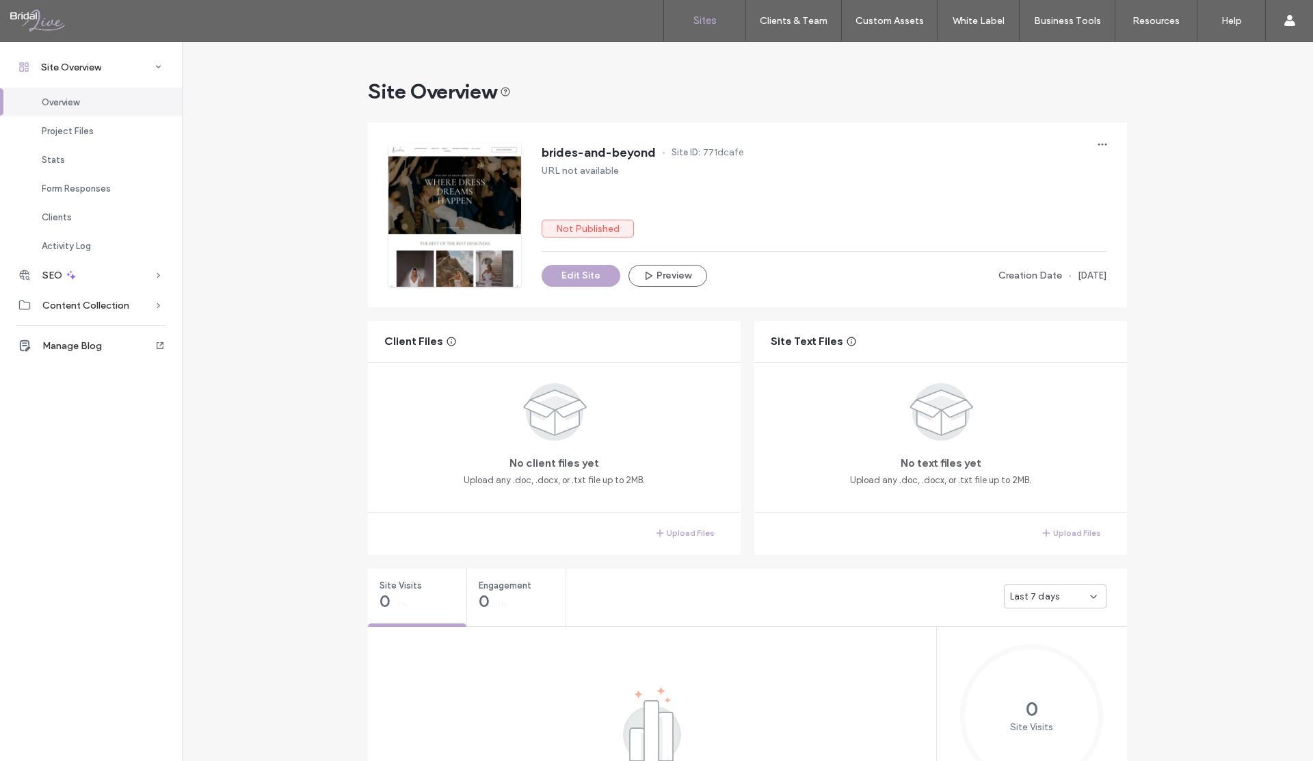
click at [708, 23] on label "Sites" at bounding box center [704, 20] width 23 height 12
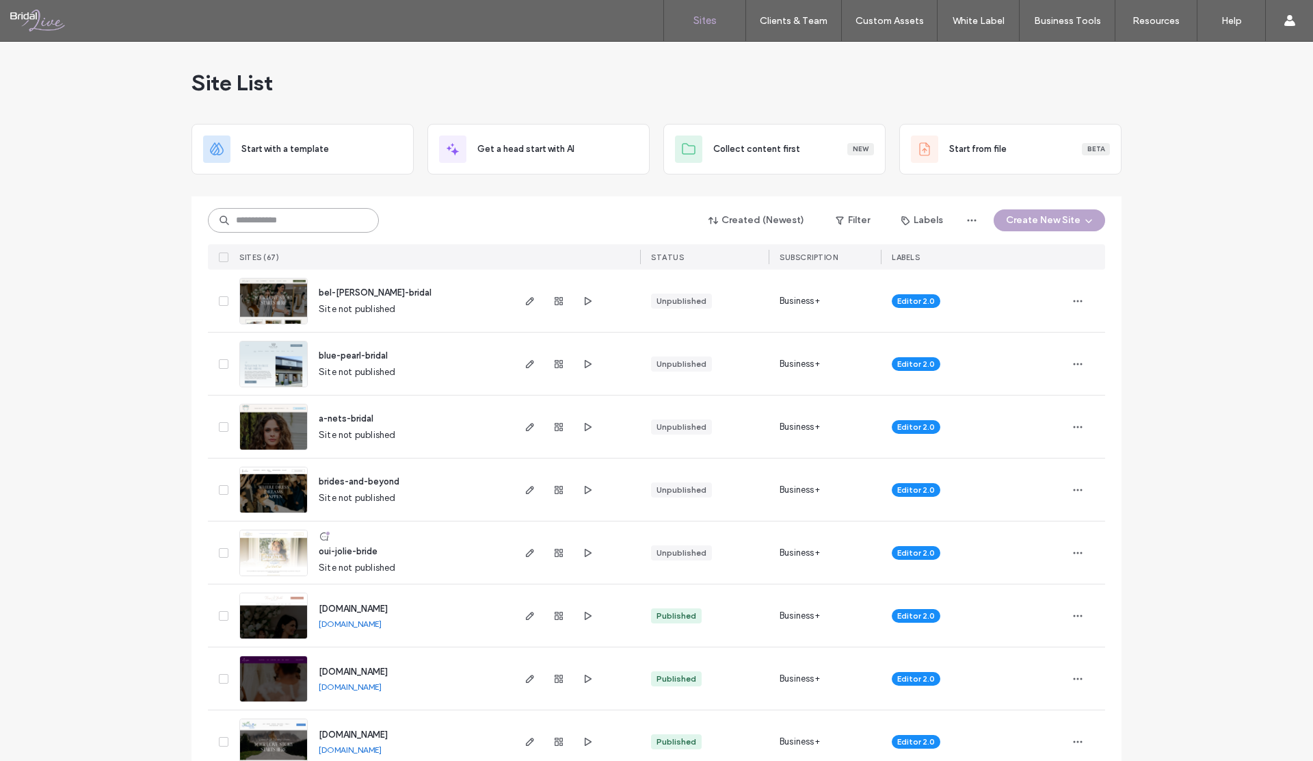
click at [305, 215] on input at bounding box center [293, 220] width 171 height 25
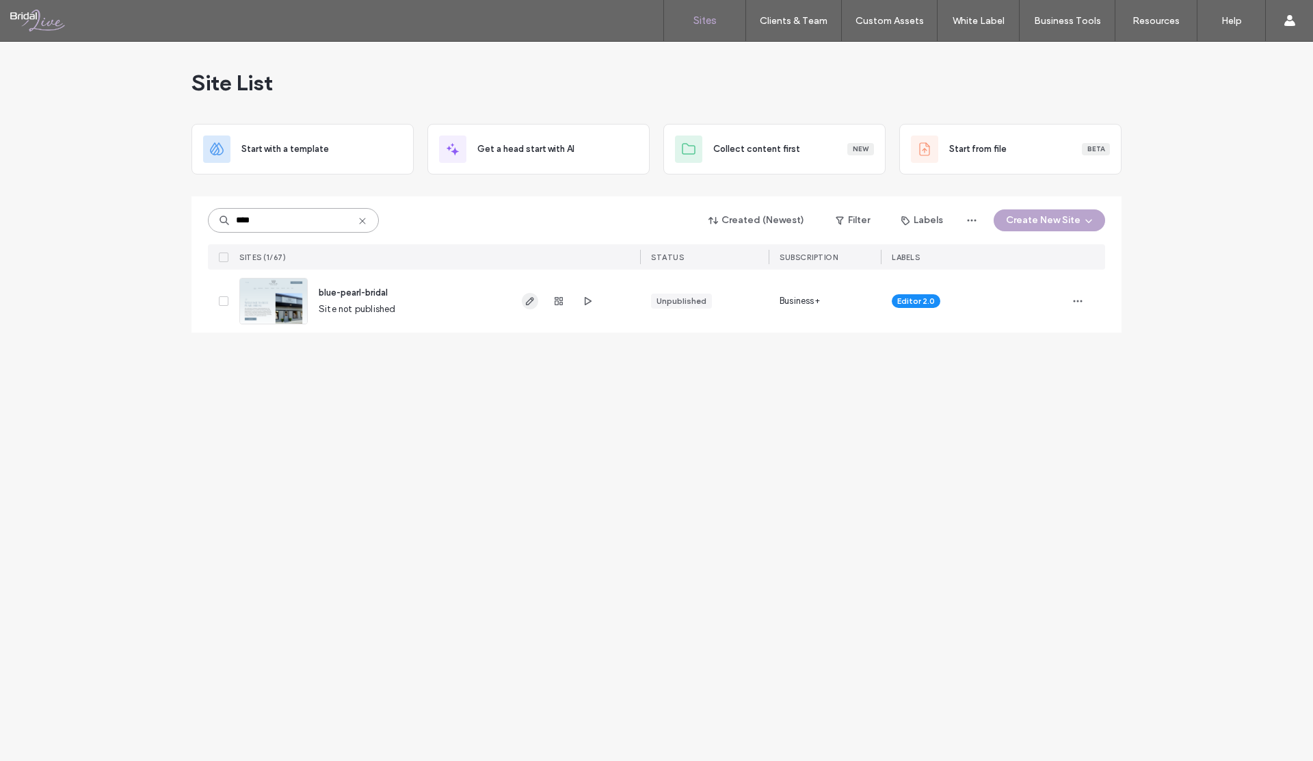
type input "****"
click at [531, 301] on use "button" at bounding box center [530, 301] width 8 height 8
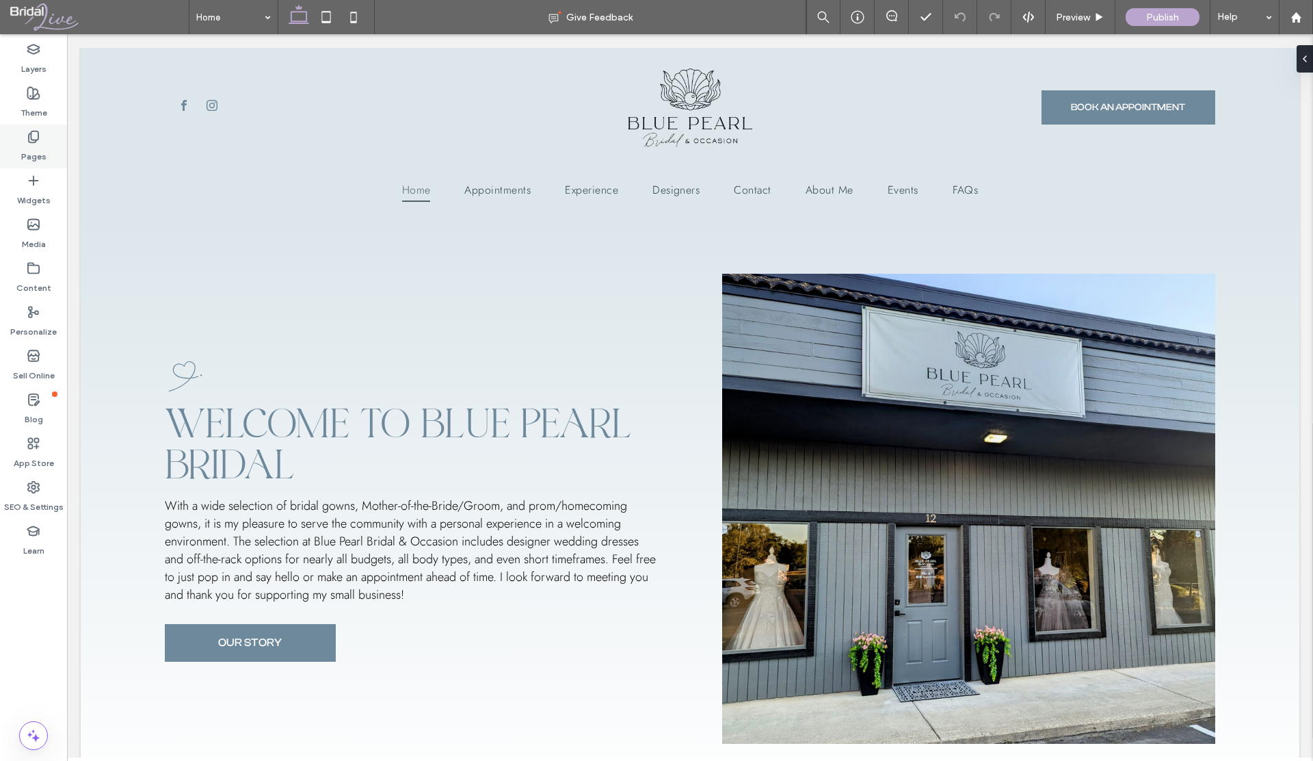
click at [39, 153] on label "Pages" at bounding box center [33, 153] width 25 height 19
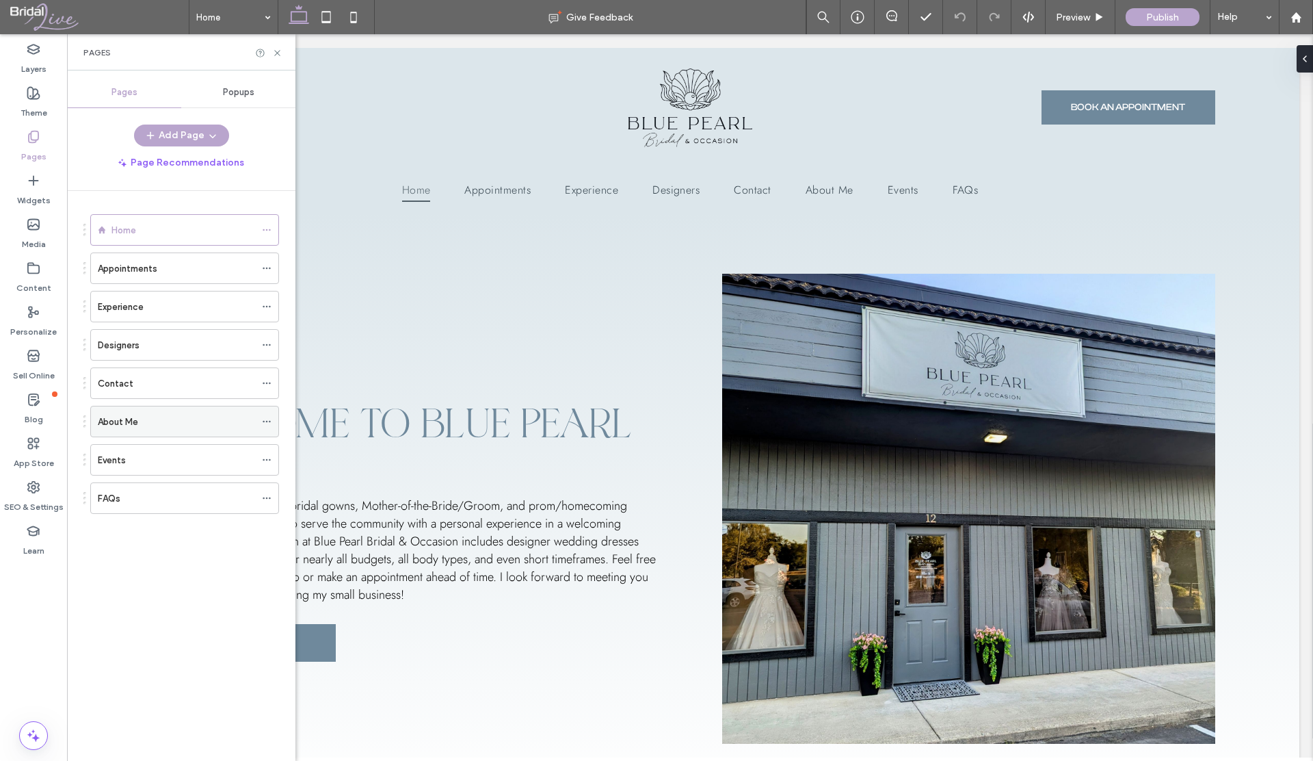
click at [133, 417] on label "About Me" at bounding box center [118, 422] width 40 height 24
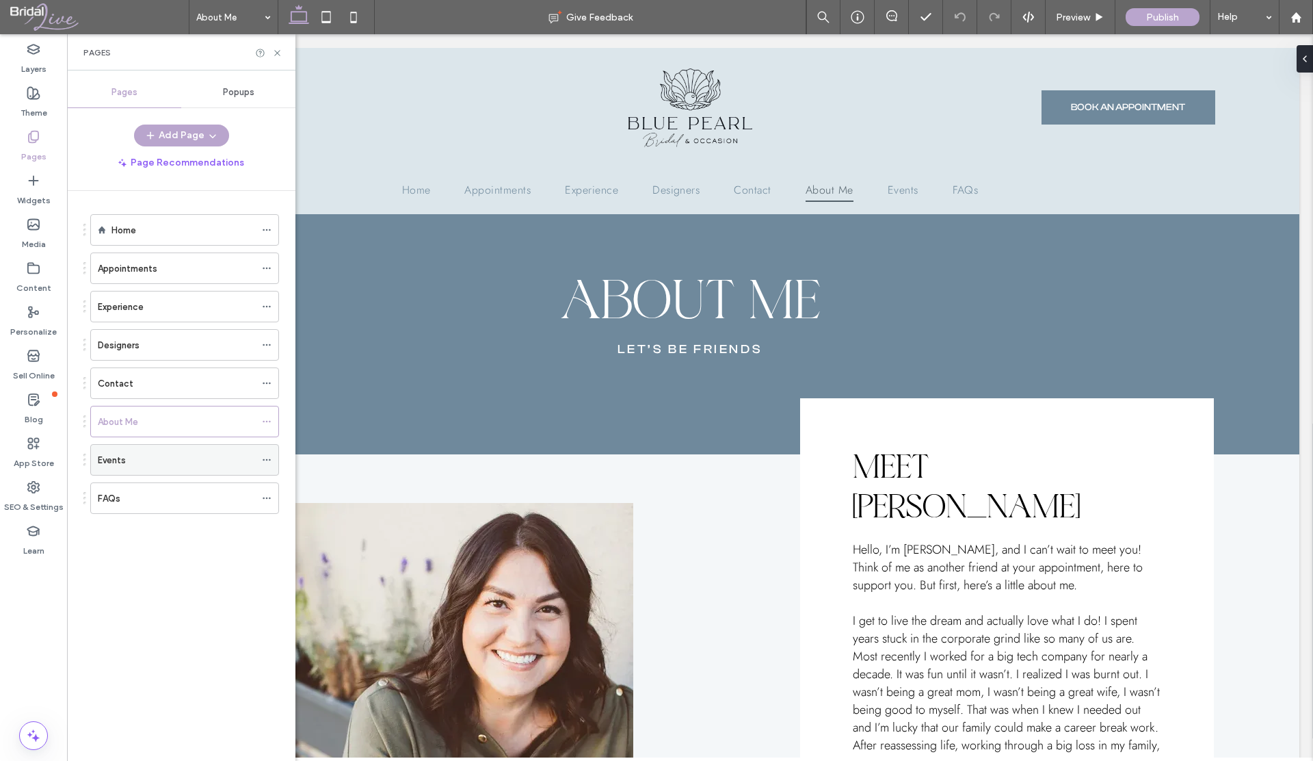
click at [117, 460] on label "Events" at bounding box center [112, 460] width 28 height 24
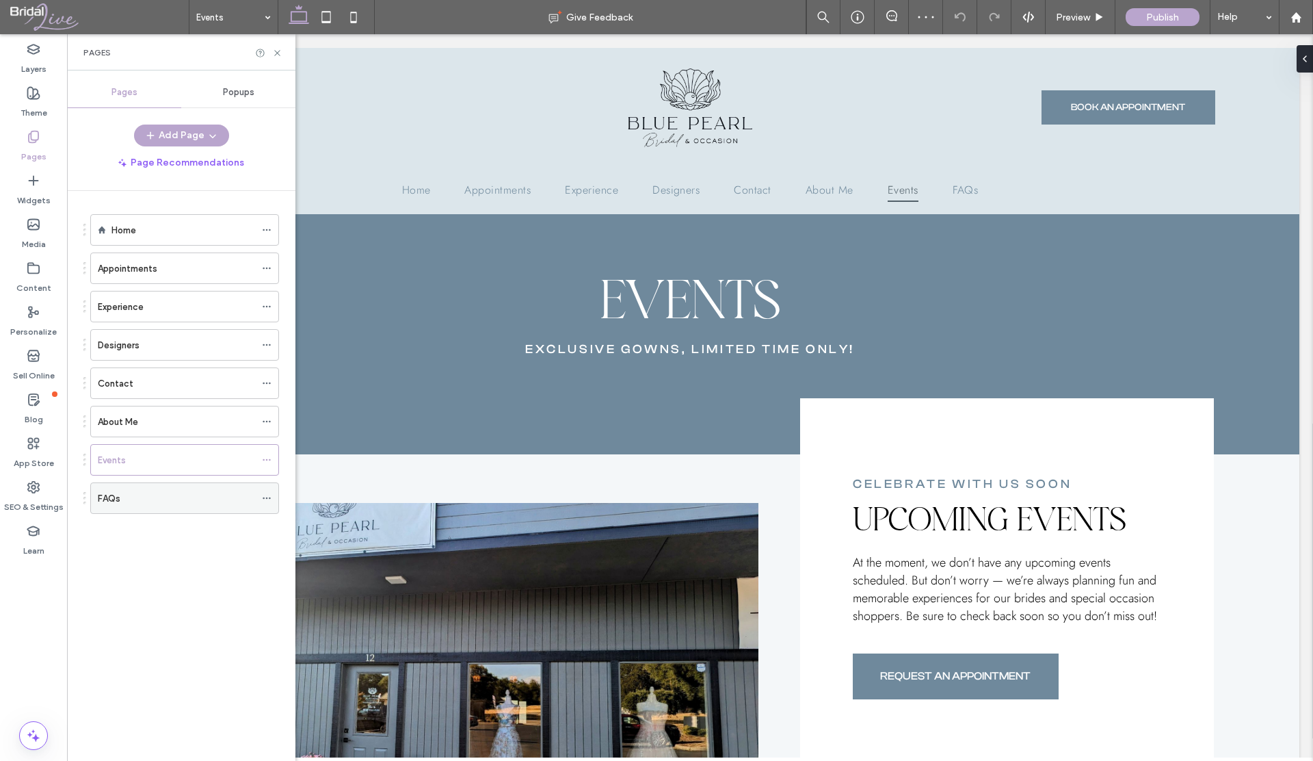
click at [127, 494] on div "FAQs" at bounding box center [176, 498] width 157 height 14
click at [127, 495] on div "FAQs Give Feedback Preview Publish Help Design Panel Site Comments Team & Clien…" at bounding box center [656, 380] width 1313 height 761
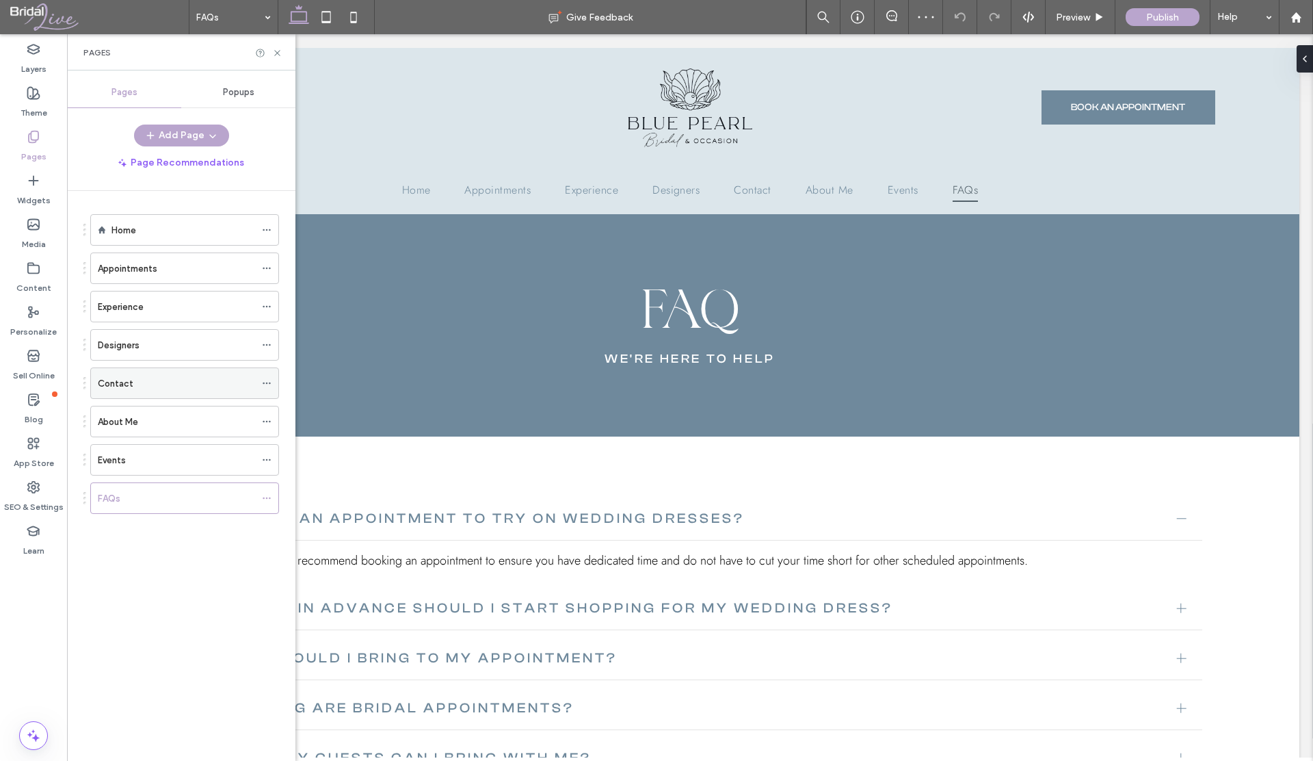
click at [124, 381] on label "Contact" at bounding box center [116, 383] width 36 height 24
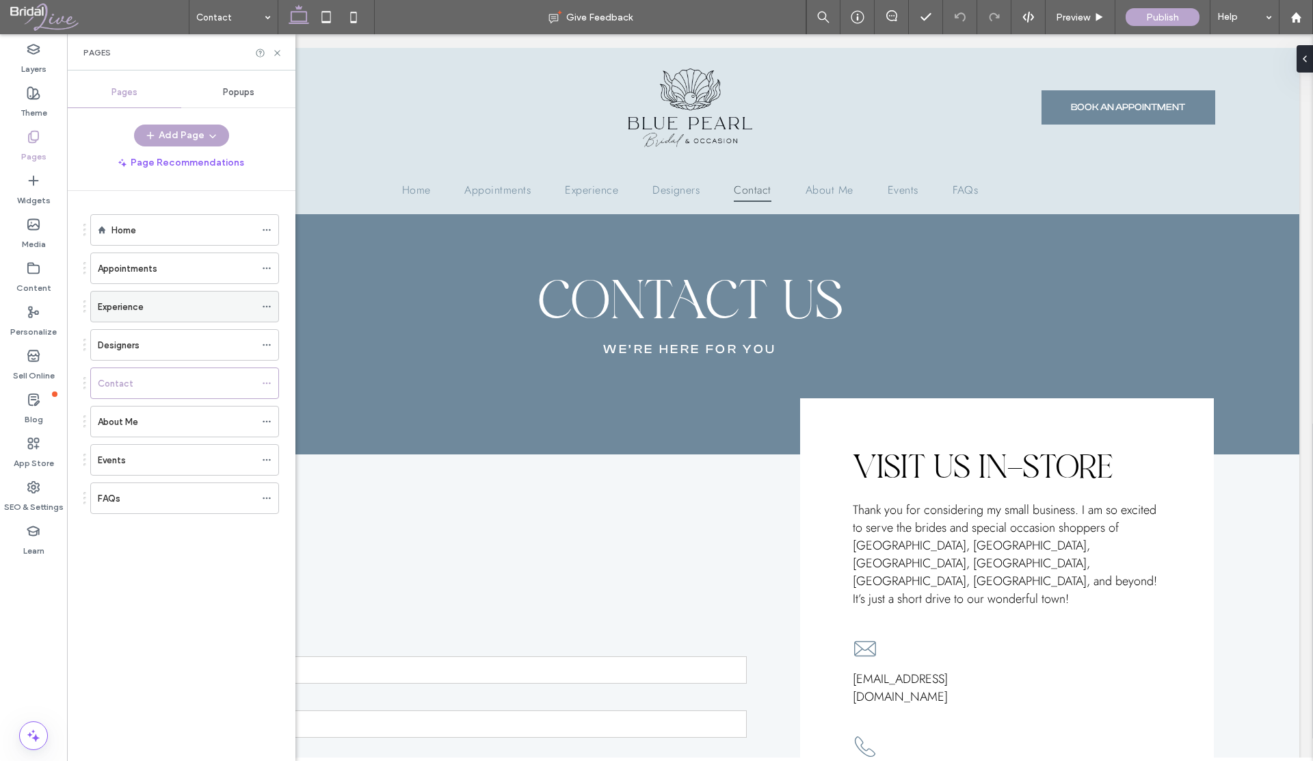
click at [160, 306] on div "Experience" at bounding box center [176, 307] width 157 height 14
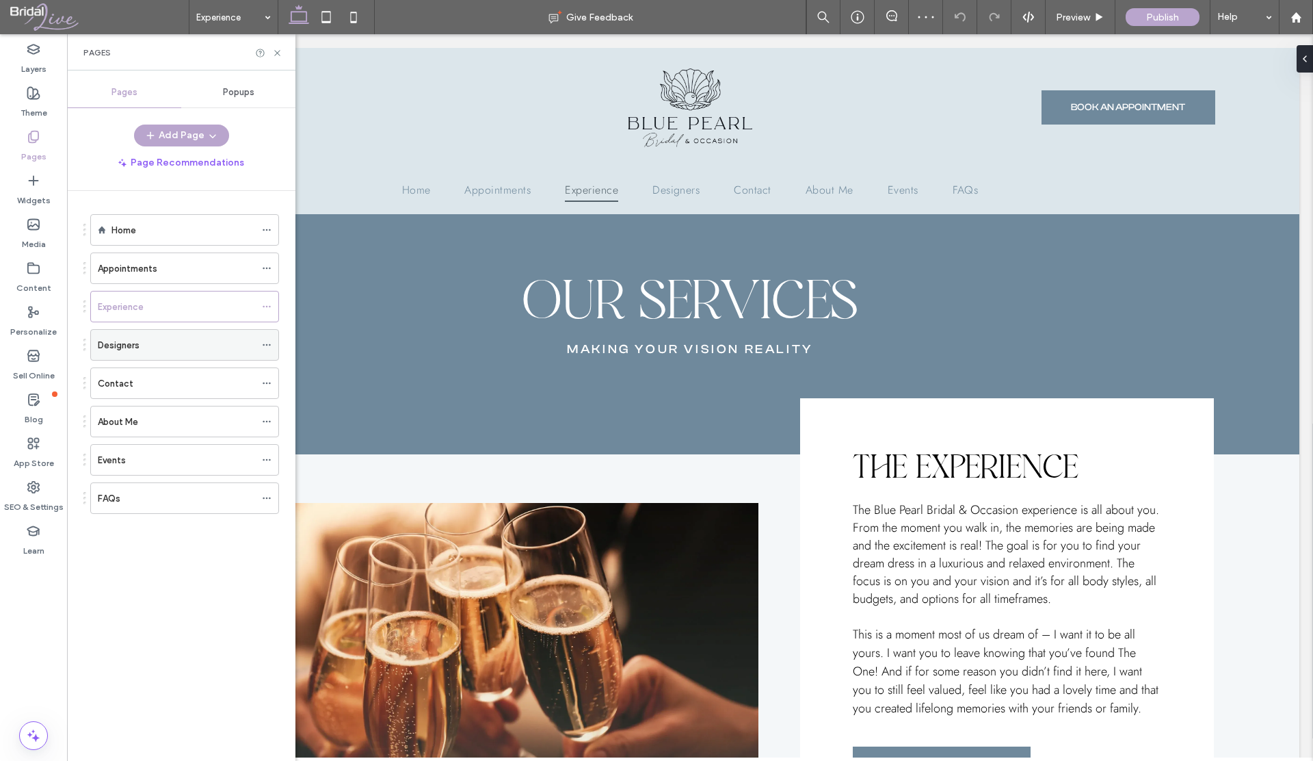
click at [128, 344] on label "Designers" at bounding box center [119, 345] width 42 height 24
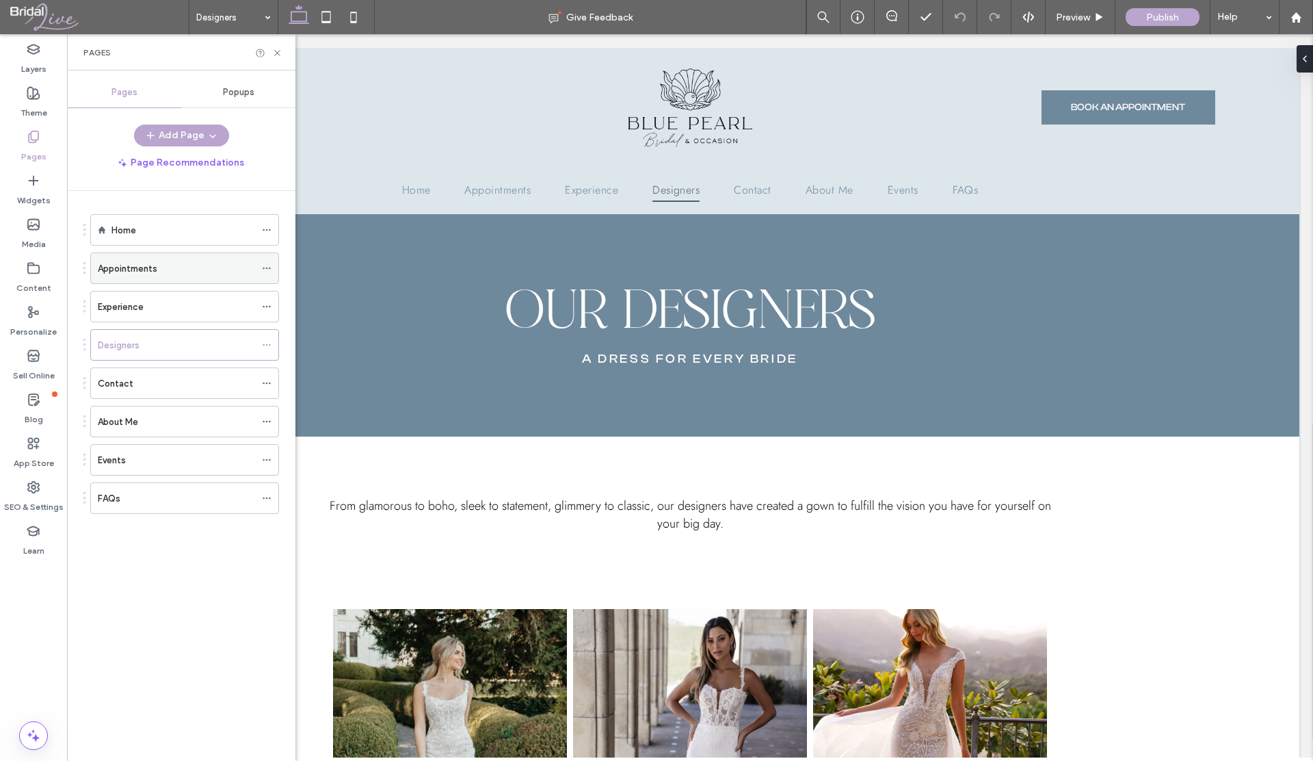
click at [122, 264] on label "Appointments" at bounding box center [128, 268] width 60 height 24
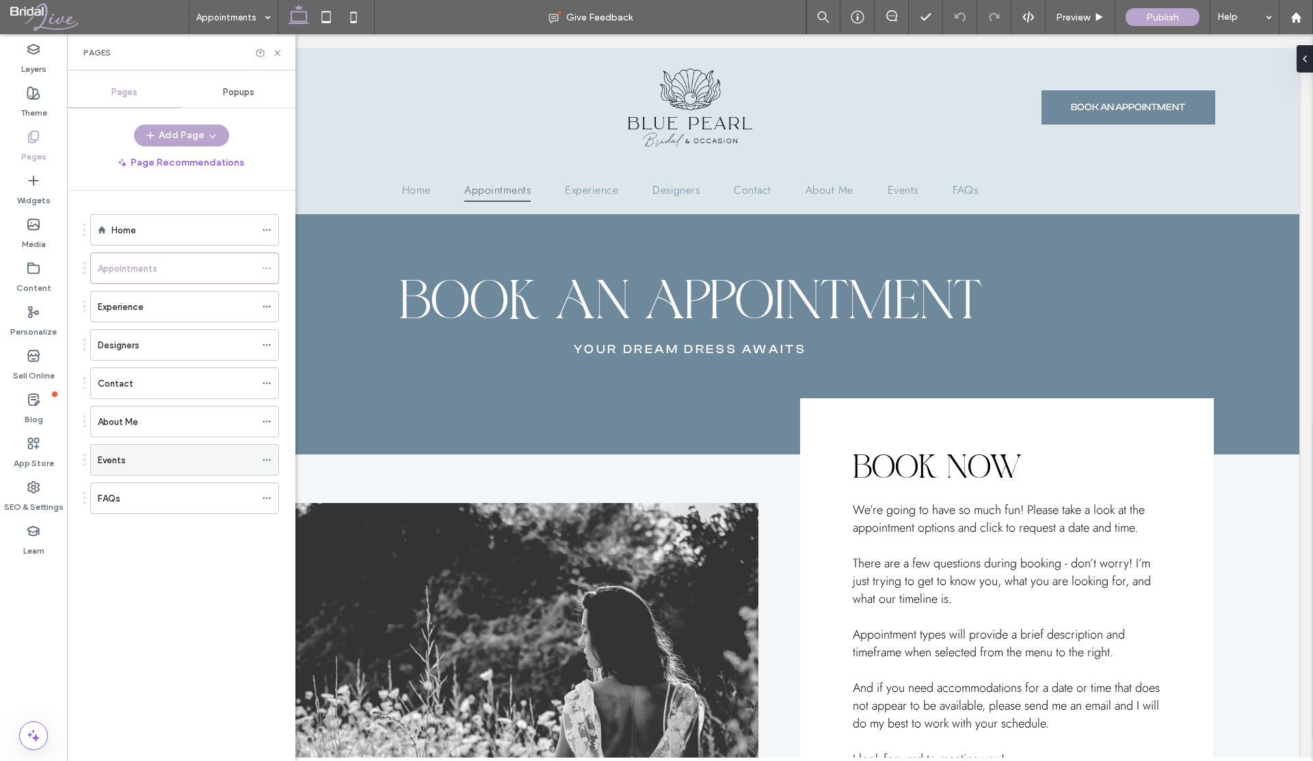
click at [113, 455] on label "Events" at bounding box center [112, 460] width 28 height 24
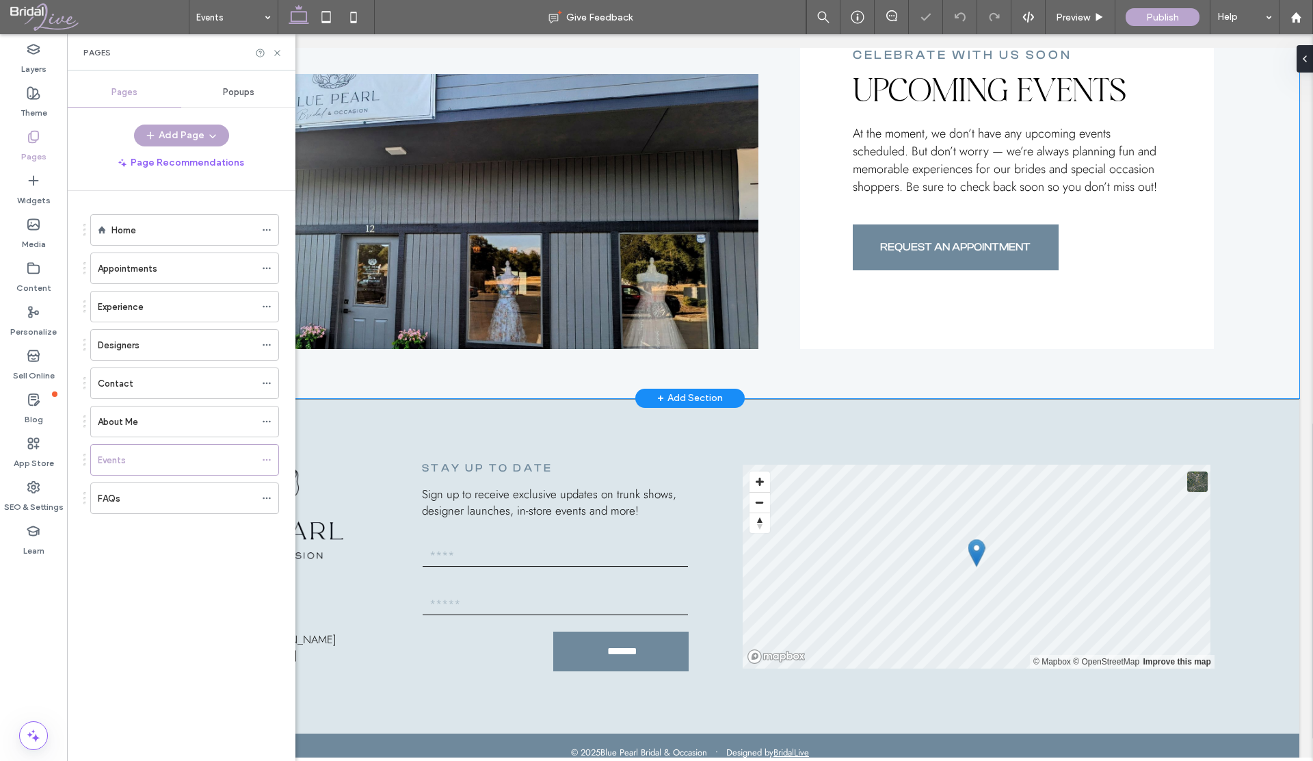
scroll to position [446, 0]
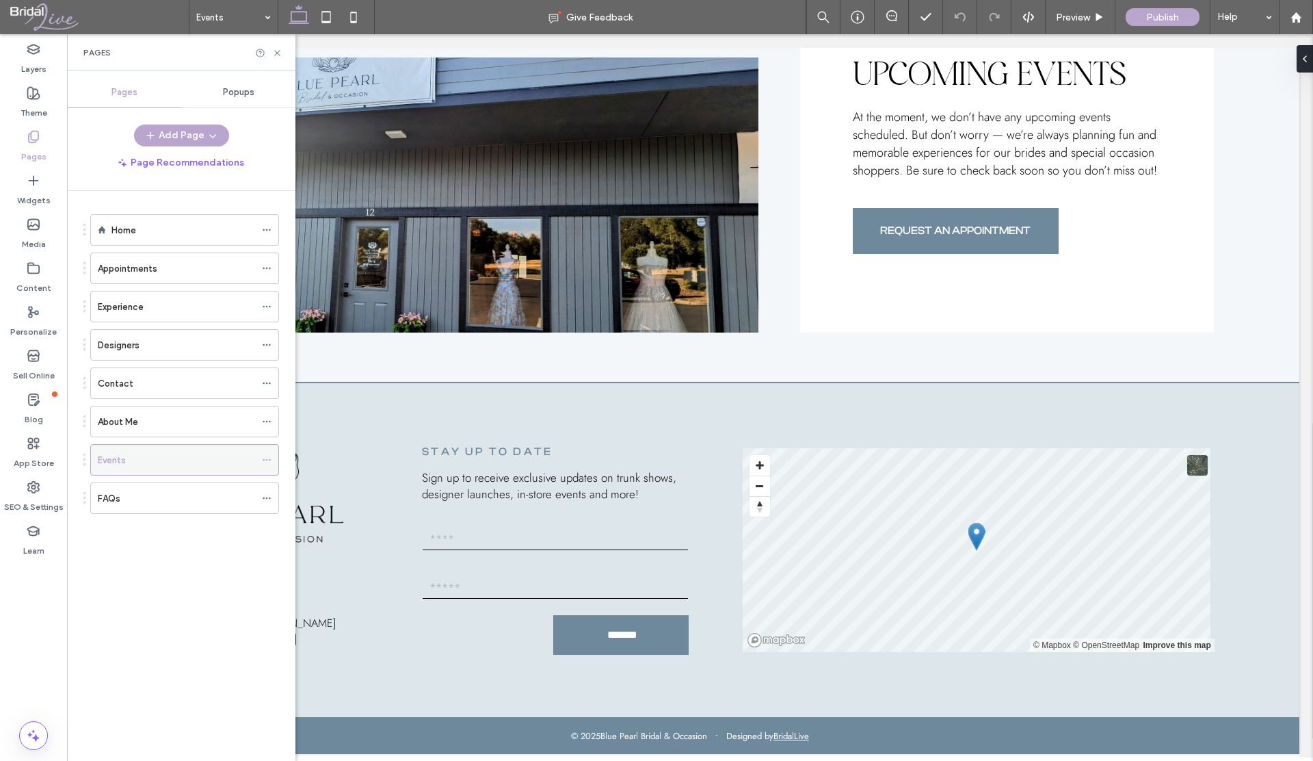
click at [142, 463] on div "Events" at bounding box center [176, 460] width 157 height 14
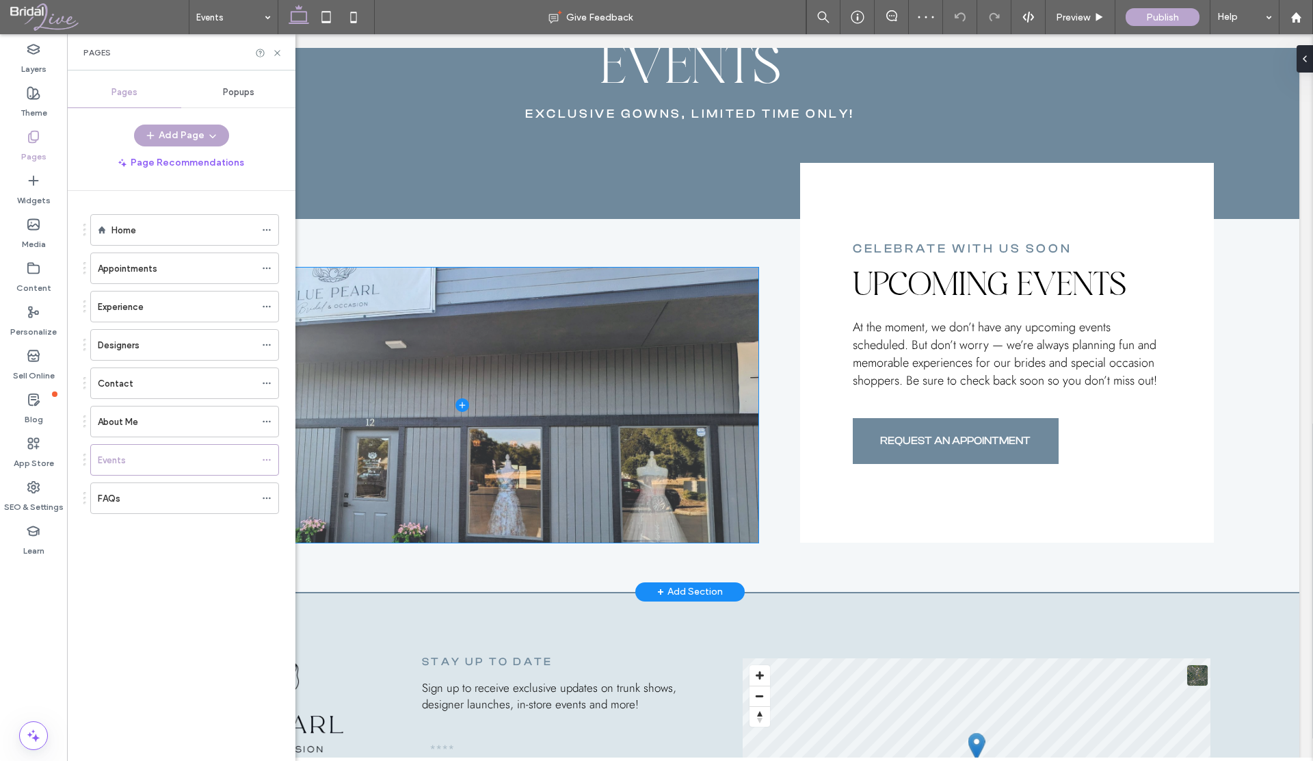
scroll to position [238, 0]
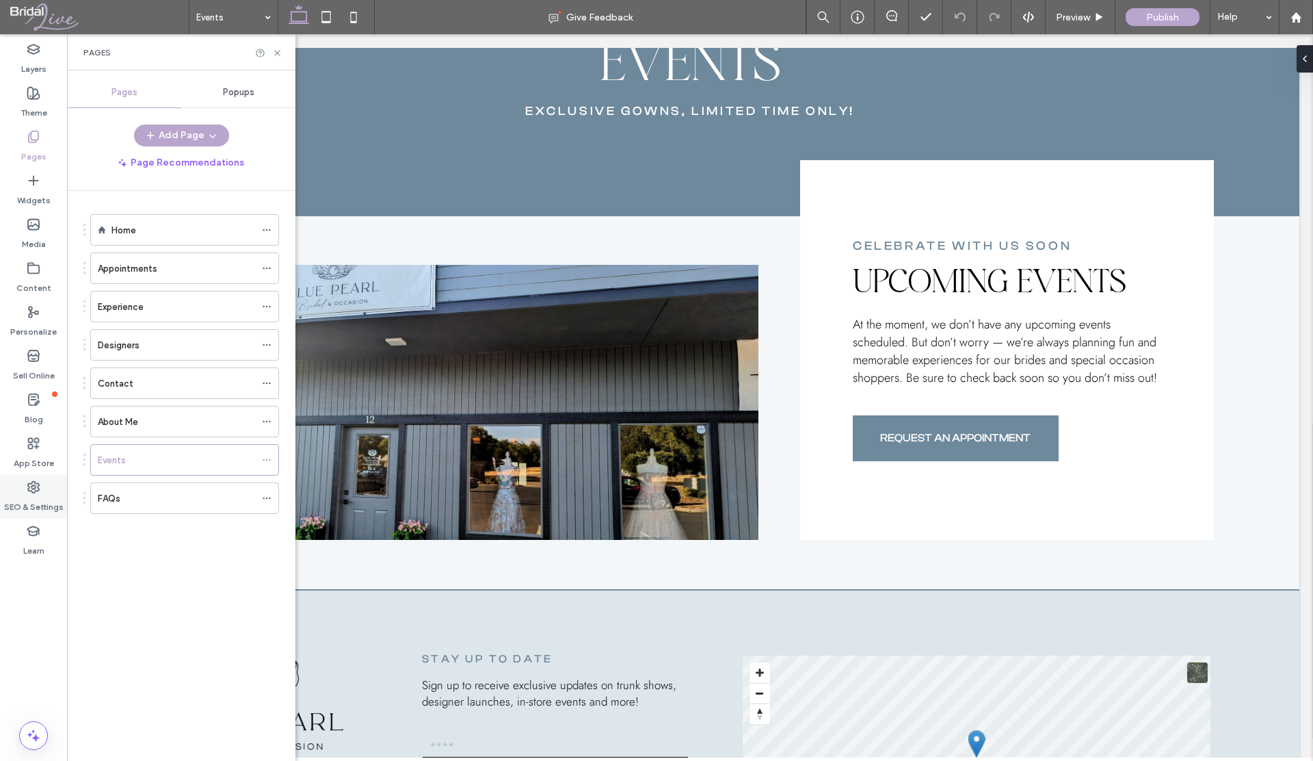
click at [34, 480] on icon at bounding box center [34, 487] width 14 height 14
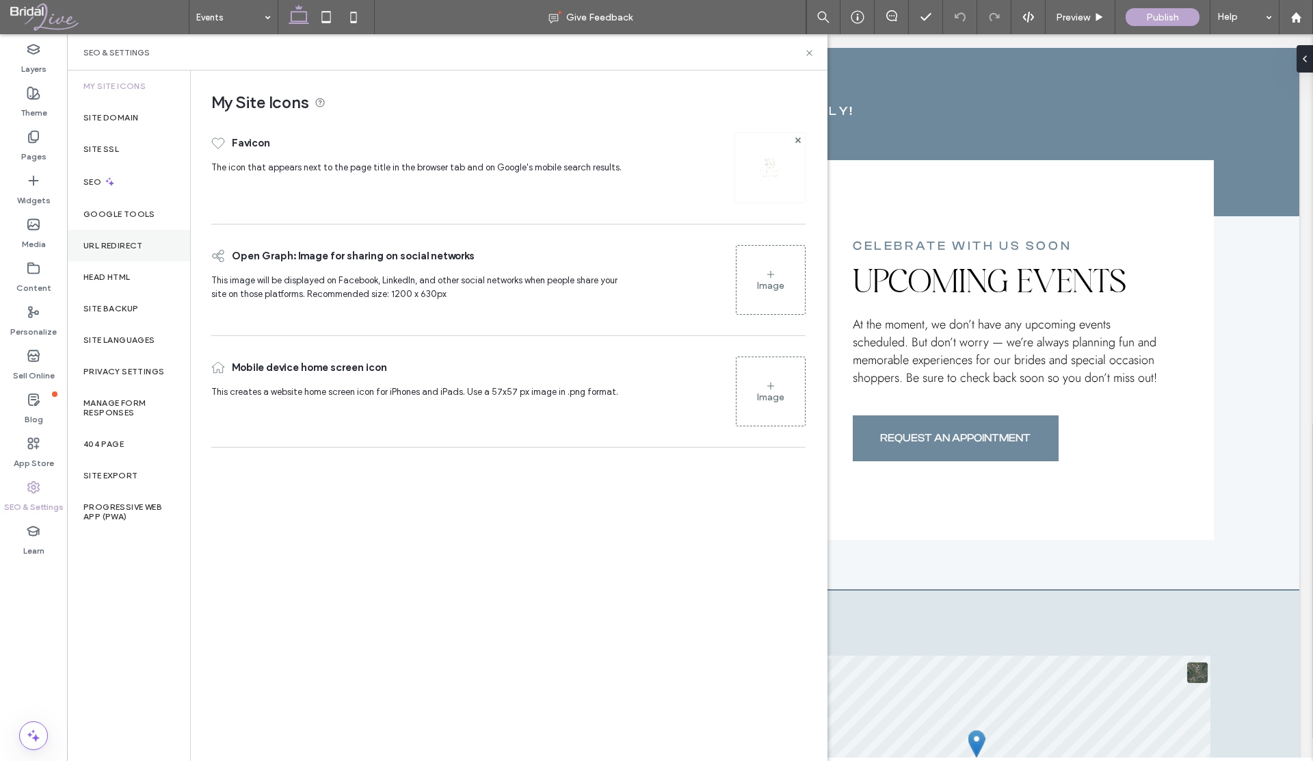
click at [123, 249] on label "URL Redirect" at bounding box center [113, 246] width 60 height 10
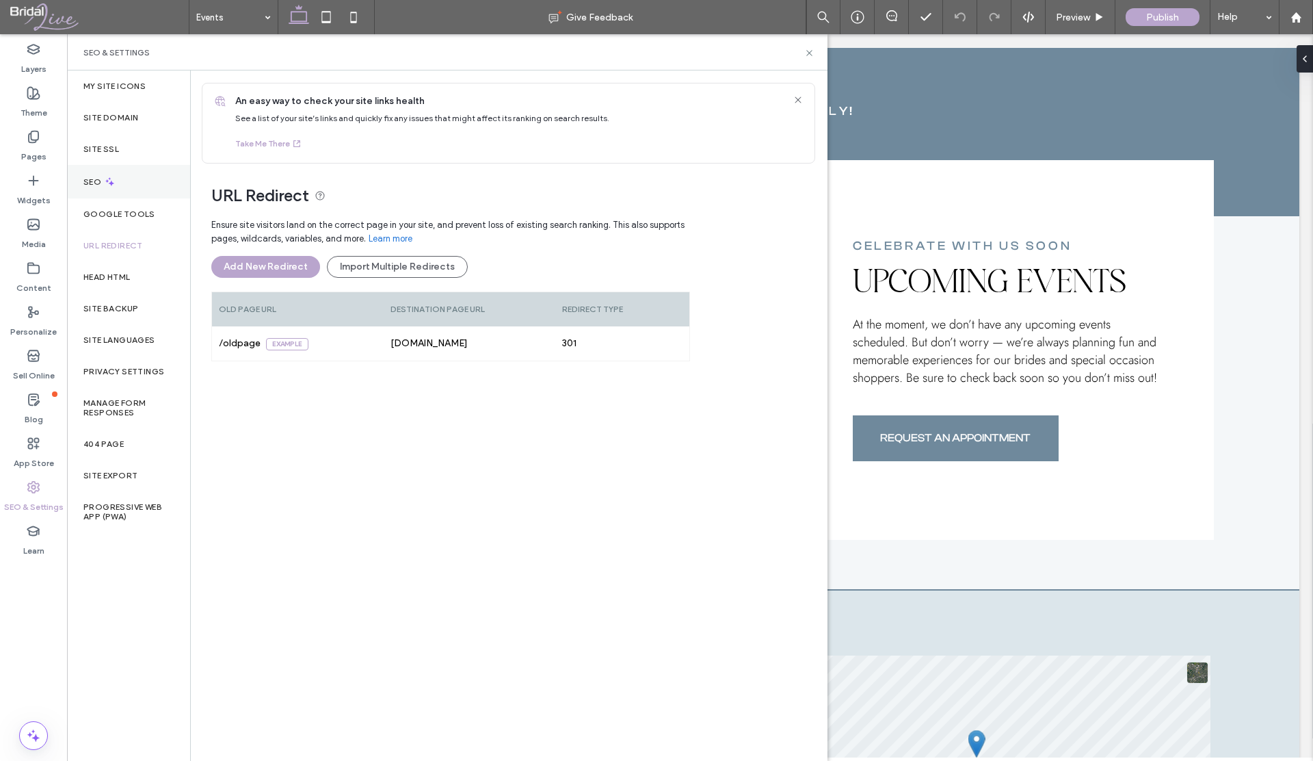
click at [98, 185] on label "SEO" at bounding box center [93, 182] width 21 height 10
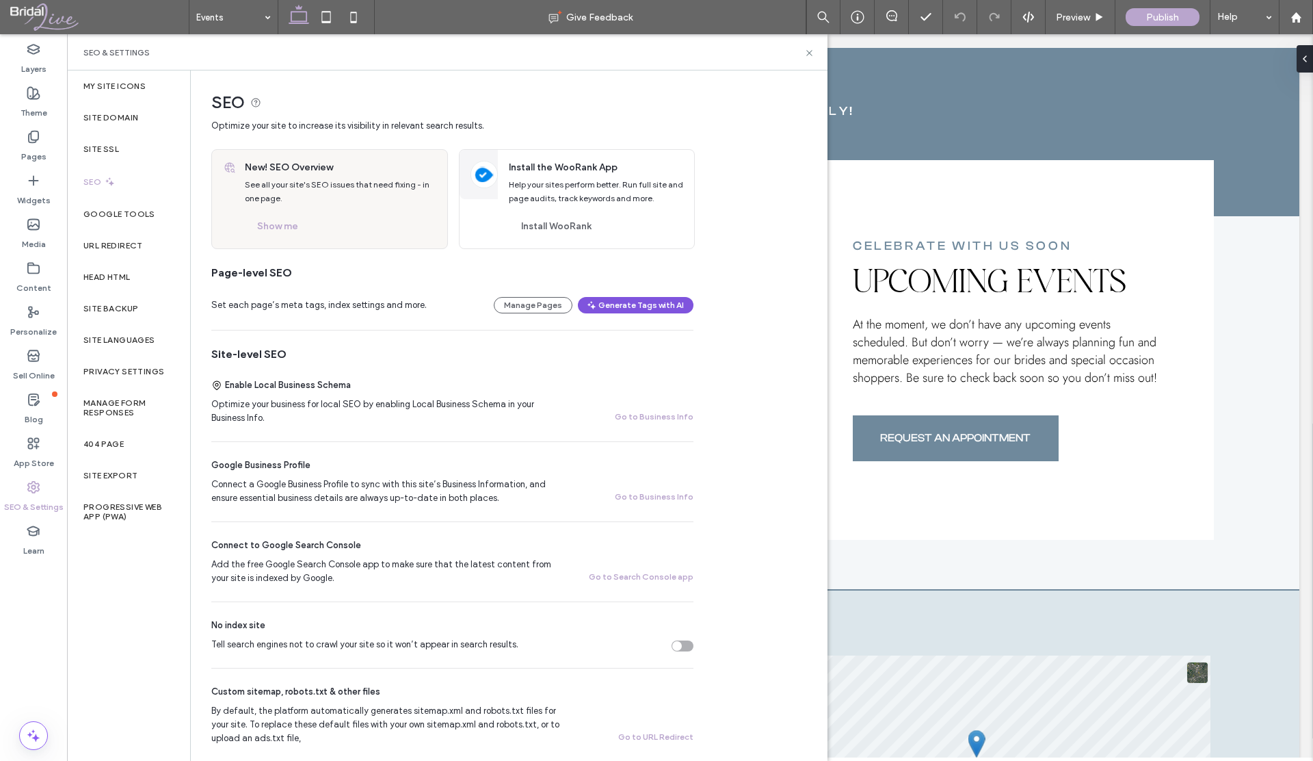
click at [612, 302] on button "Generate Tags with AI" at bounding box center [636, 305] width 116 height 16
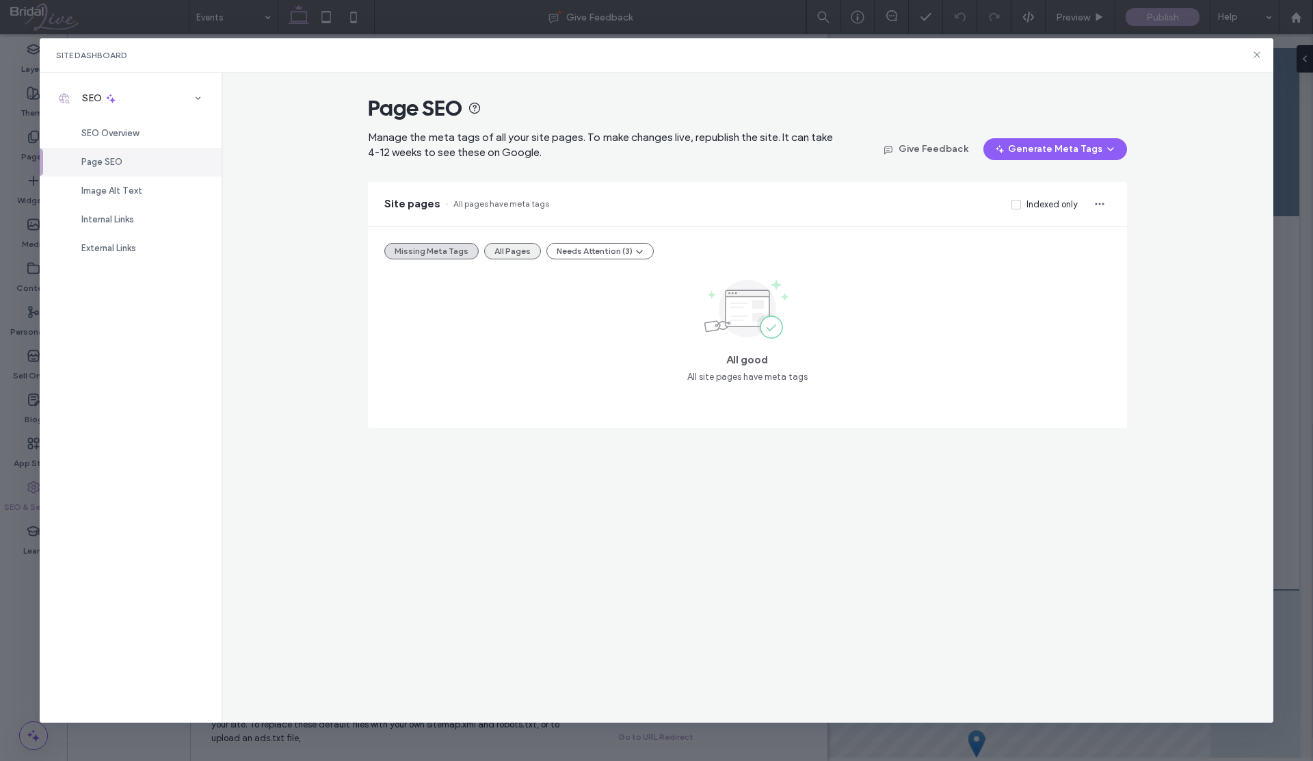
click at [532, 249] on button "All Pages" at bounding box center [512, 251] width 57 height 16
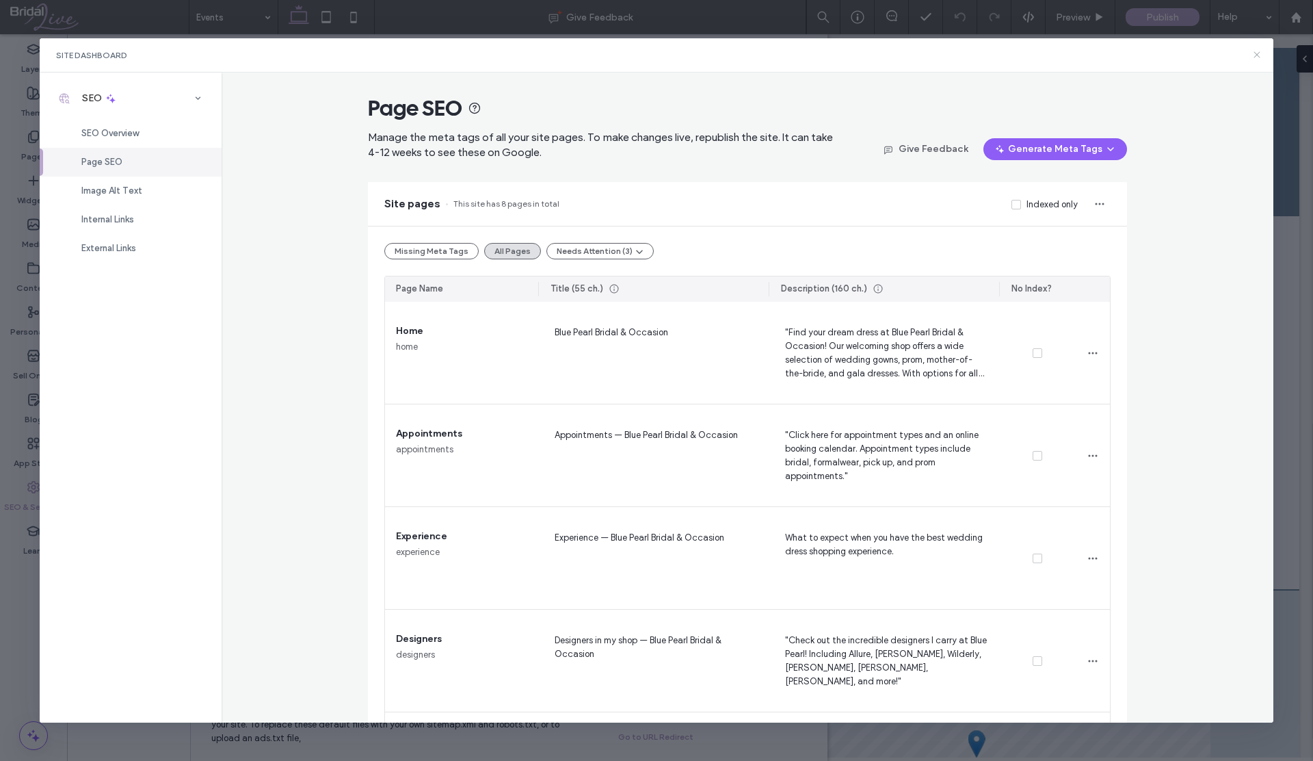
click at [1262, 56] on icon at bounding box center [1257, 54] width 11 height 11
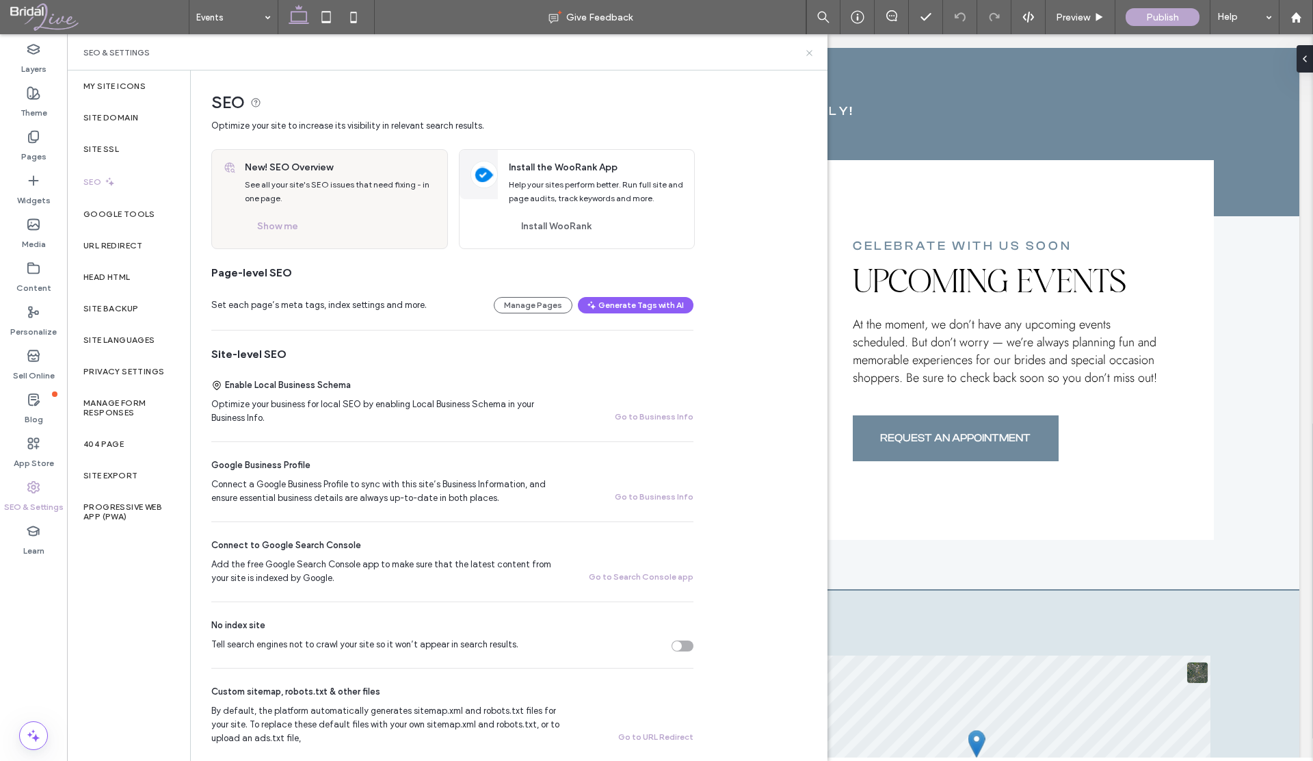
click at [808, 54] on icon at bounding box center [809, 53] width 10 height 10
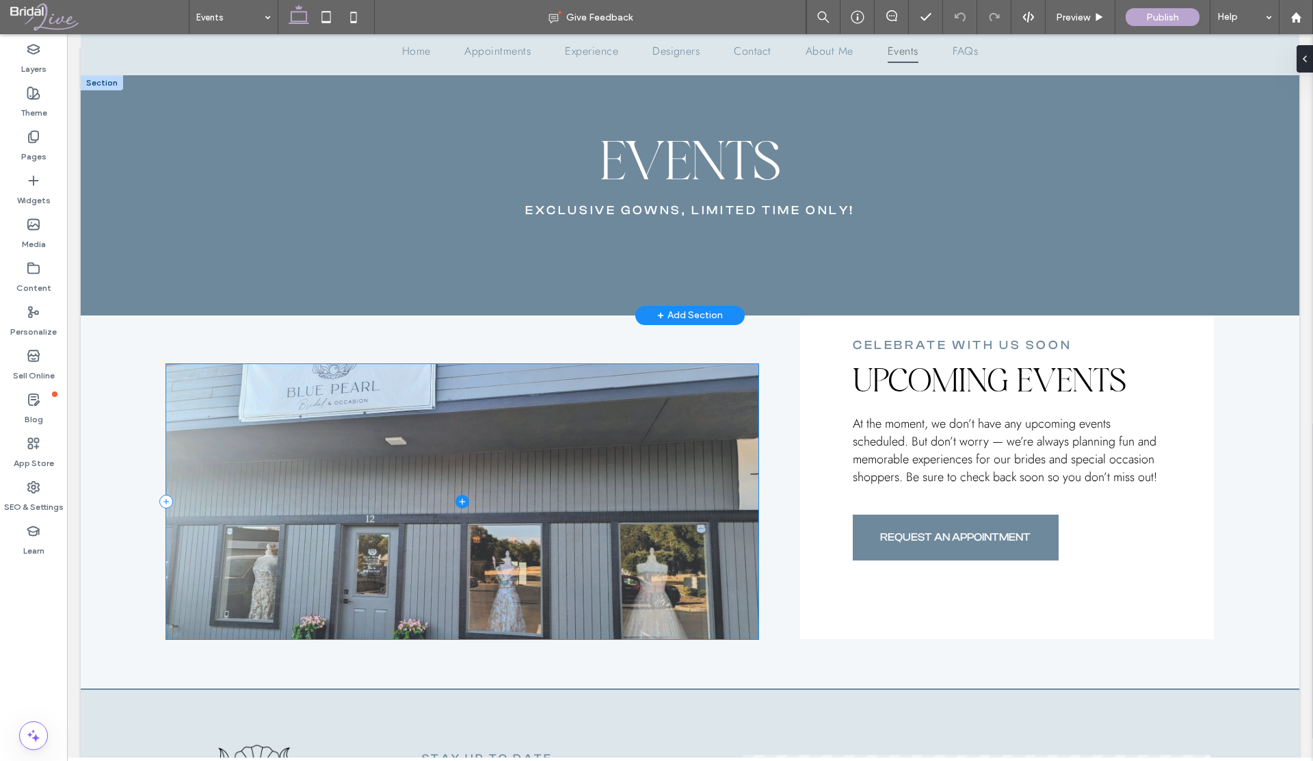
scroll to position [0, 0]
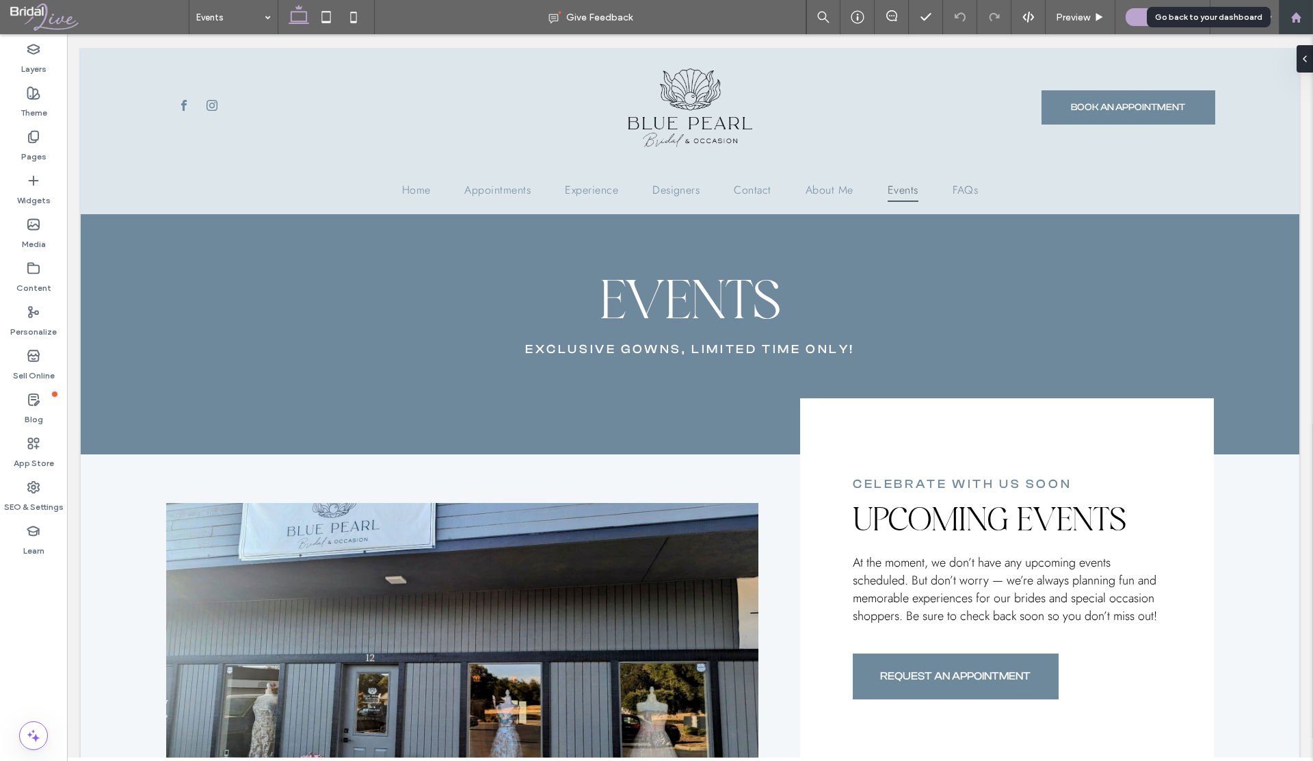
click at [1294, 20] on use at bounding box center [1296, 17] width 10 height 10
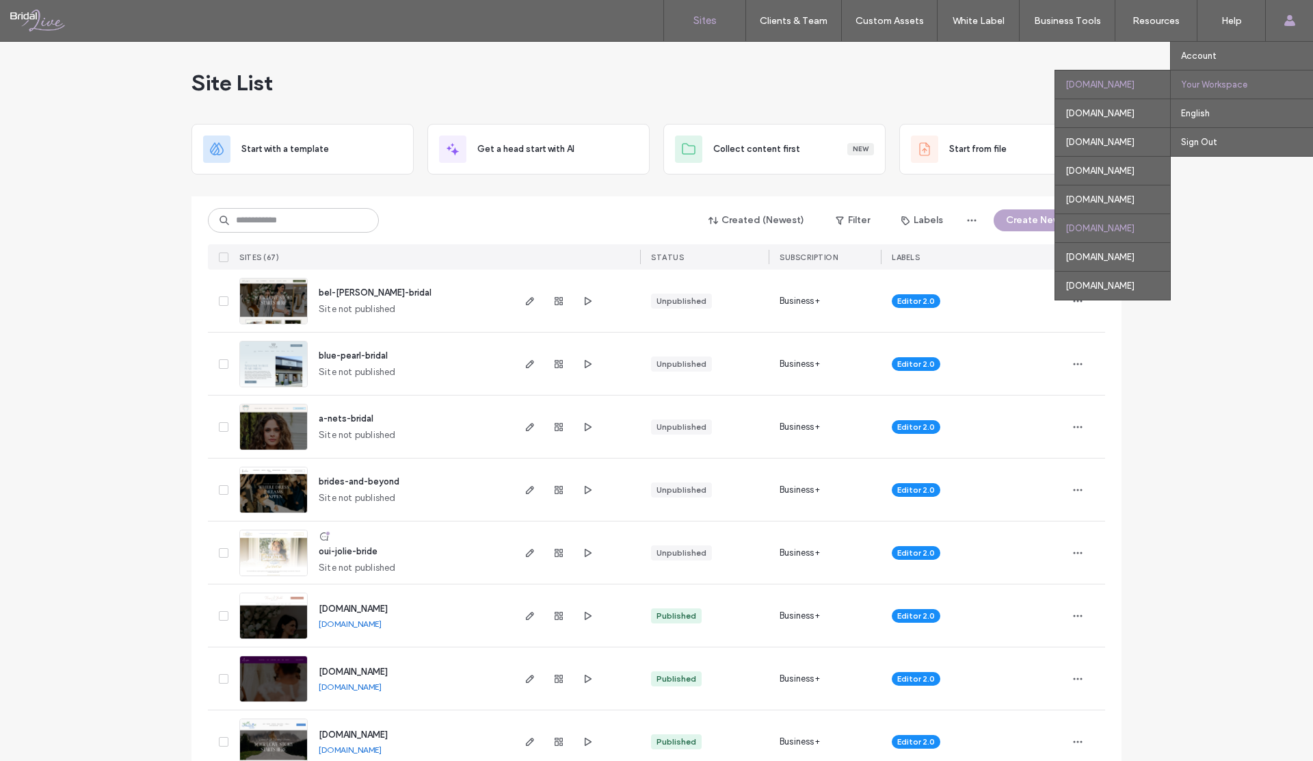
click at [1055, 232] on div "[DOMAIN_NAME]" at bounding box center [1112, 227] width 115 height 29
